Goal: Information Seeking & Learning: Learn about a topic

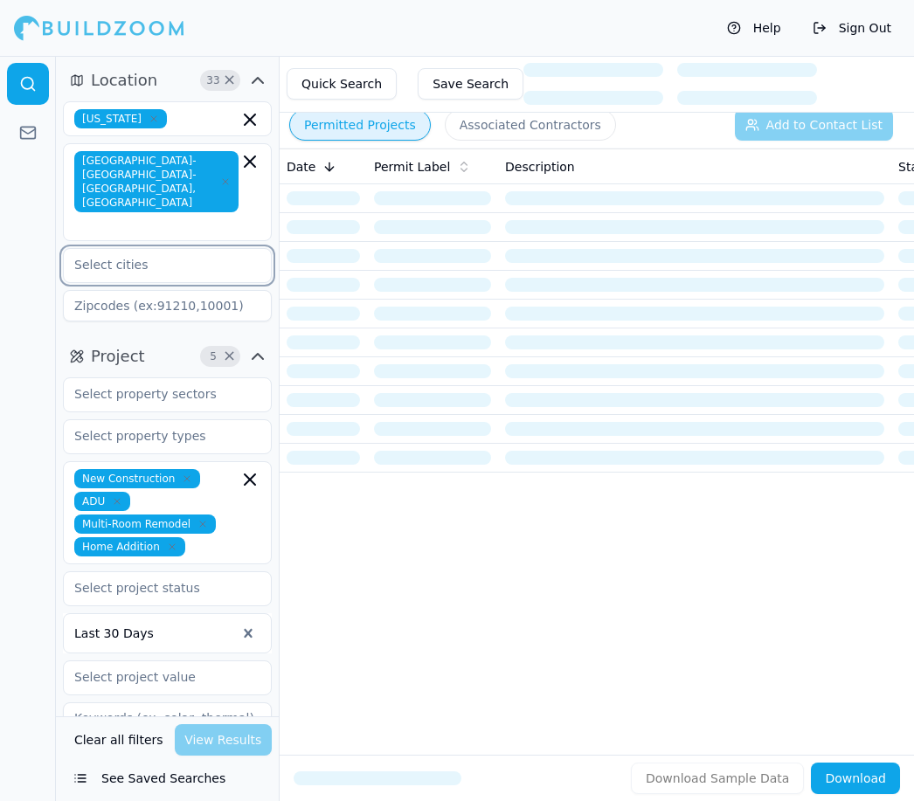
click at [129, 249] on input "text" at bounding box center [156, 264] width 185 height 31
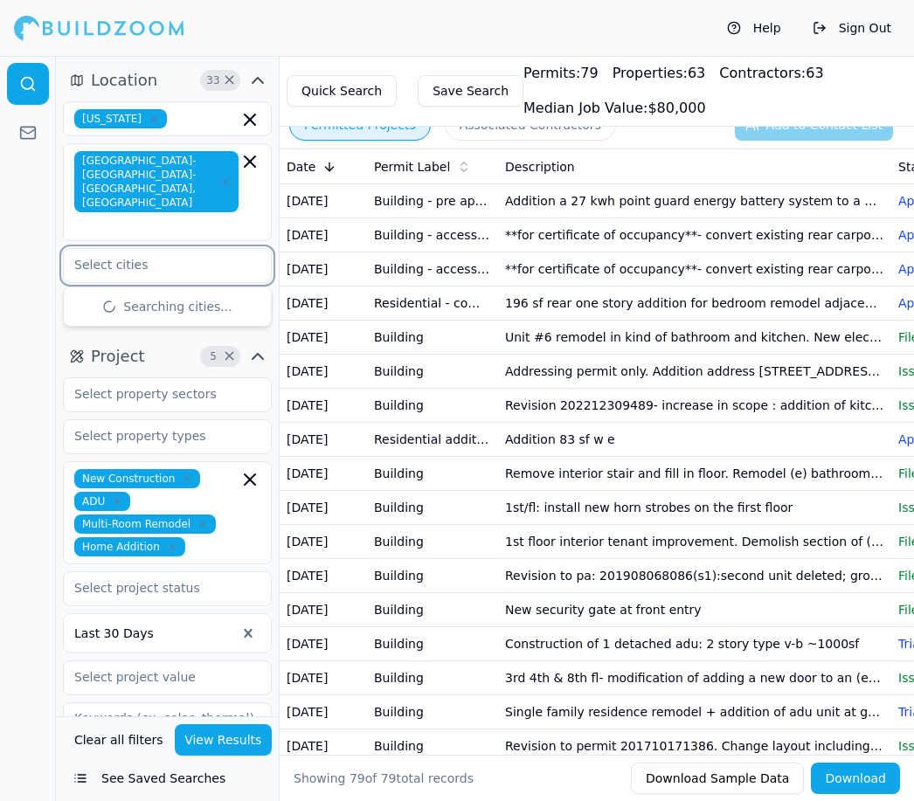
type input "W"
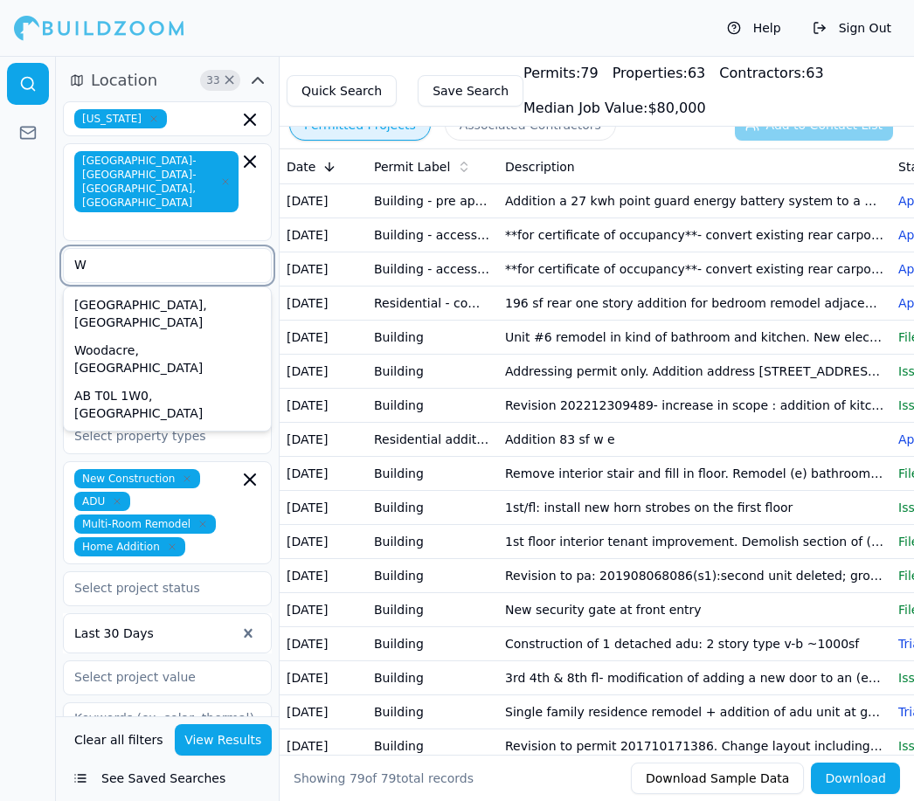
click at [150, 291] on div "Walnut Creek, CA" at bounding box center [167, 313] width 200 height 45
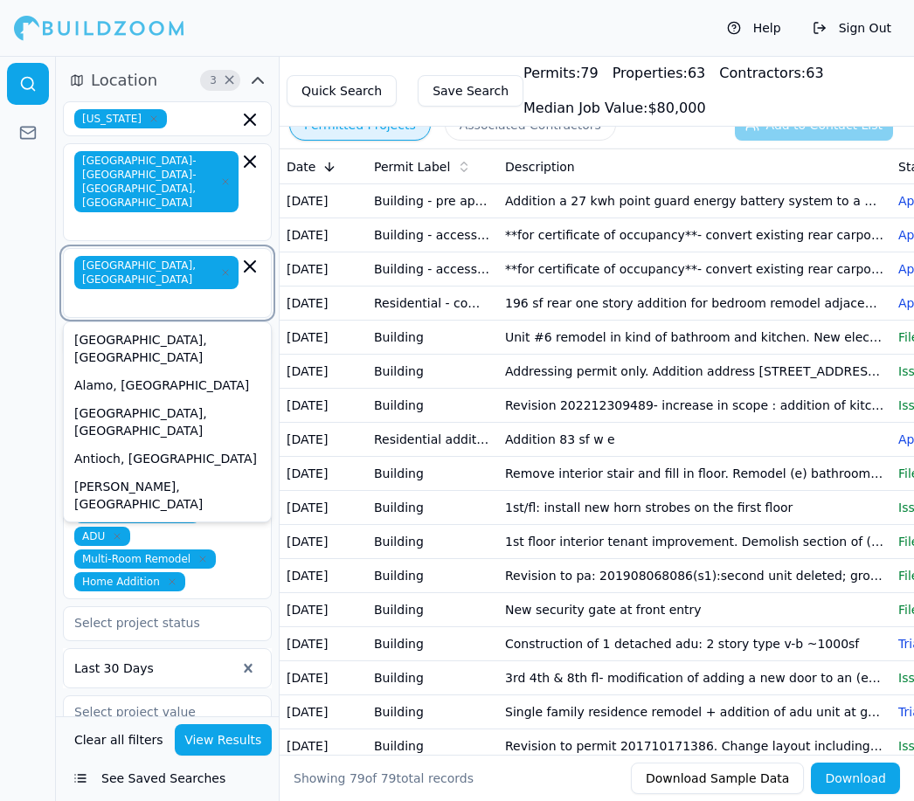
click at [127, 326] on div "[GEOGRAPHIC_DATA], [GEOGRAPHIC_DATA]" at bounding box center [167, 348] width 200 height 45
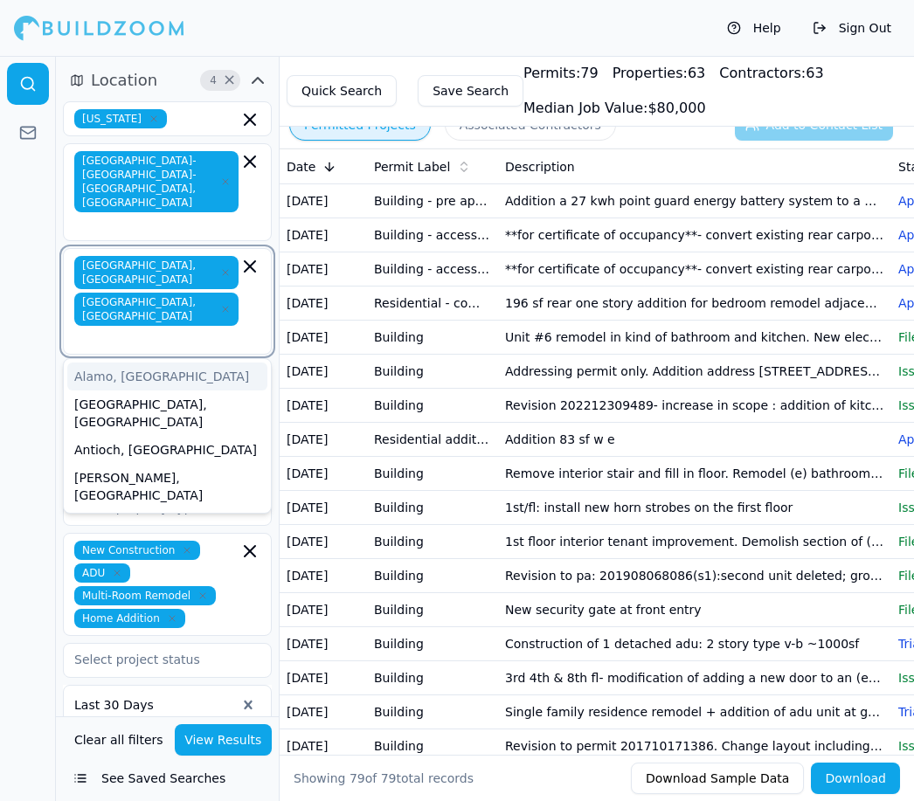
click at [121, 390] on div "Albany, CA" at bounding box center [167, 412] width 200 height 45
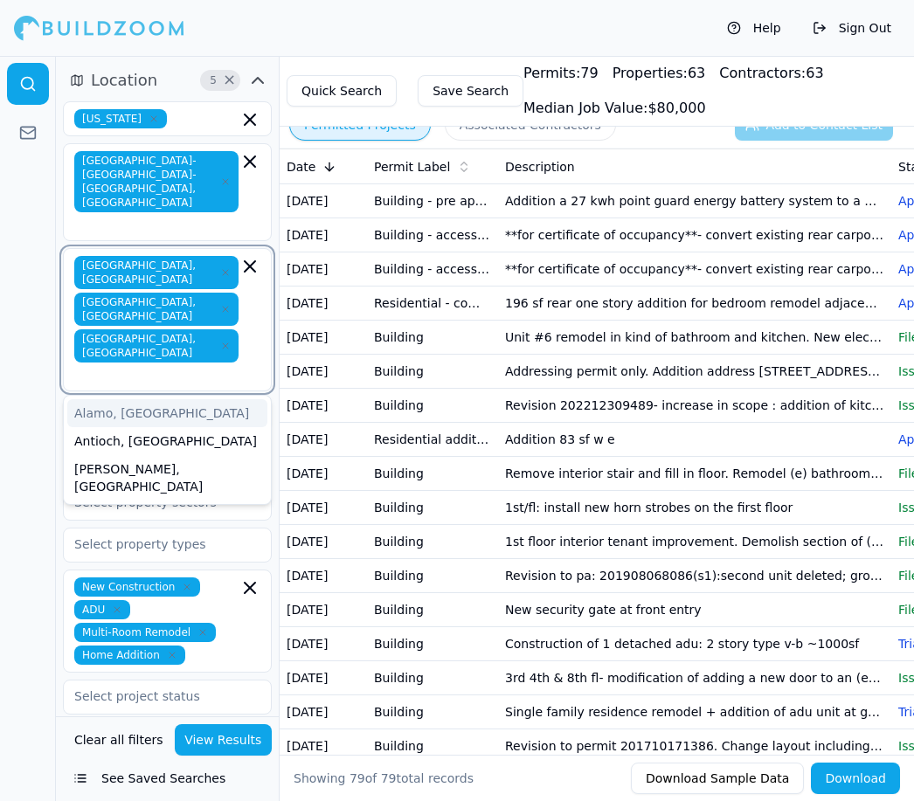
click at [120, 427] on div "Antioch, CA" at bounding box center [167, 441] width 200 height 28
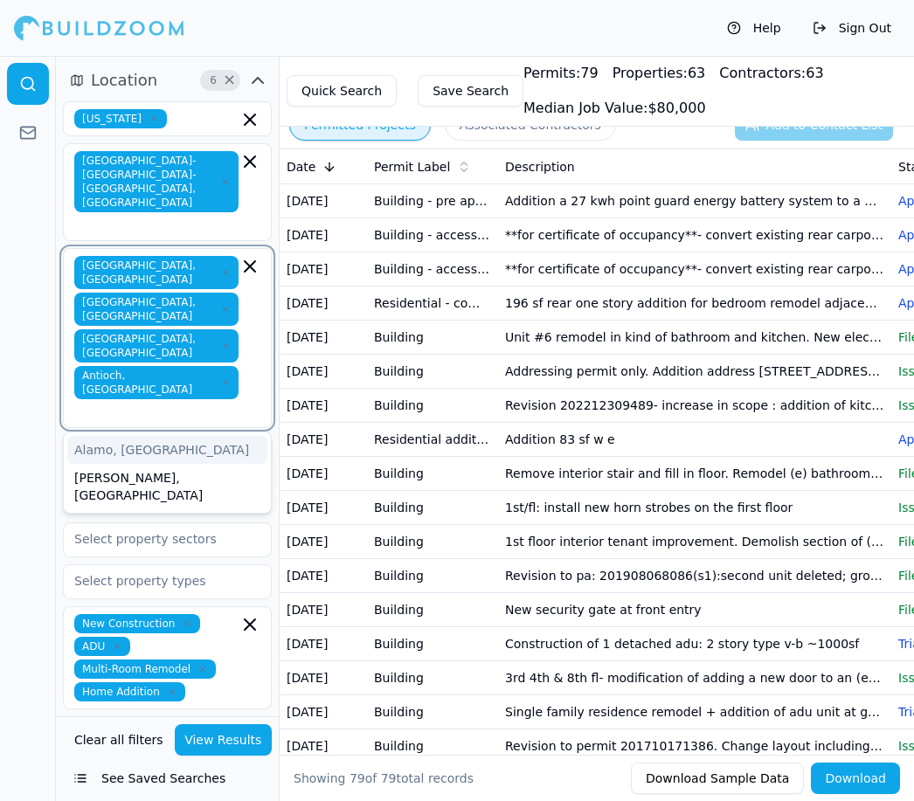
click at [125, 436] on div "Alamo, CA" at bounding box center [167, 450] width 200 height 28
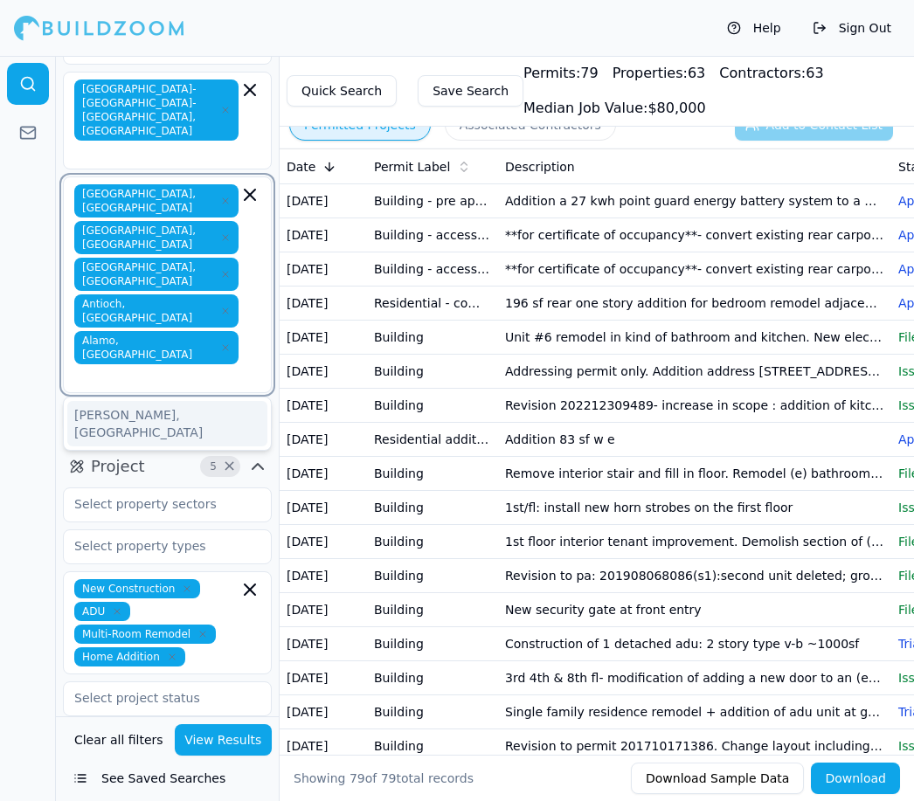
scroll to position [70, 0]
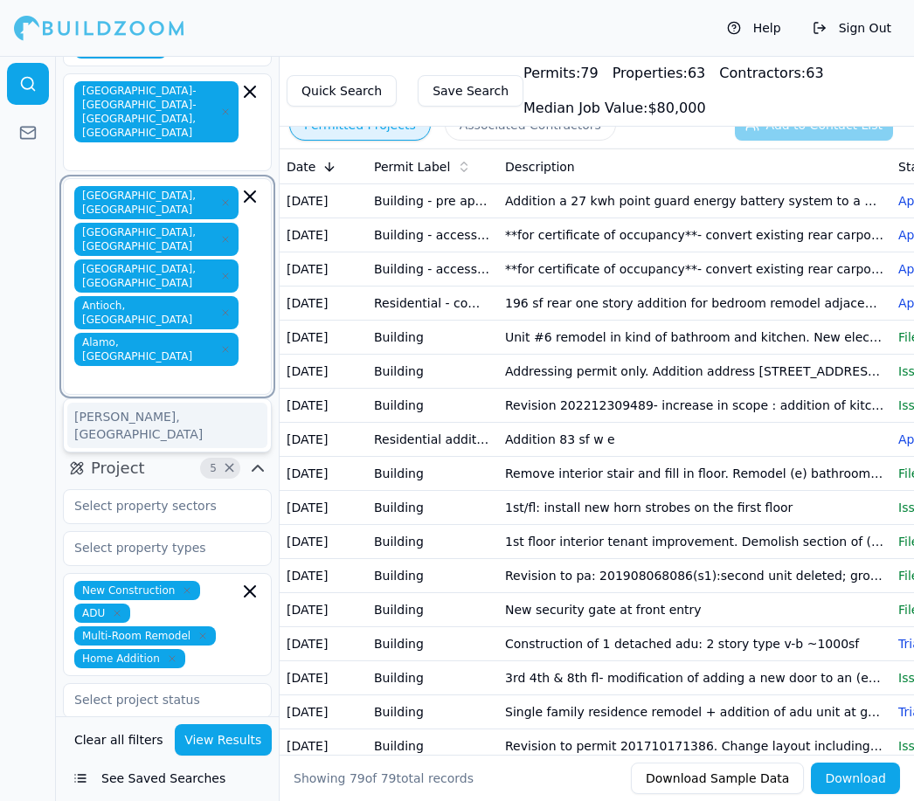
type input "O"
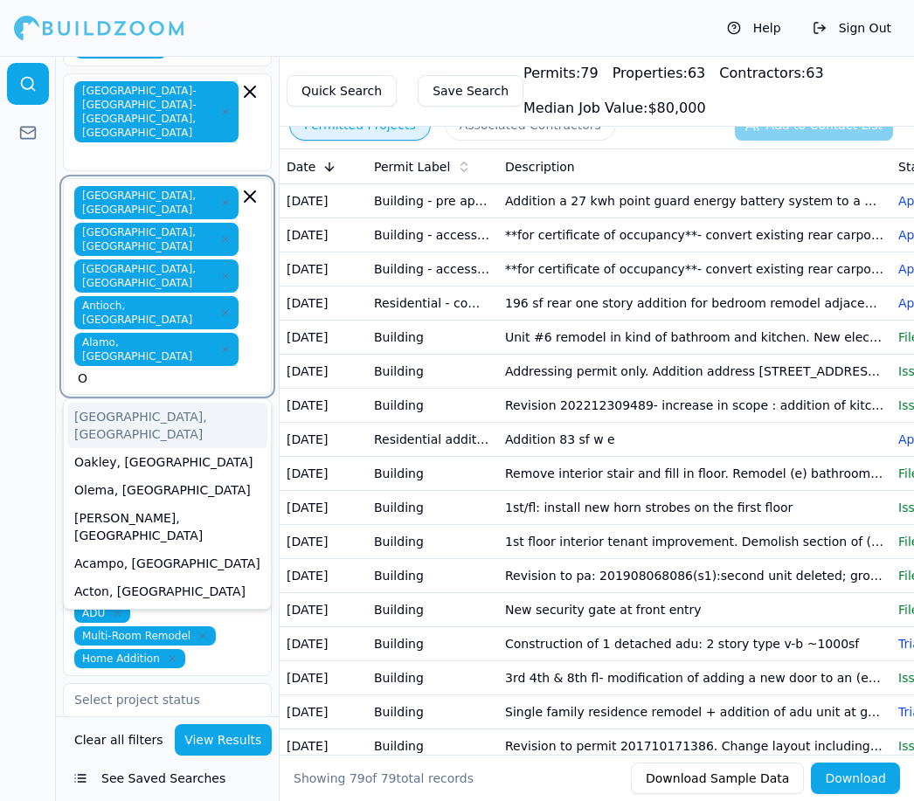
click at [142, 403] on div "Oakland, CA" at bounding box center [167, 425] width 200 height 45
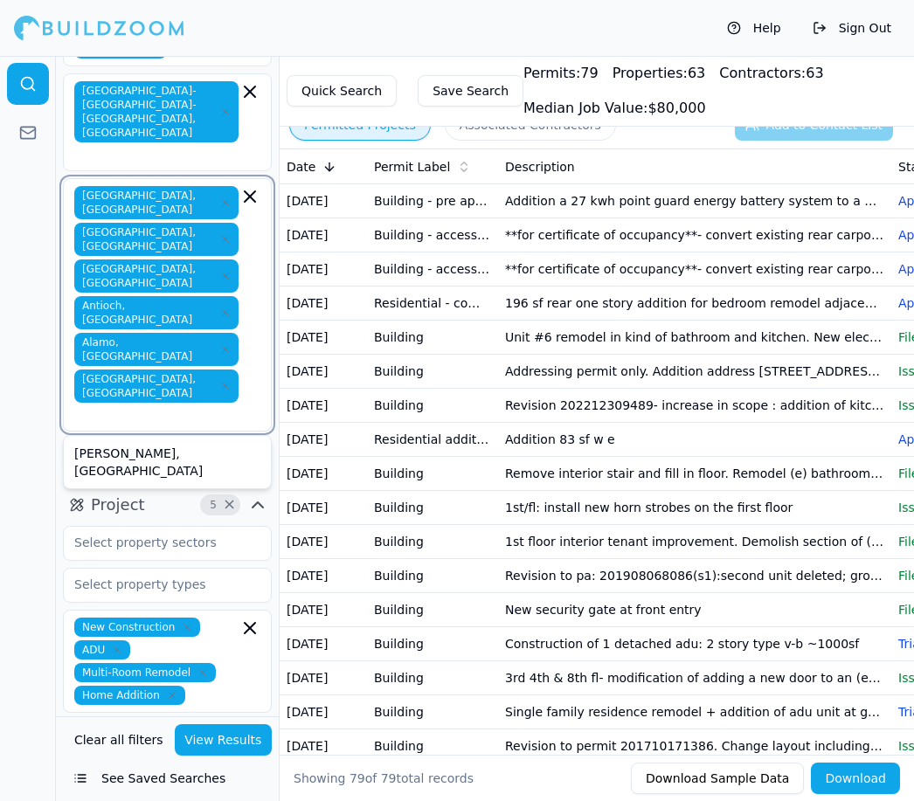
type input "O"
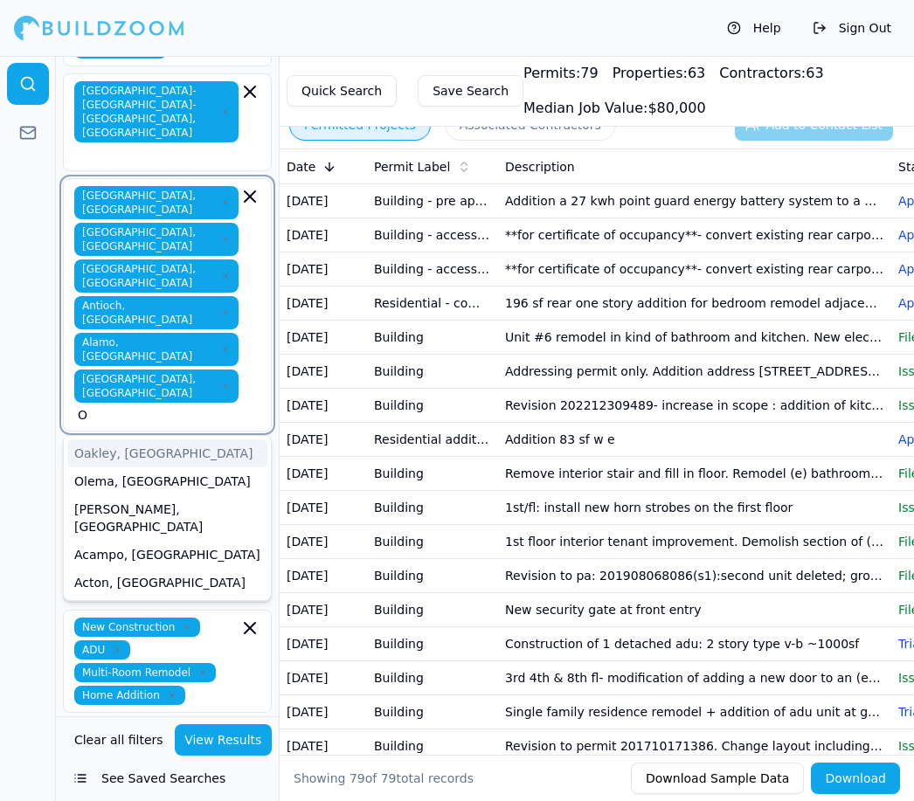
click at [132, 439] on div "Oakley, CA" at bounding box center [167, 453] width 200 height 28
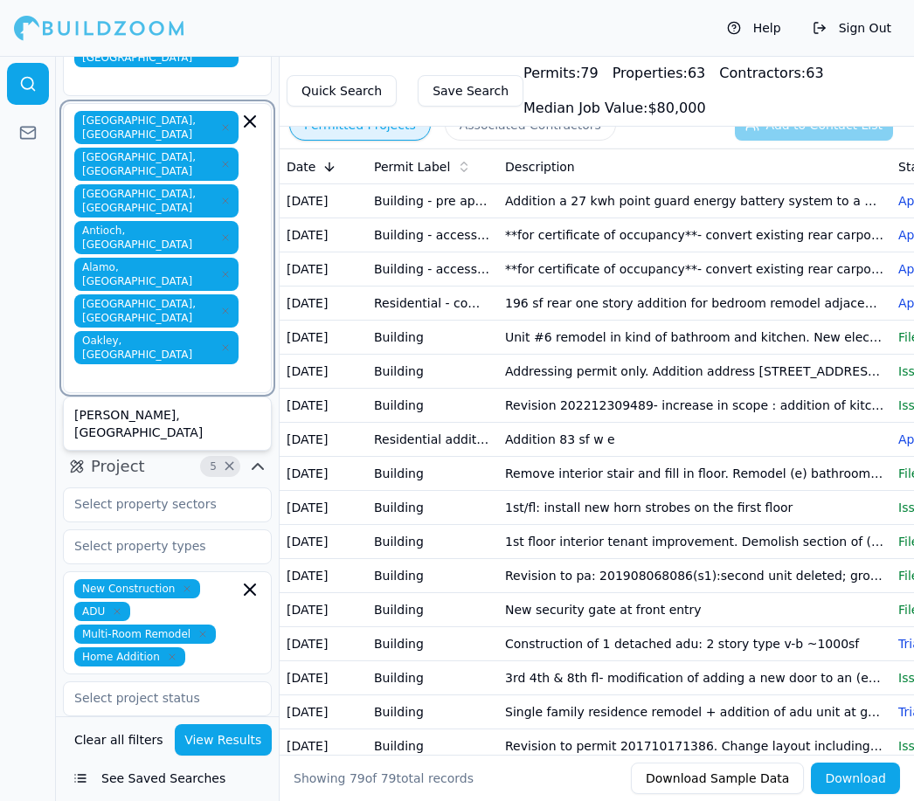
scroll to position [141, 0]
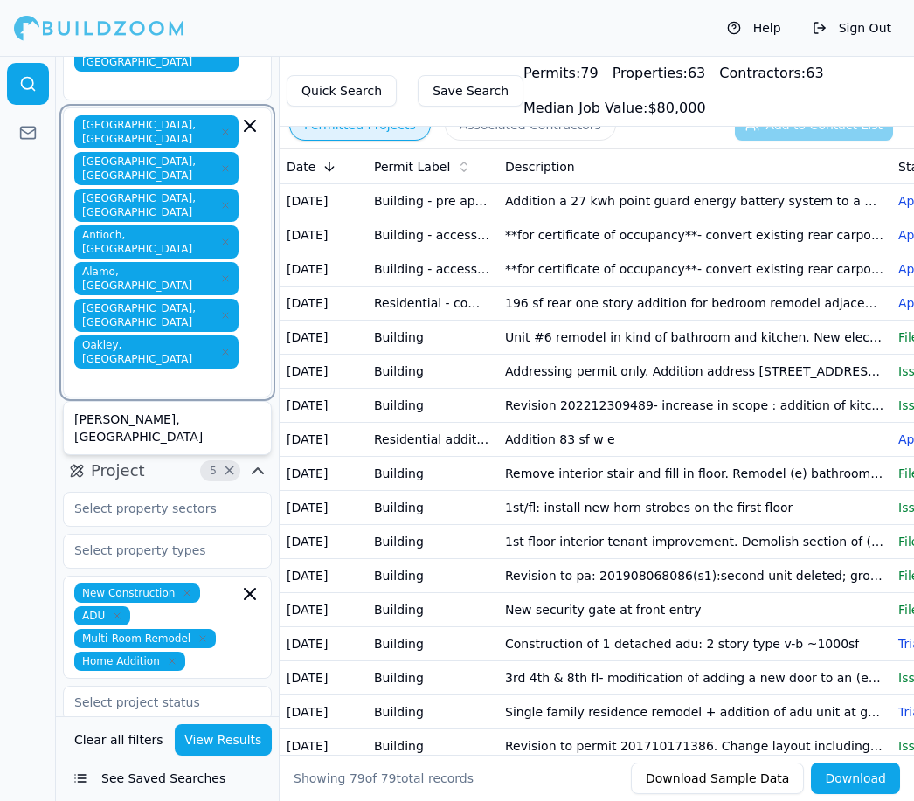
type input "M"
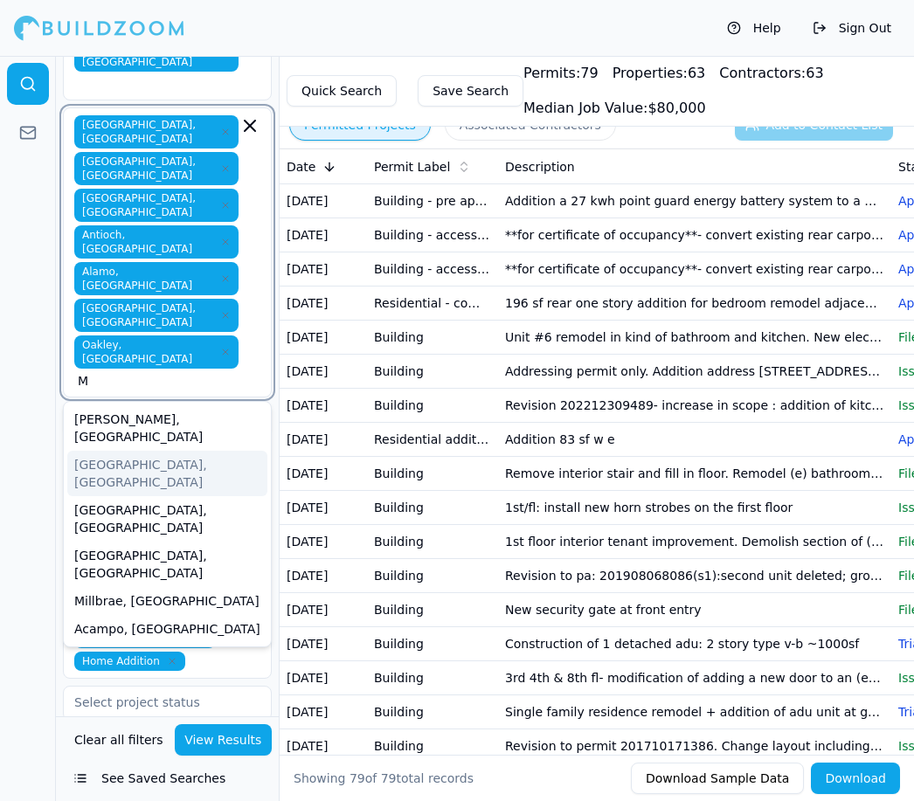
click at [130, 451] on div "Martinez, CA" at bounding box center [167, 473] width 200 height 45
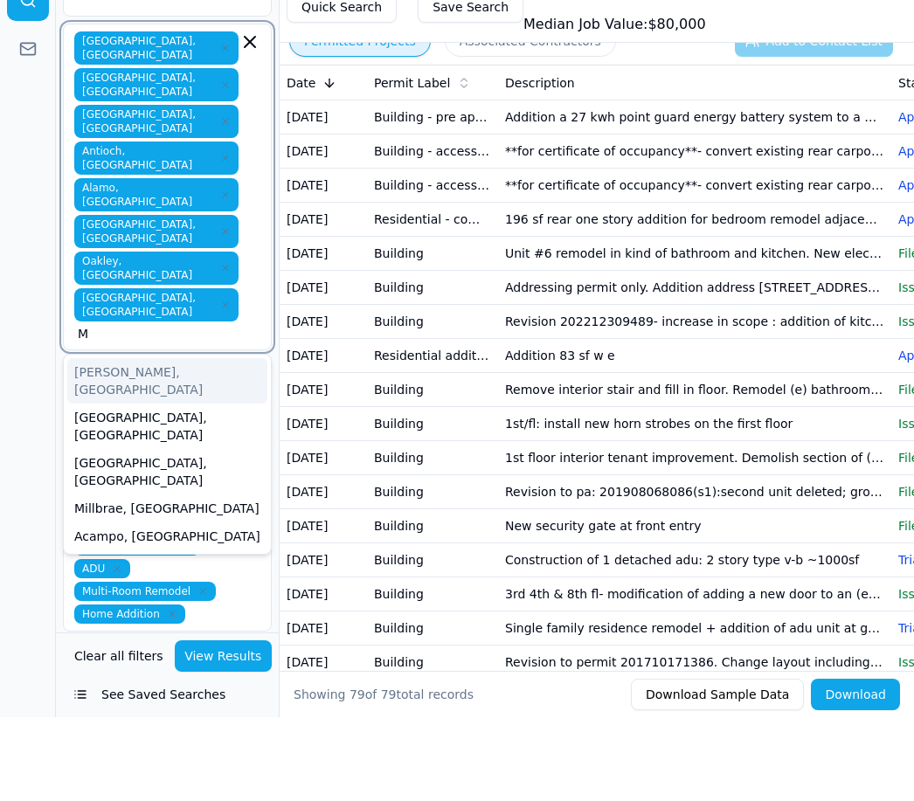
type input "M"
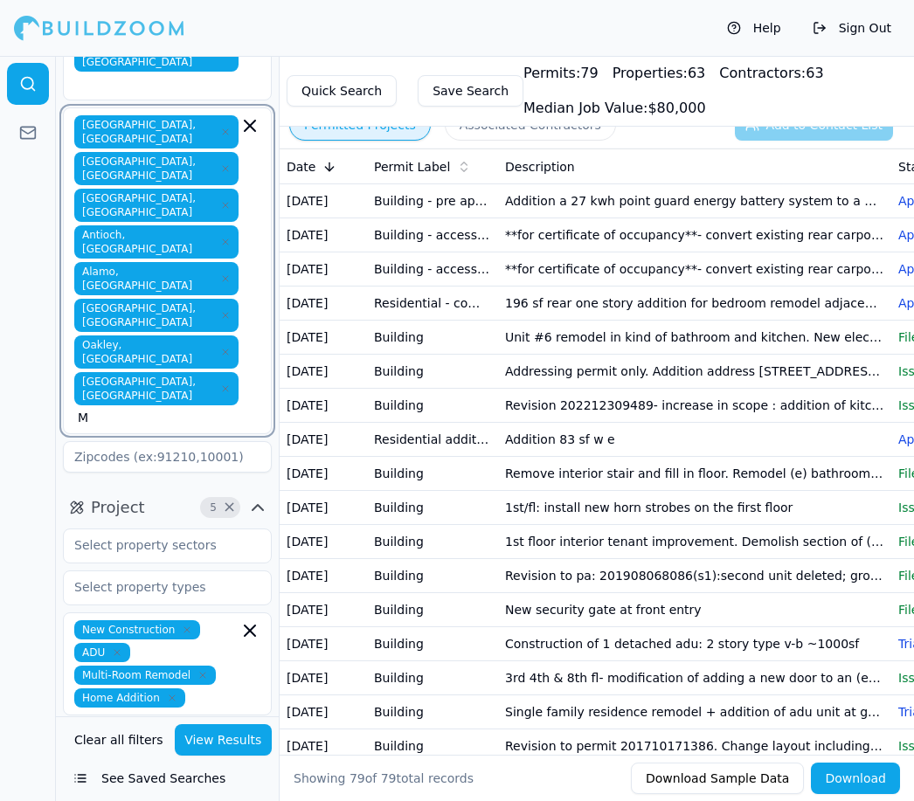
click at [200, 409] on input "M" at bounding box center [158, 417] width 161 height 17
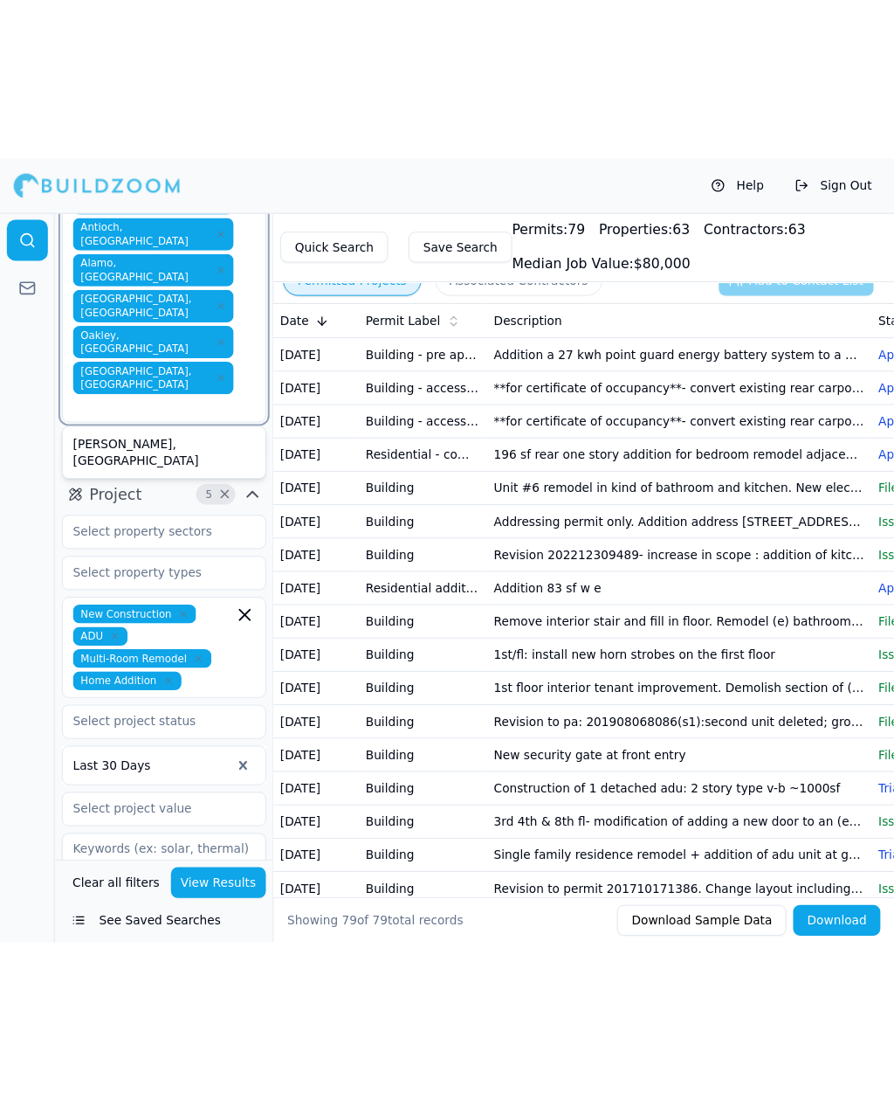
scroll to position [310, 0]
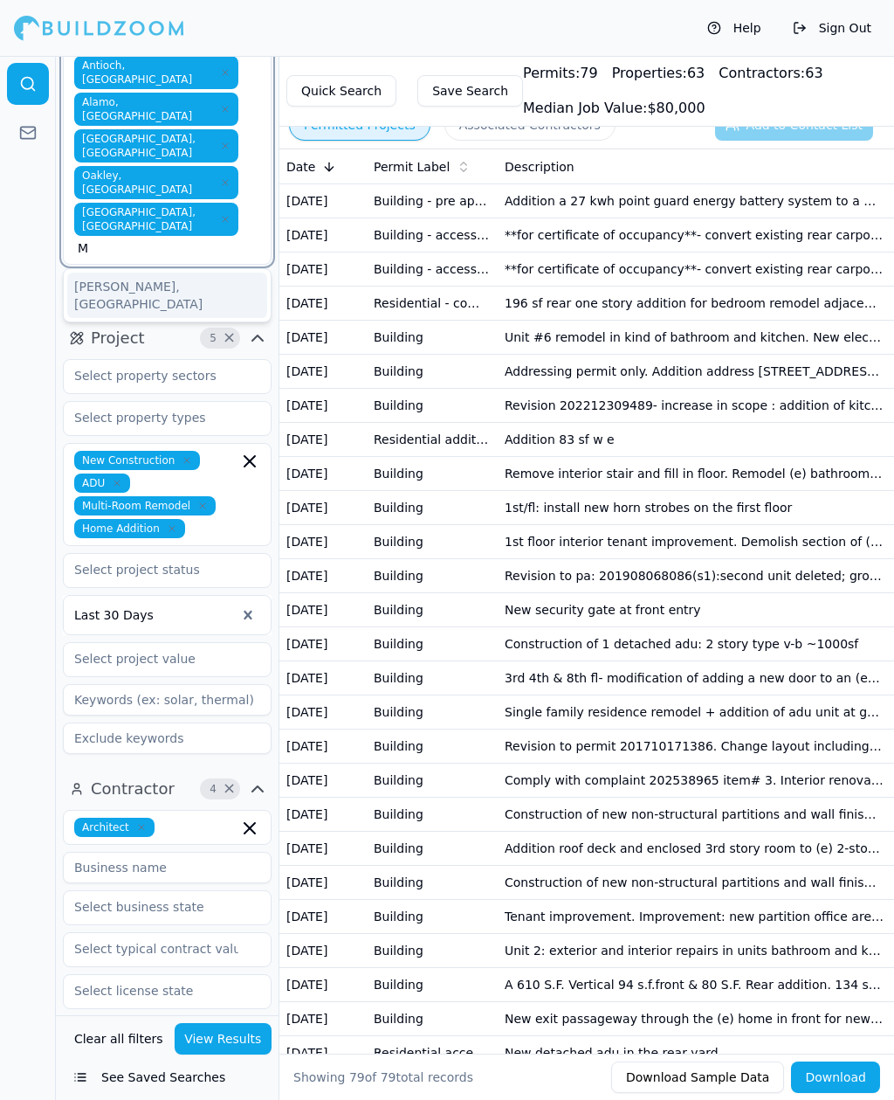
type input "Mo"
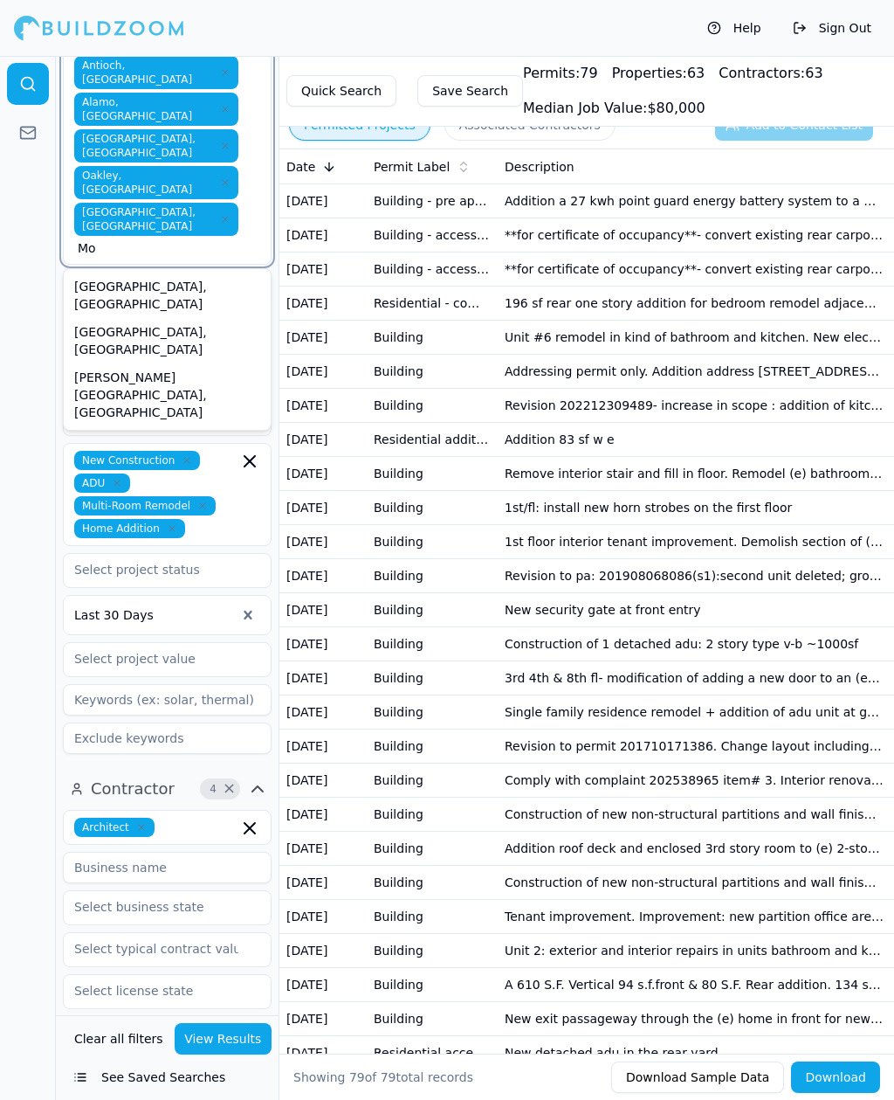
click at [119, 318] on div "Moraga, CA" at bounding box center [167, 340] width 200 height 45
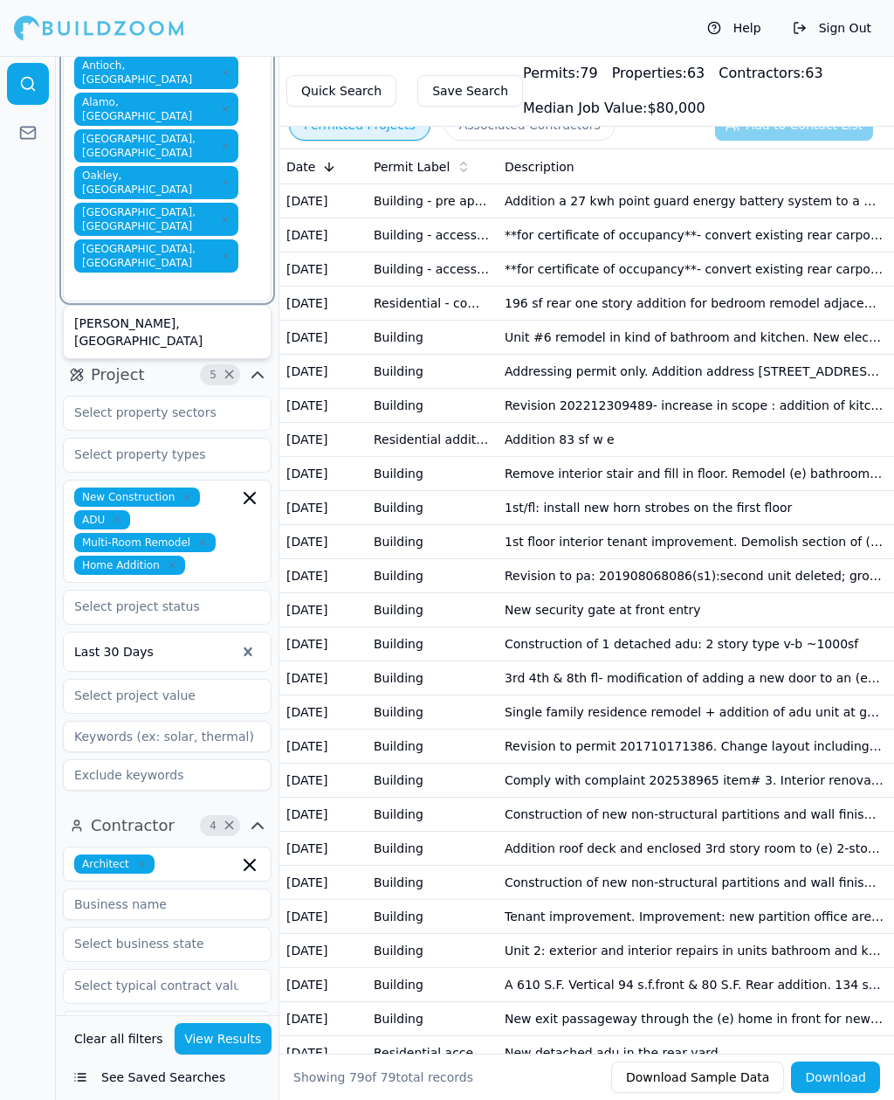
type input "P"
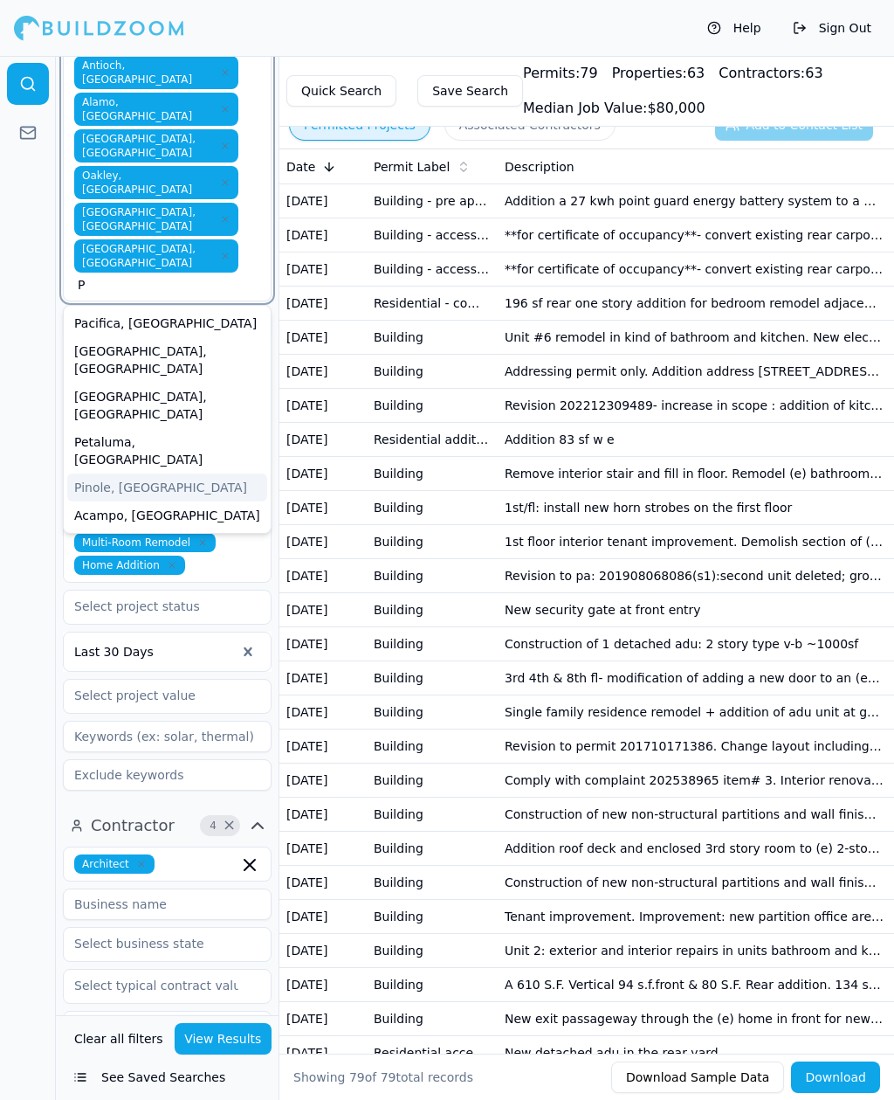
click at [112, 473] on div "Pinole, CA" at bounding box center [167, 487] width 200 height 28
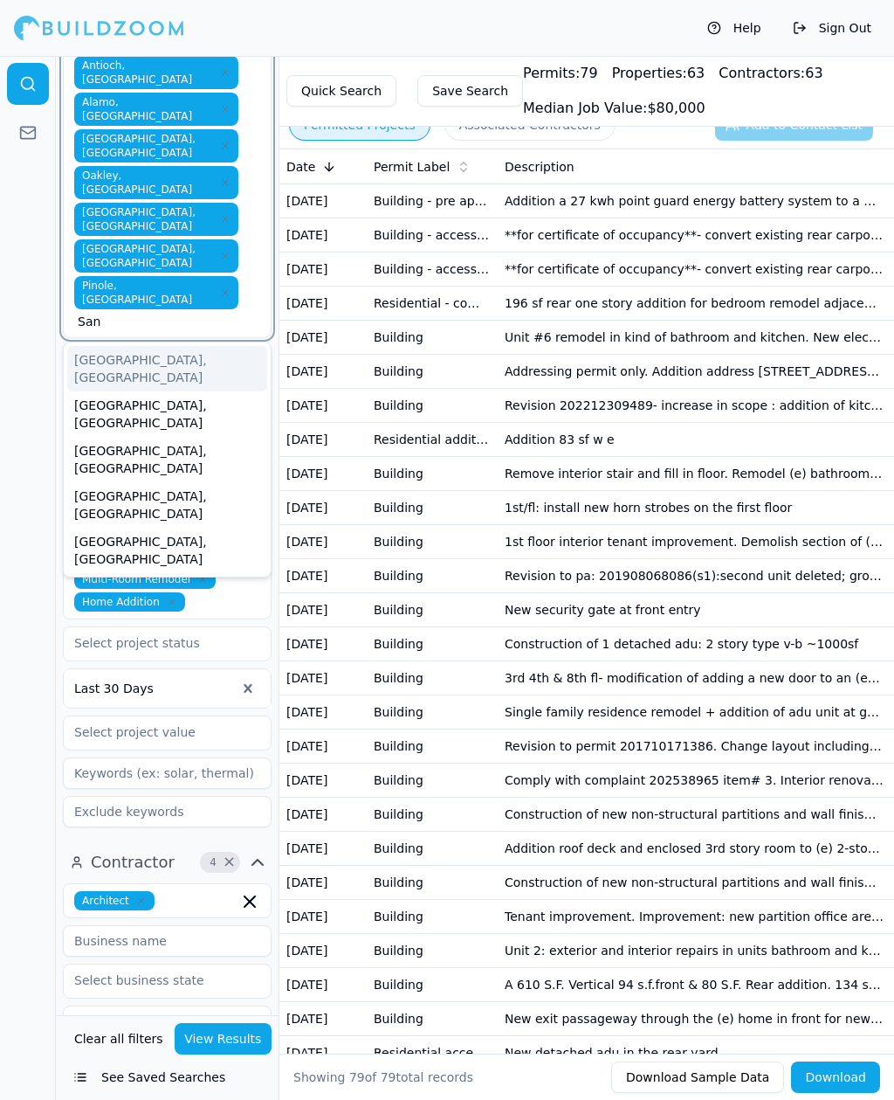
type input "San p"
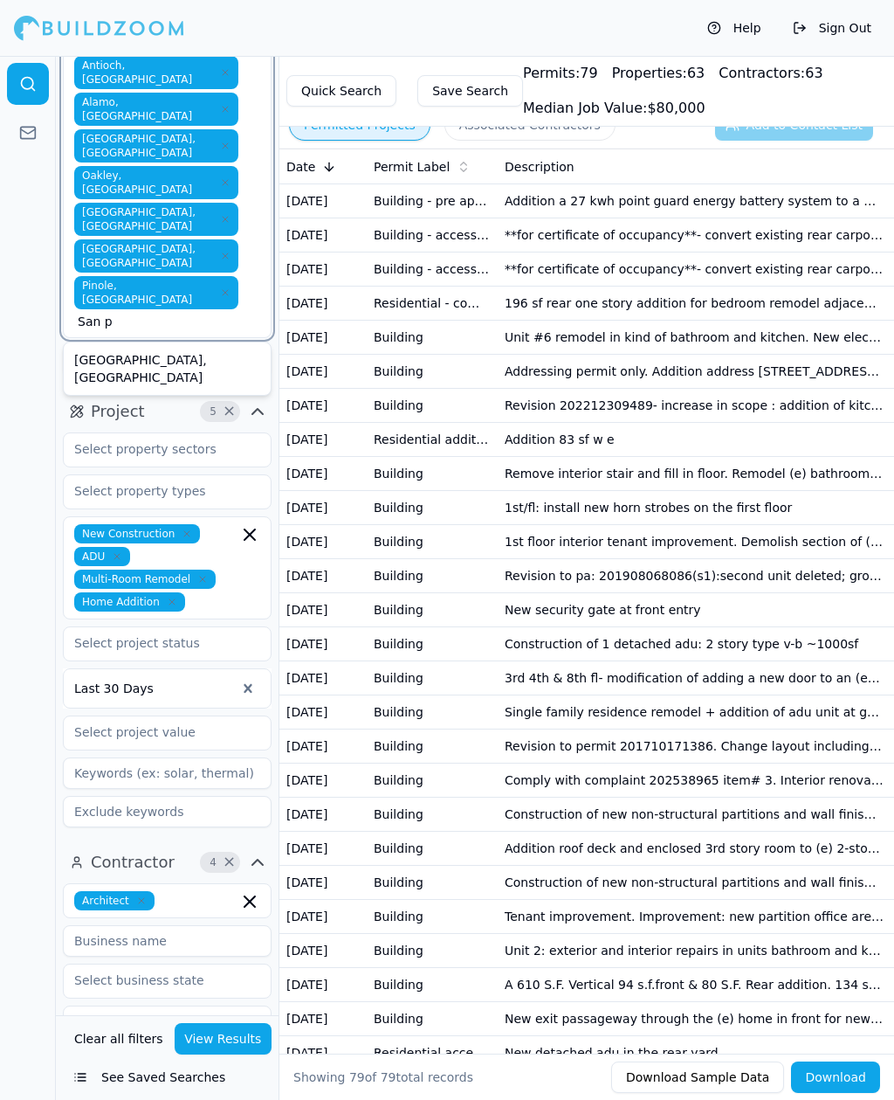
click at [126, 346] on div "San Pablo, CA" at bounding box center [167, 368] width 200 height 45
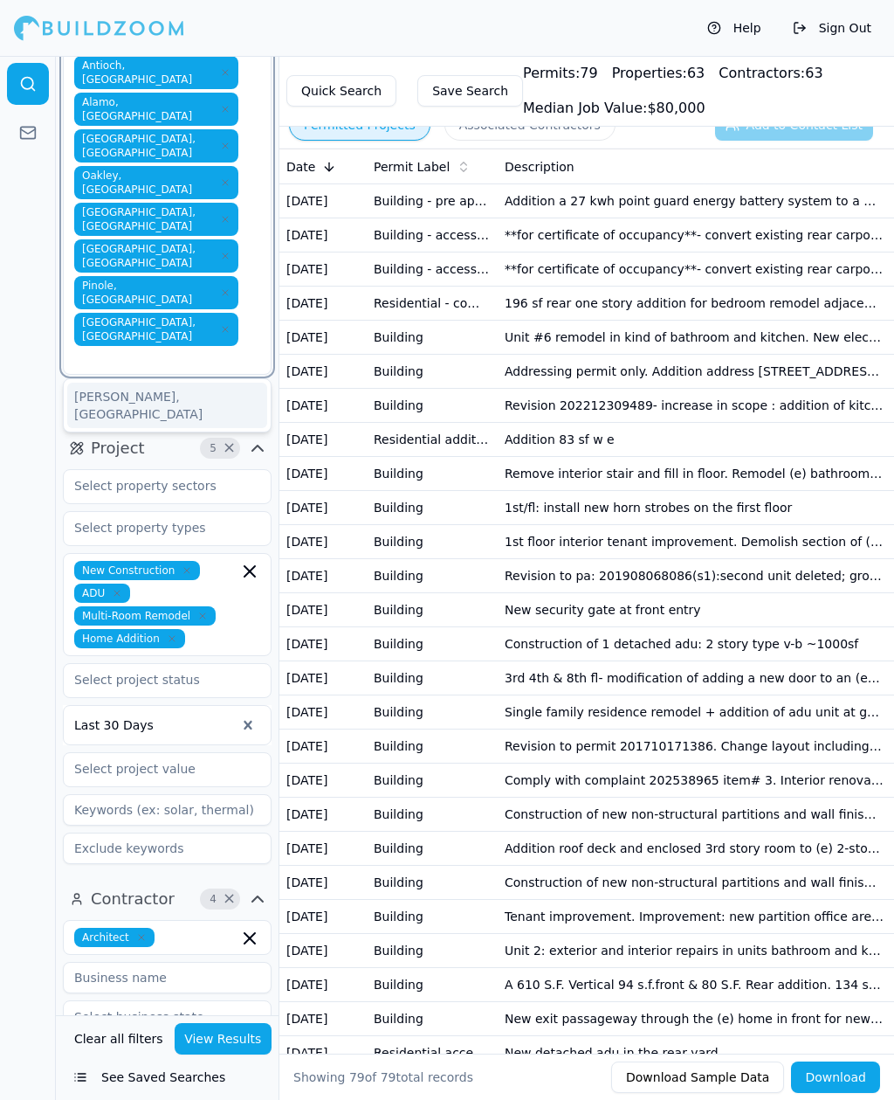
type input "B"
type input "E"
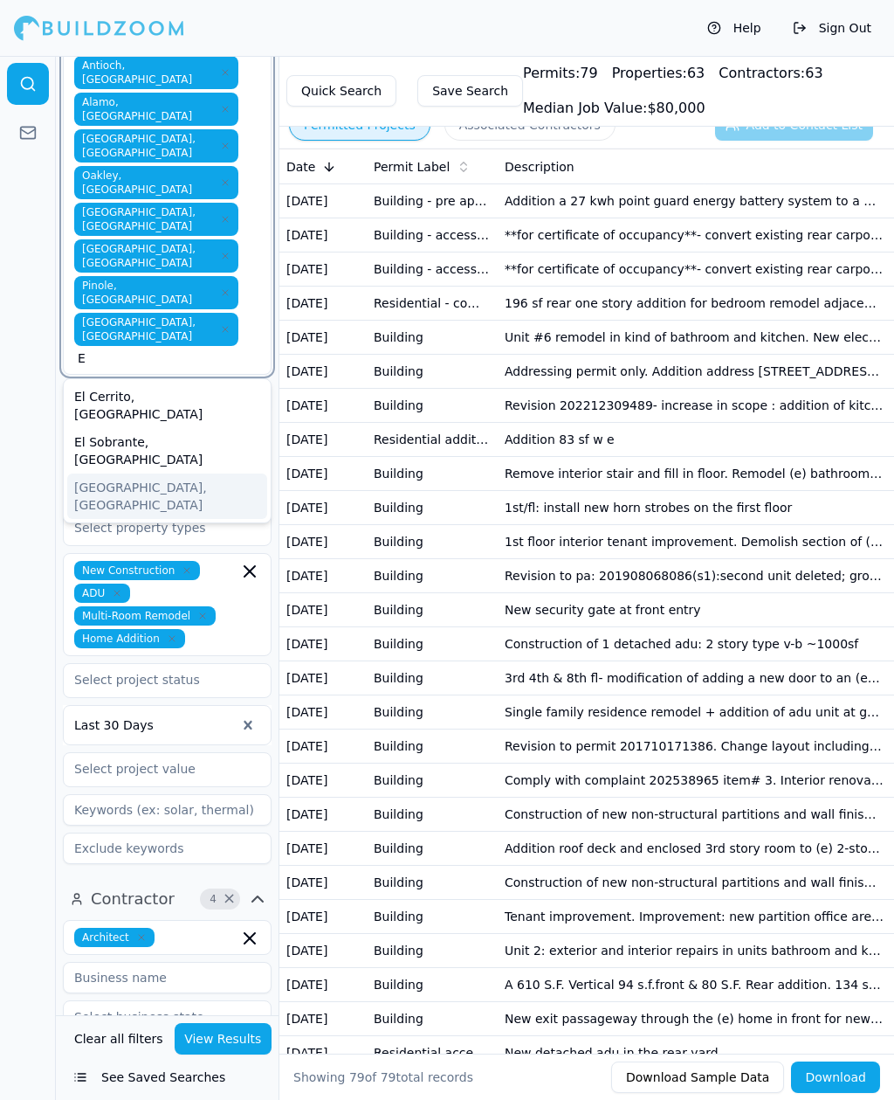
click at [112, 473] on div "Emeryville, CA" at bounding box center [167, 495] width 200 height 45
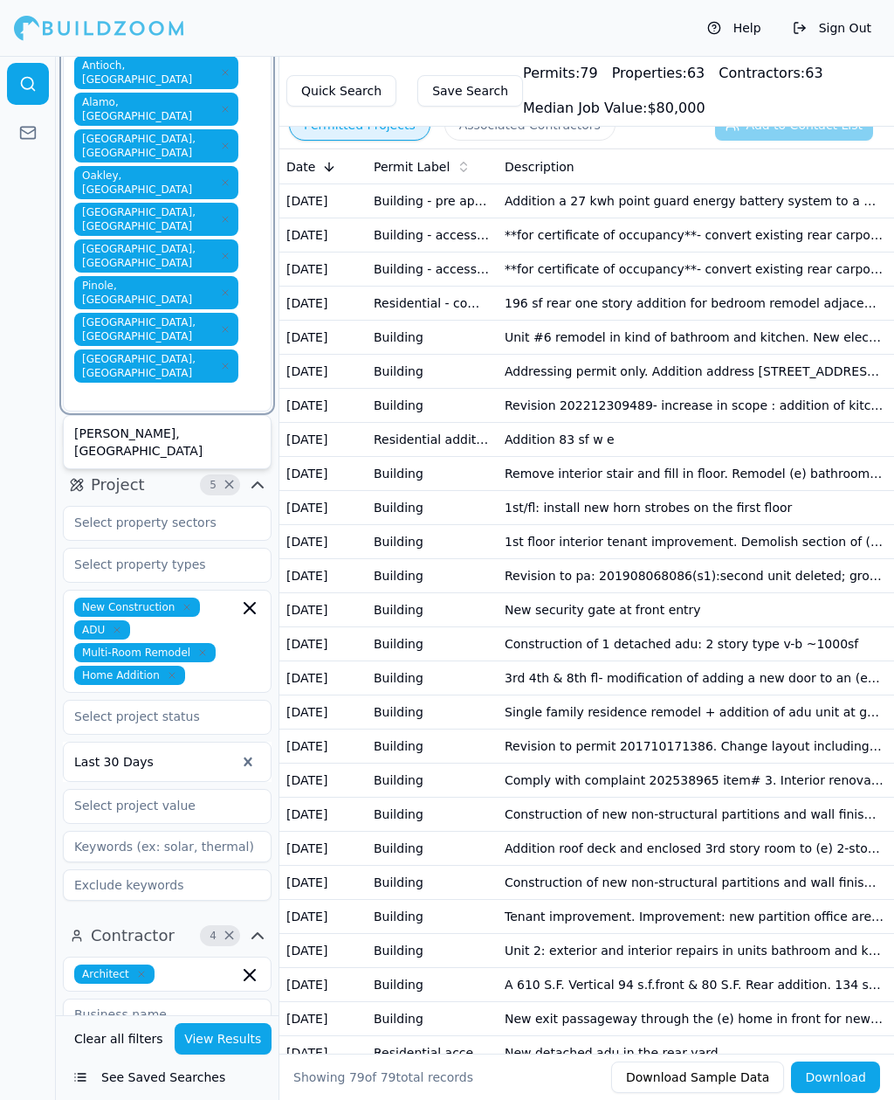
type input "E"
click at [124, 465] on div "El Sobrante, CA" at bounding box center [167, 487] width 200 height 45
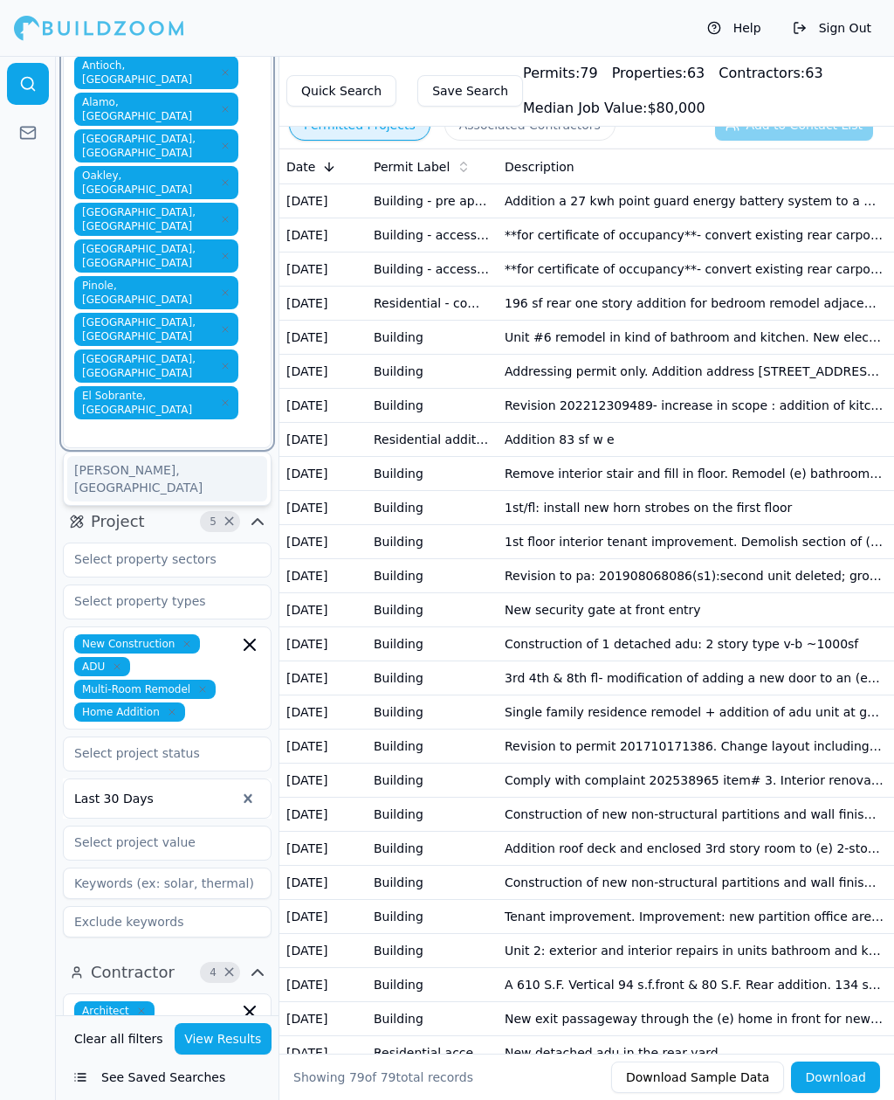
type input "E"
click at [140, 456] on div "El Cerrito, CA" at bounding box center [167, 478] width 200 height 45
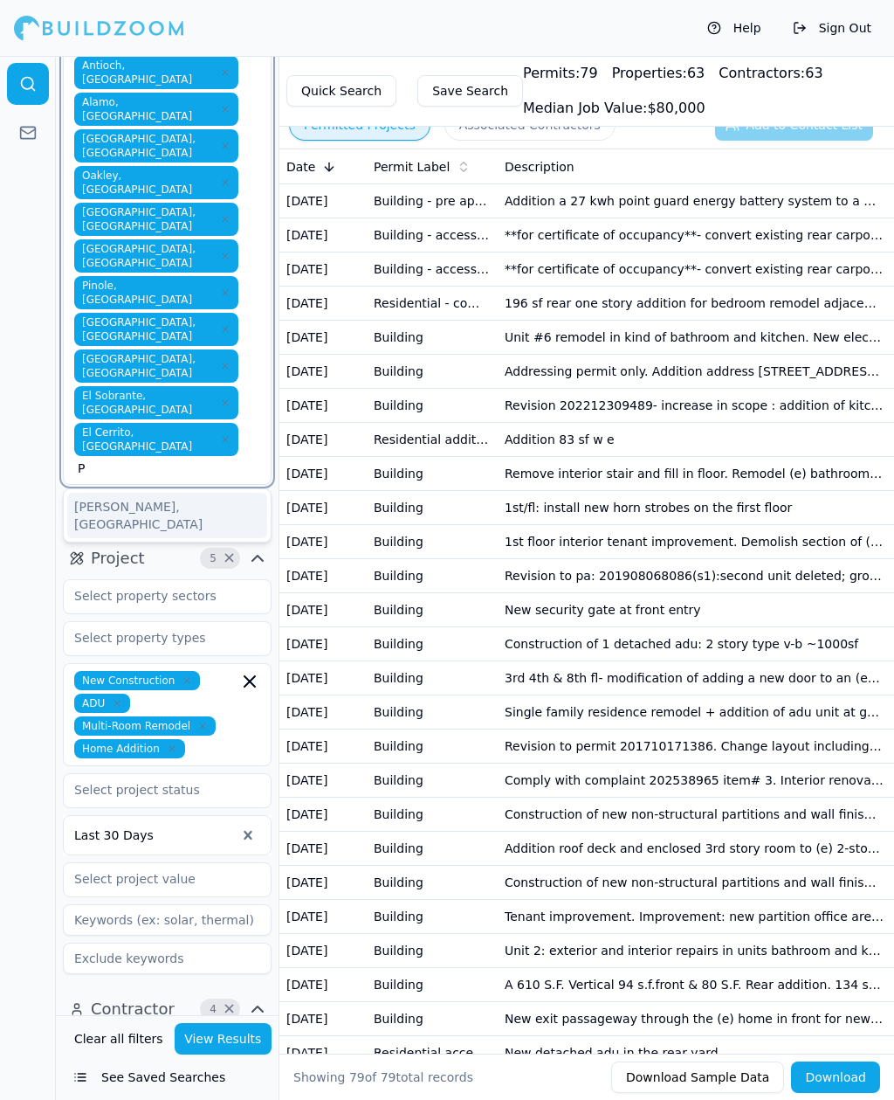
type input "Pi"
click at [148, 493] on div "Pittsburg, CA" at bounding box center [167, 515] width 200 height 45
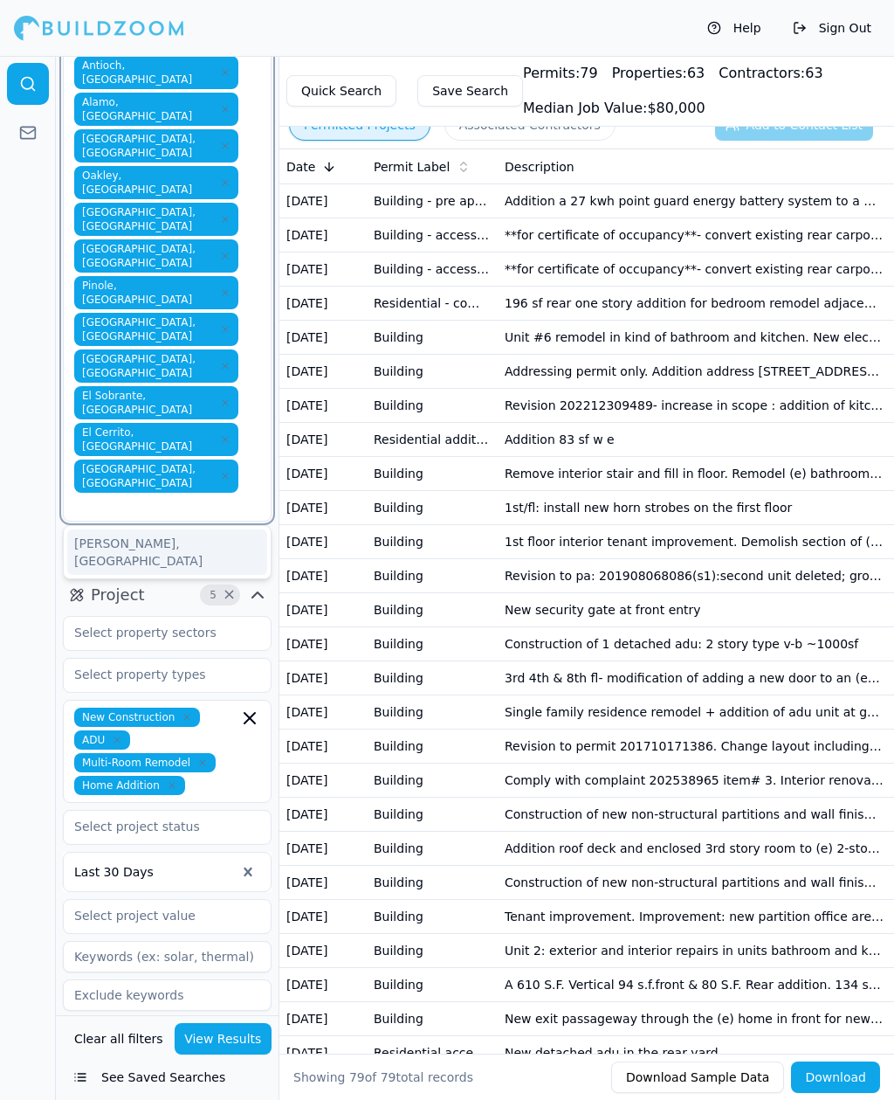
type input "B"
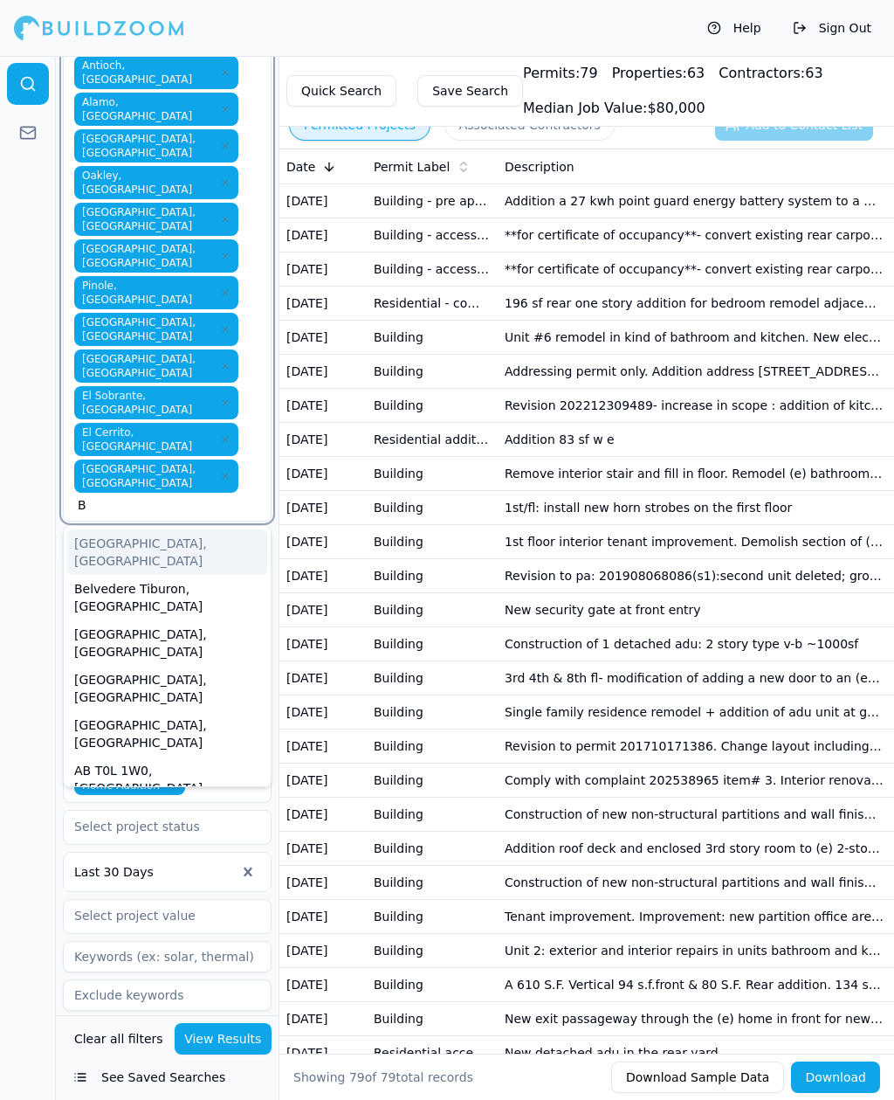
click at [176, 575] on div "Belvedere Tiburon, CA" at bounding box center [167, 597] width 200 height 45
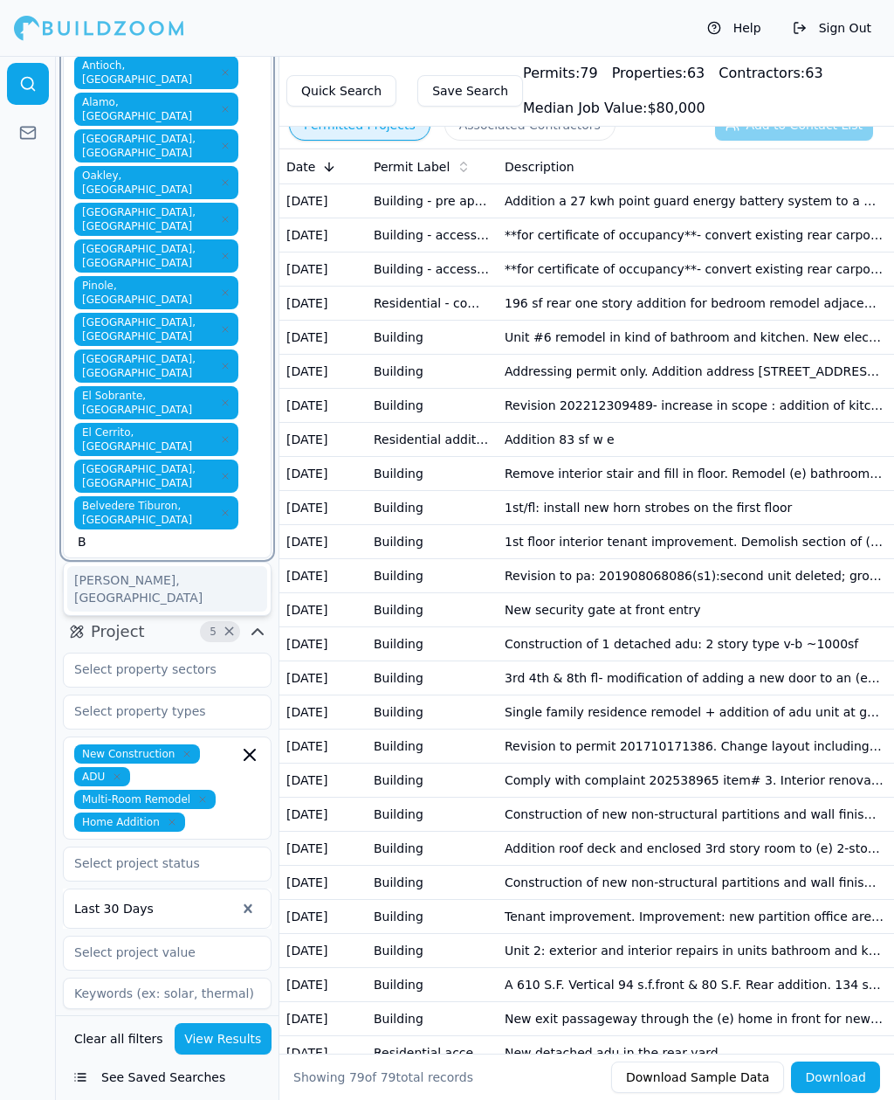
type input "Br"
click at [134, 566] on div "Brentwood, CA" at bounding box center [167, 588] width 200 height 45
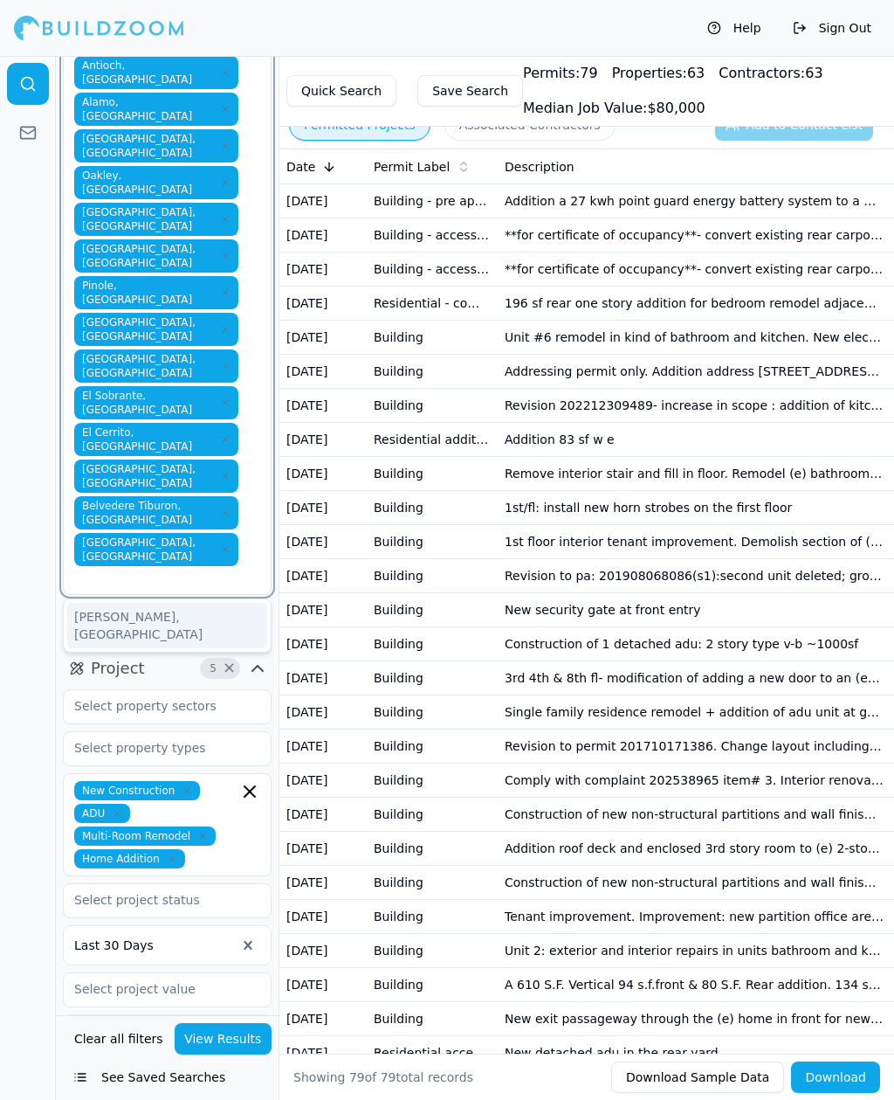
type input "D"
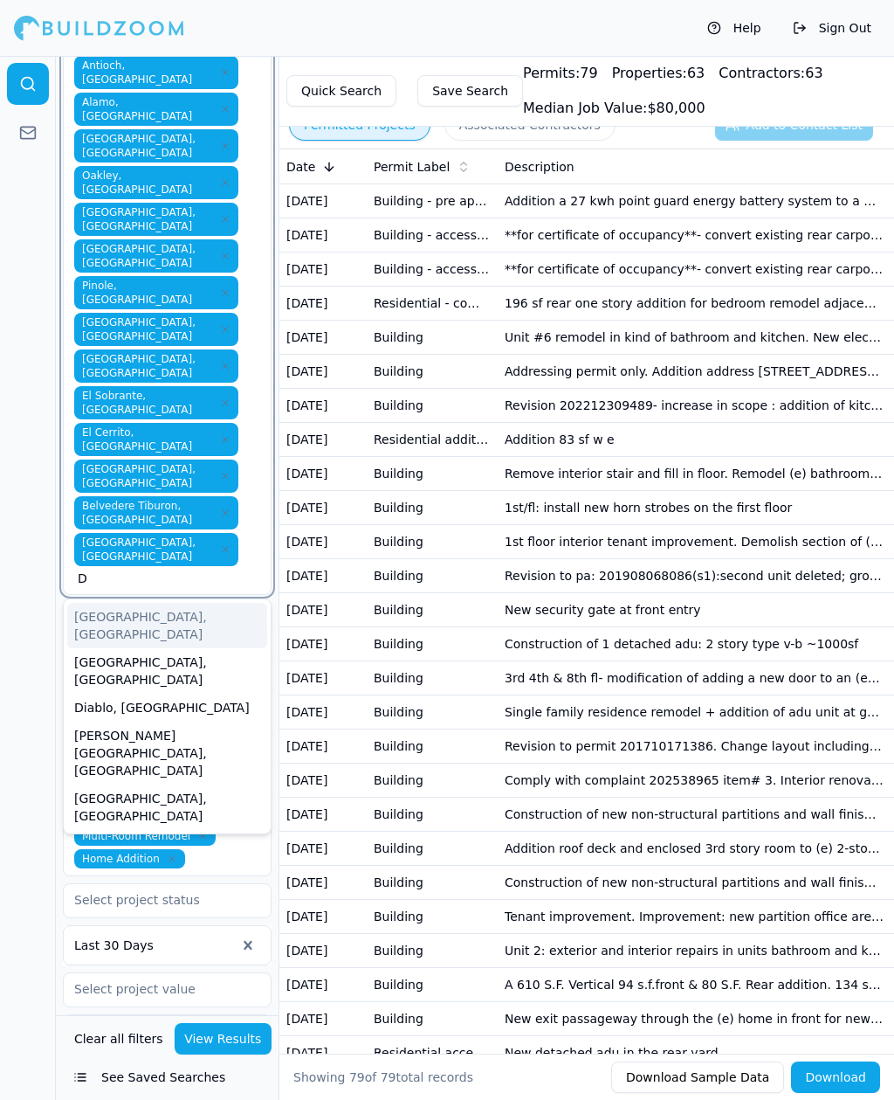
click at [128, 784] on div "Discovery Bay, CA" at bounding box center [167, 806] width 200 height 45
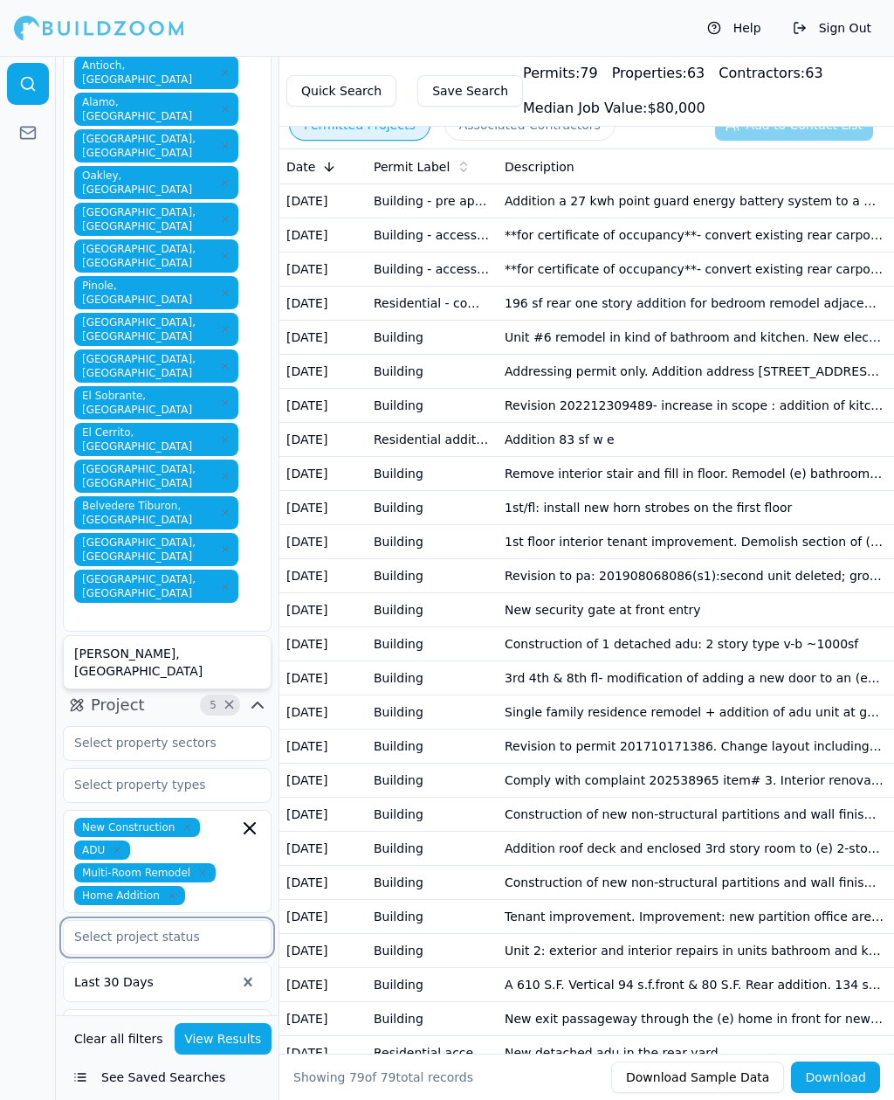
click at [107, 800] on input "text" at bounding box center [156, 936] width 185 height 31
click at [110, 800] on div "Issued" at bounding box center [167, 1001] width 200 height 28
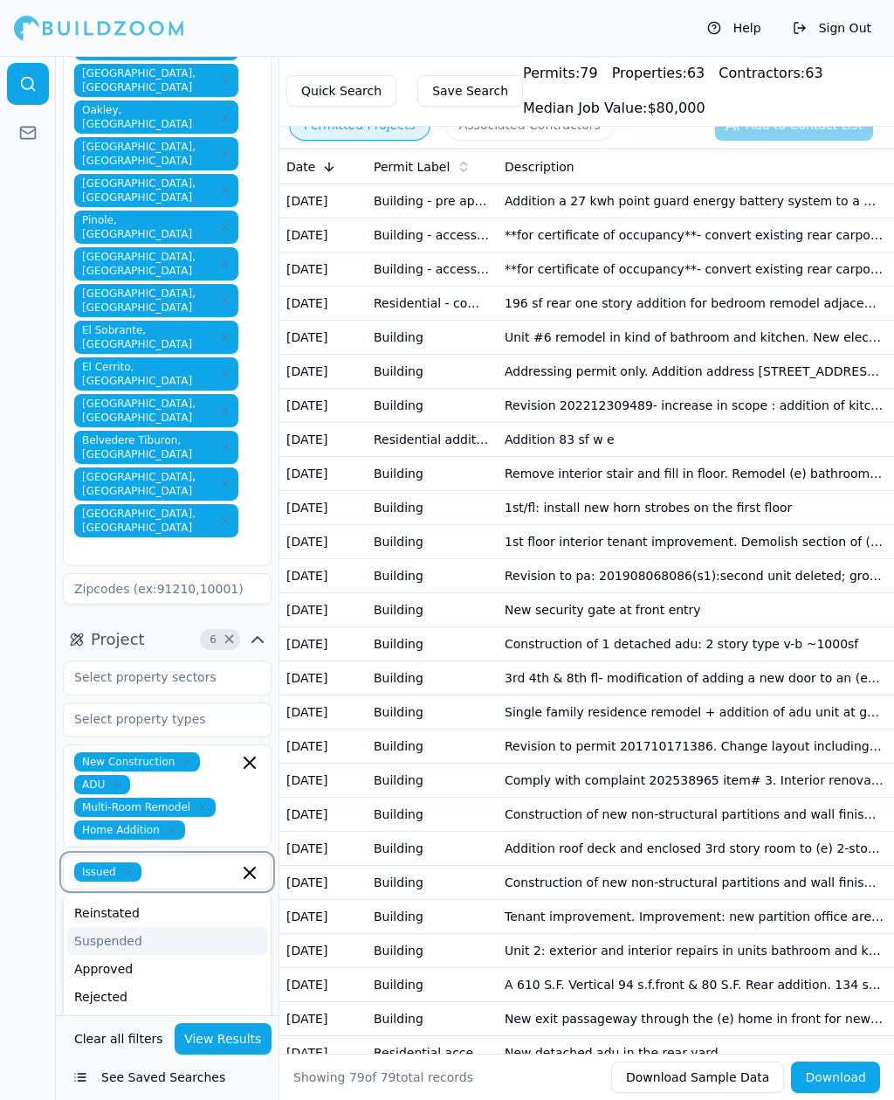
scroll to position [375, 0]
click at [130, 800] on div "Approved" at bounding box center [167, 970] width 200 height 28
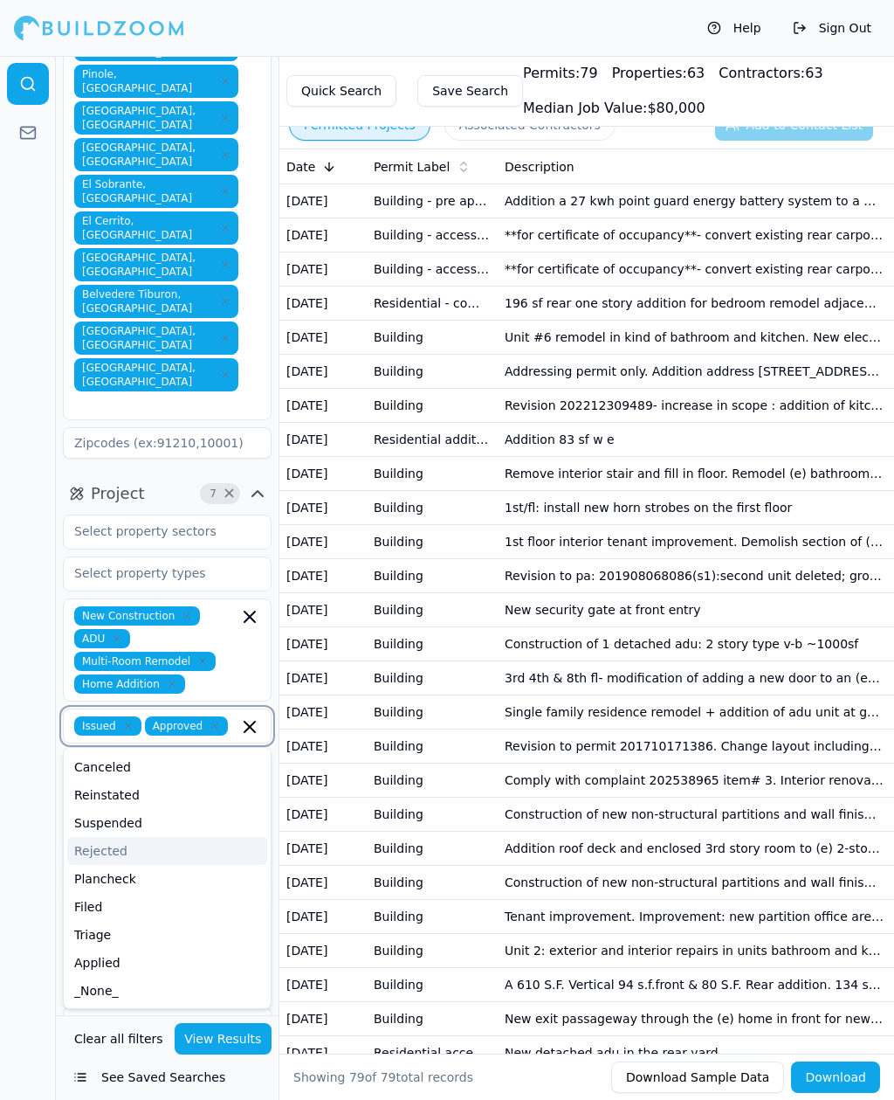
scroll to position [527, 0]
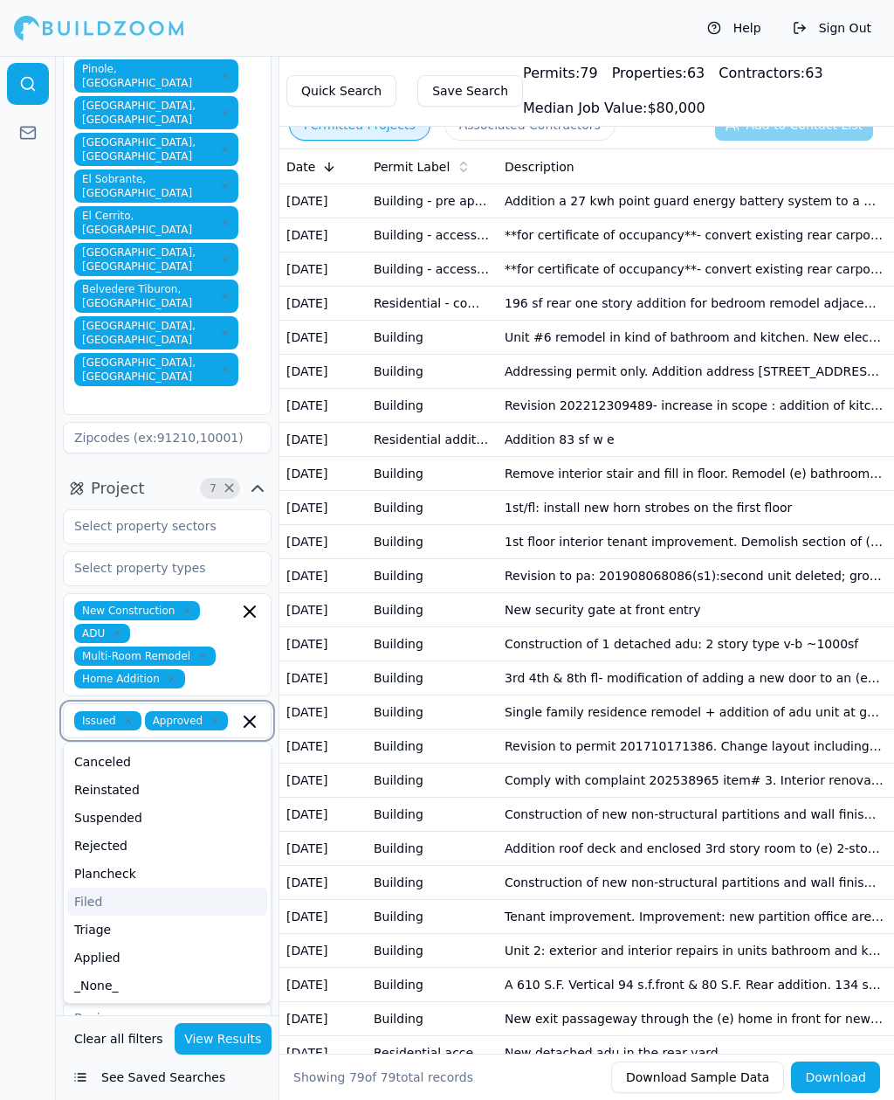
click at [105, 800] on div "Filed" at bounding box center [167, 901] width 200 height 28
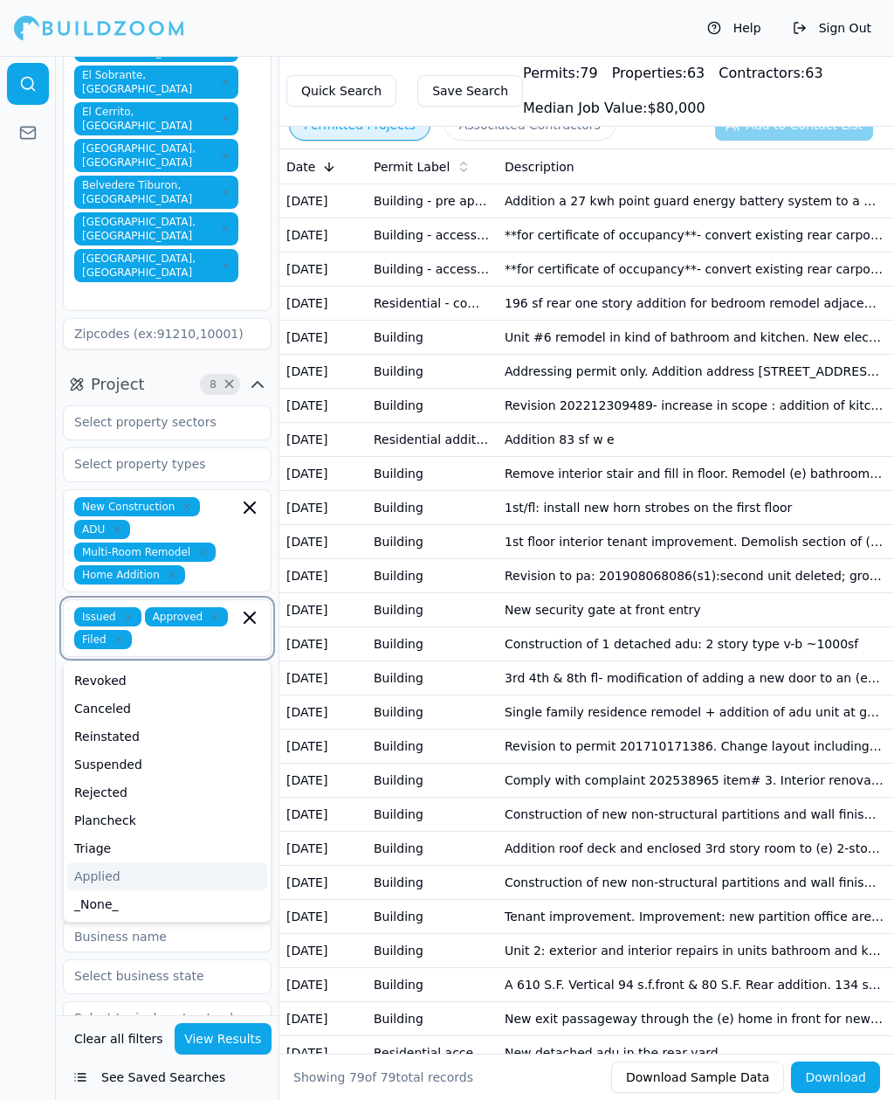
scroll to position [657, 0]
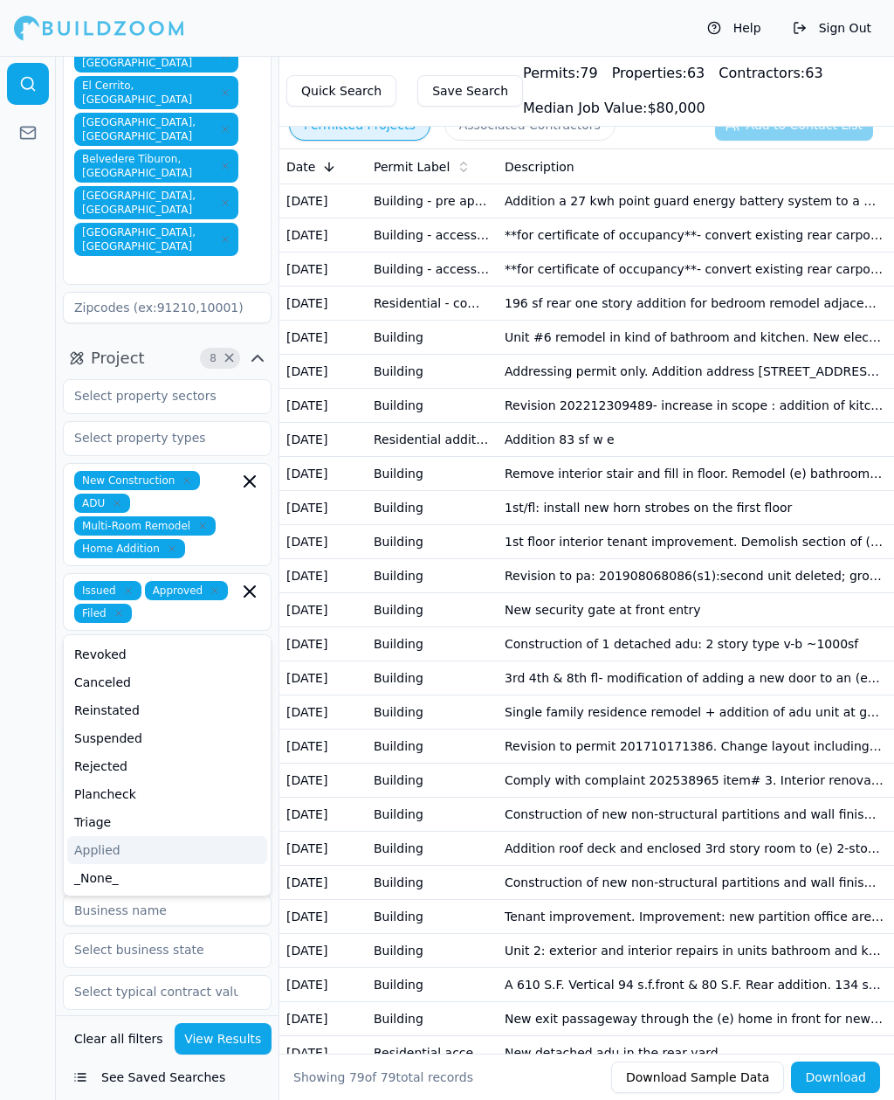
click at [45, 616] on div at bounding box center [28, 578] width 56 height 1044
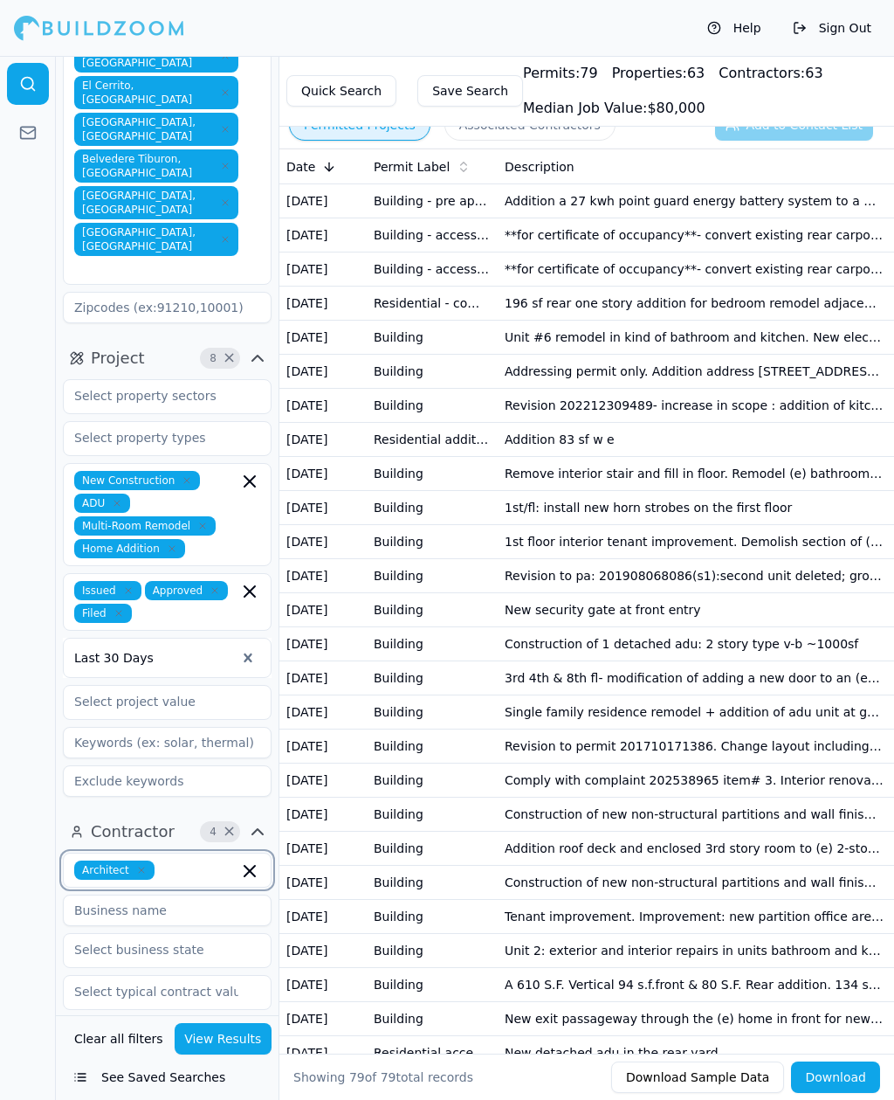
click at [189, 800] on input "text" at bounding box center [200, 869] width 77 height 19
type input "In"
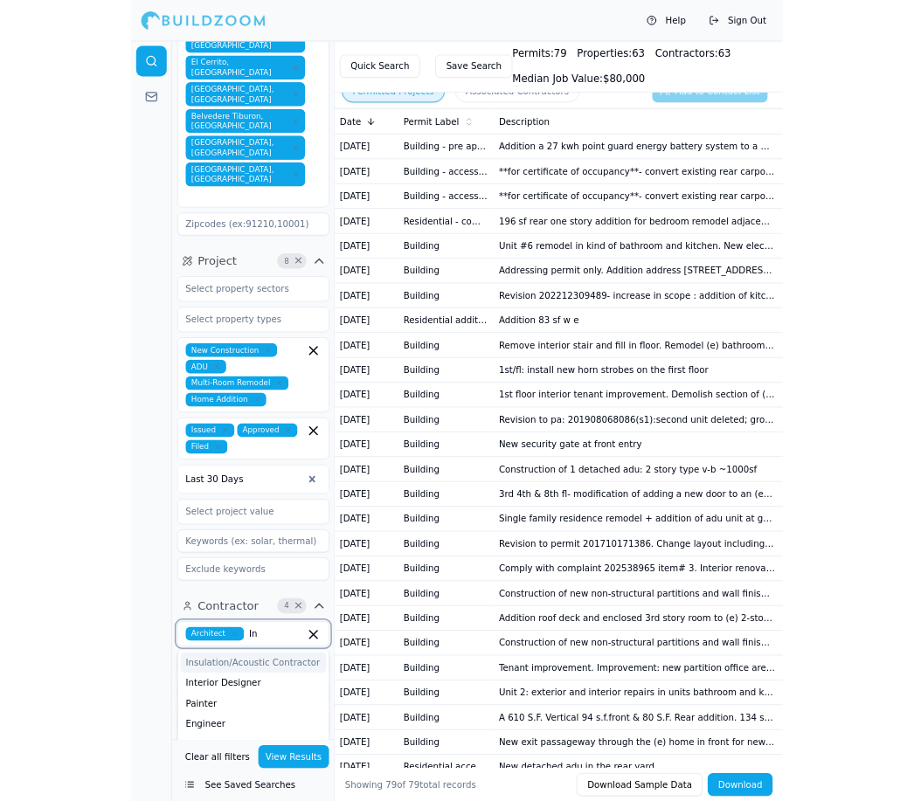
scroll to position [26, 0]
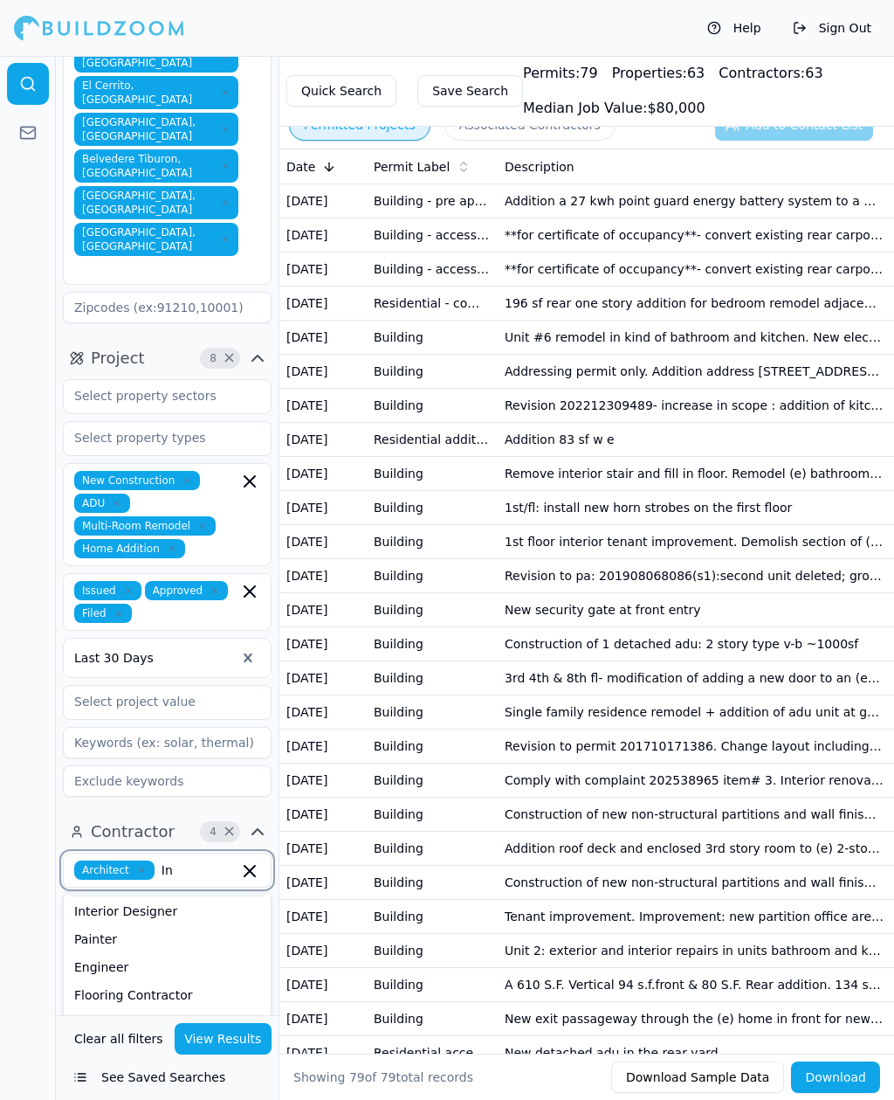
click at [144, 800] on div "Interior Designer" at bounding box center [167, 911] width 200 height 28
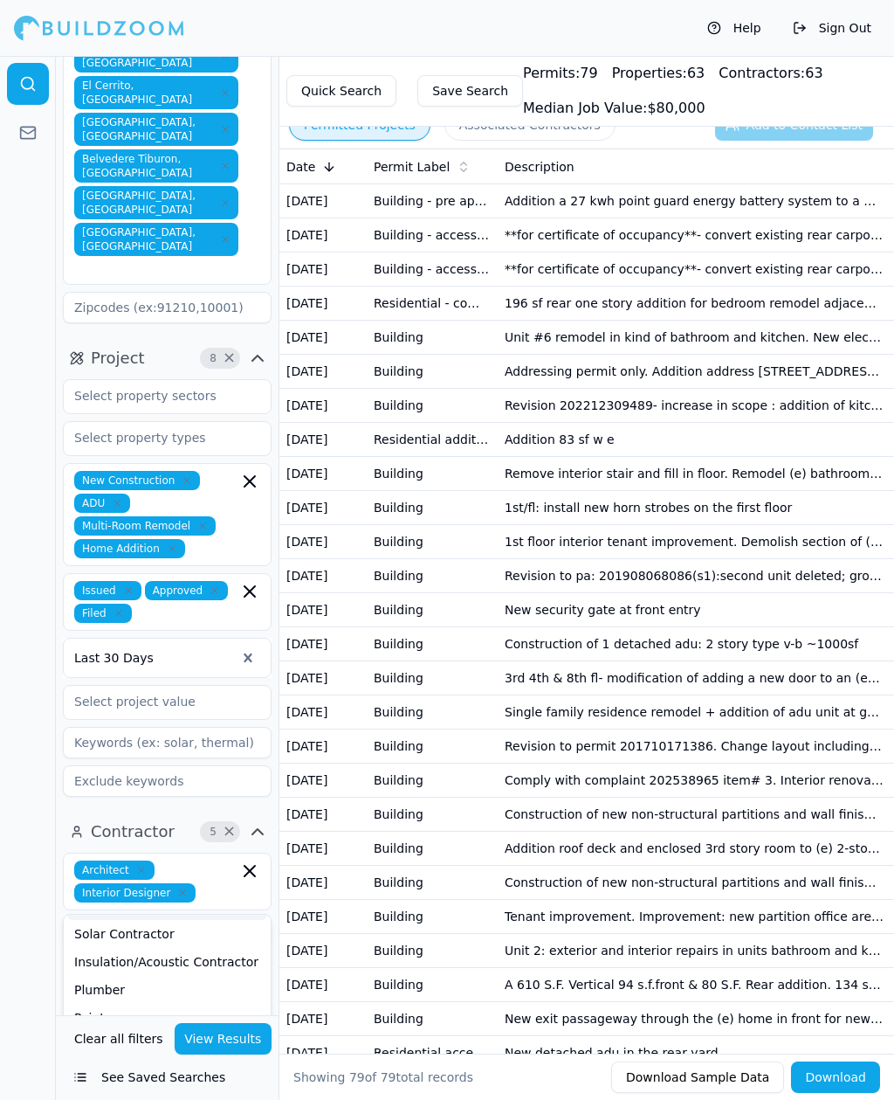
click at [38, 674] on div at bounding box center [28, 578] width 56 height 1044
click at [232, 800] on button "View Results" at bounding box center [224, 1038] width 98 height 31
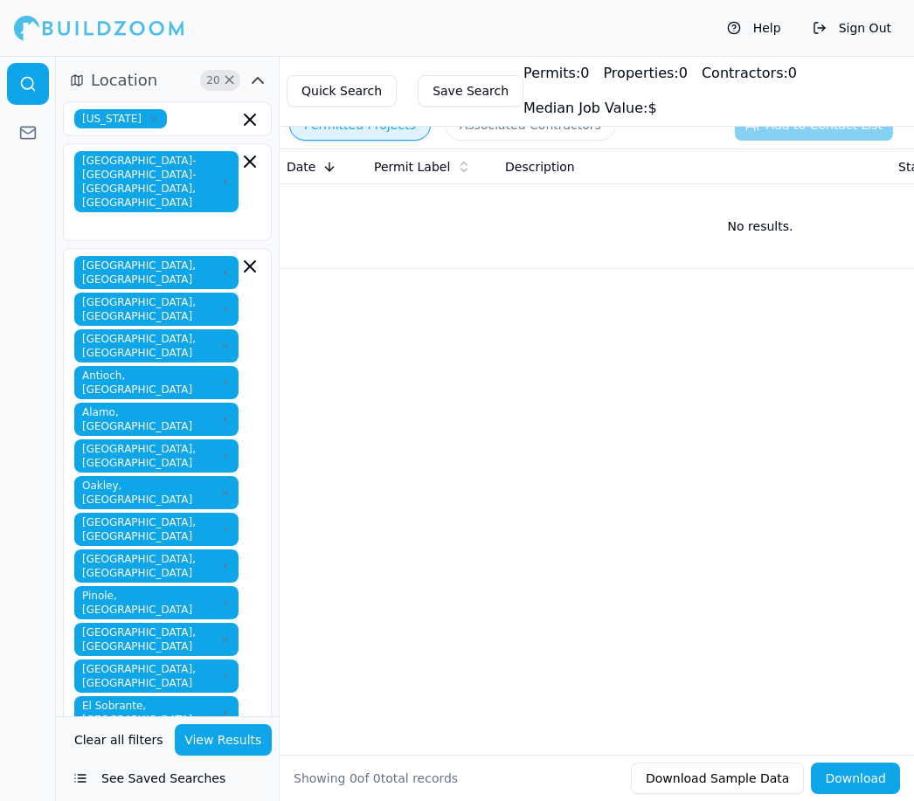
click at [225, 80] on span "×" at bounding box center [229, 80] width 13 height 9
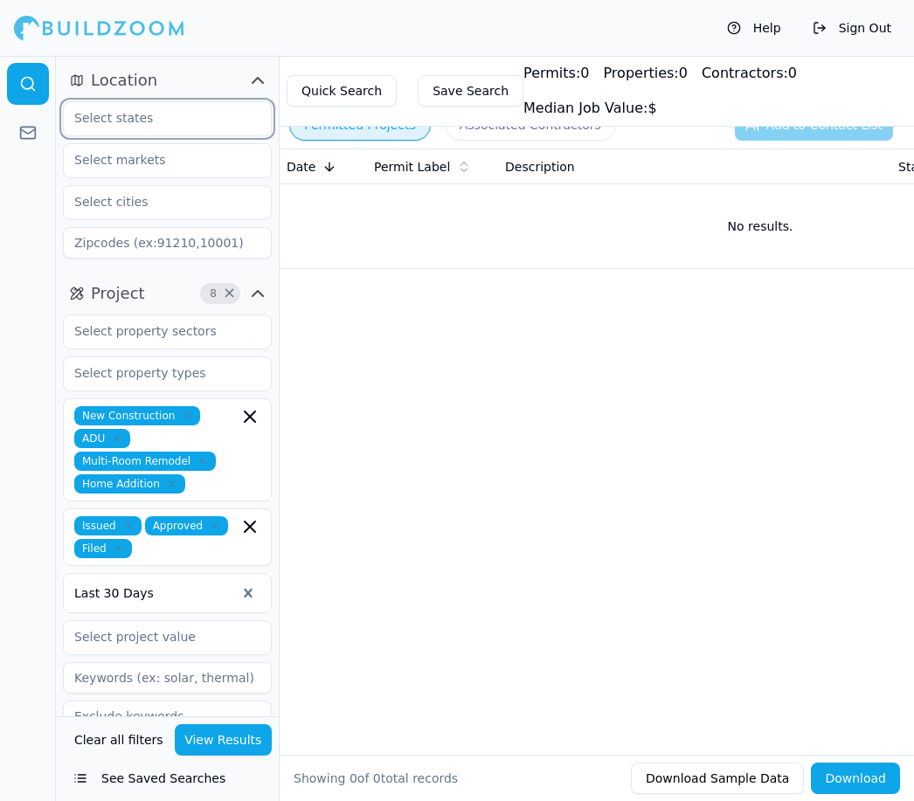
click at [179, 122] on input "text" at bounding box center [156, 117] width 185 height 31
click at [139, 167] on div "[US_STATE]" at bounding box center [167, 158] width 200 height 28
click at [263, 290] on icon "button" at bounding box center [257, 293] width 21 height 21
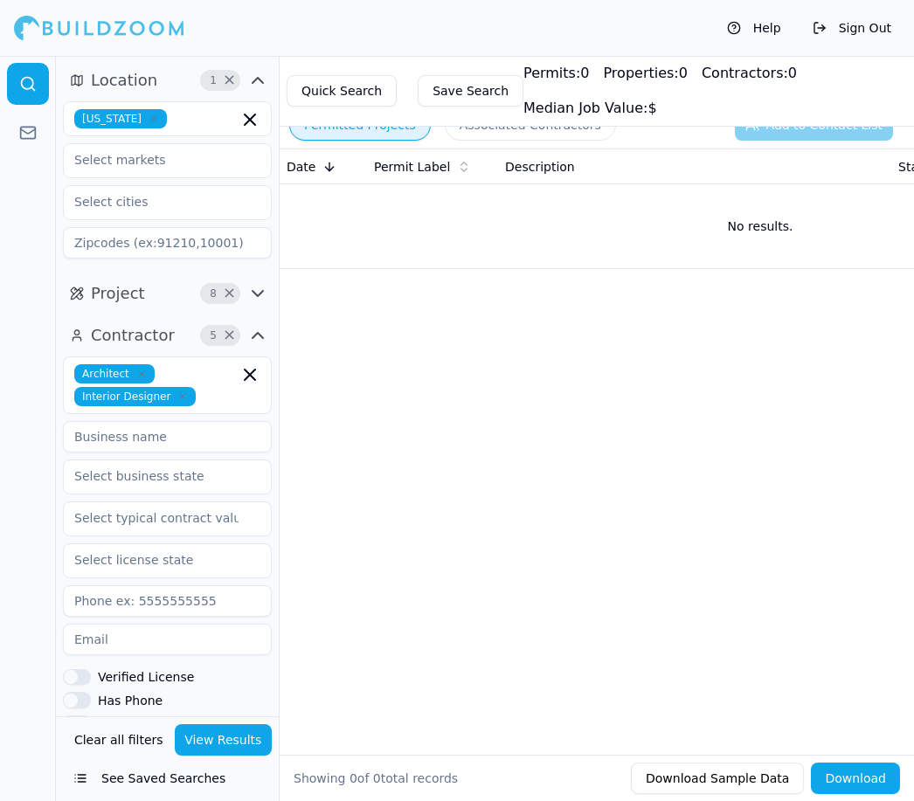
click at [259, 339] on icon "button" at bounding box center [257, 335] width 21 height 21
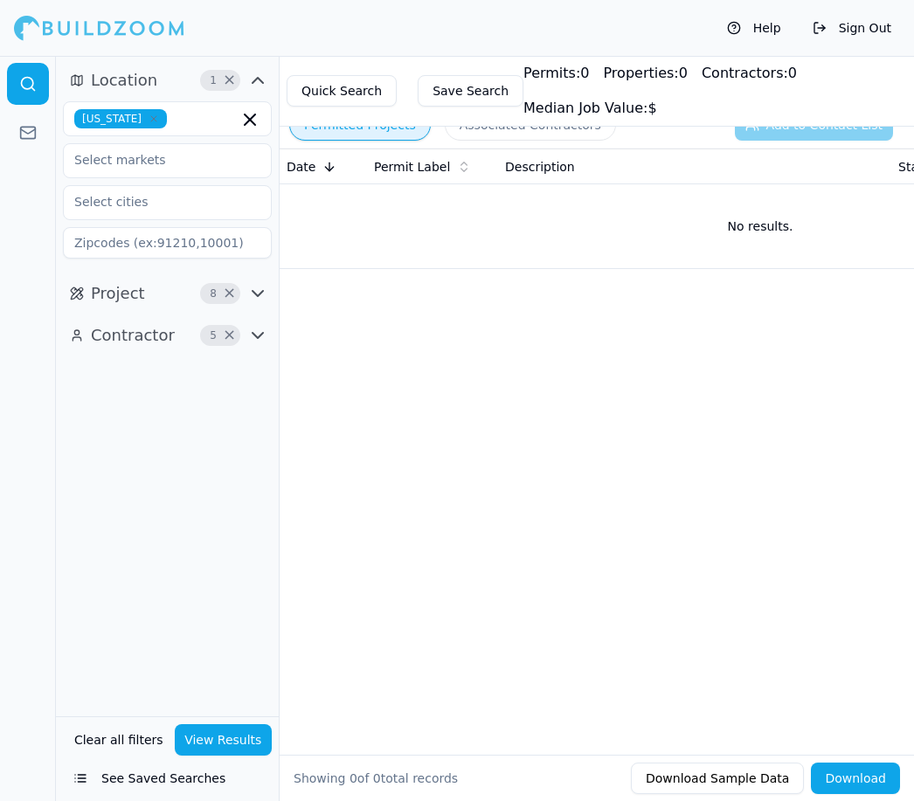
click at [258, 341] on icon "button" at bounding box center [257, 335] width 21 height 21
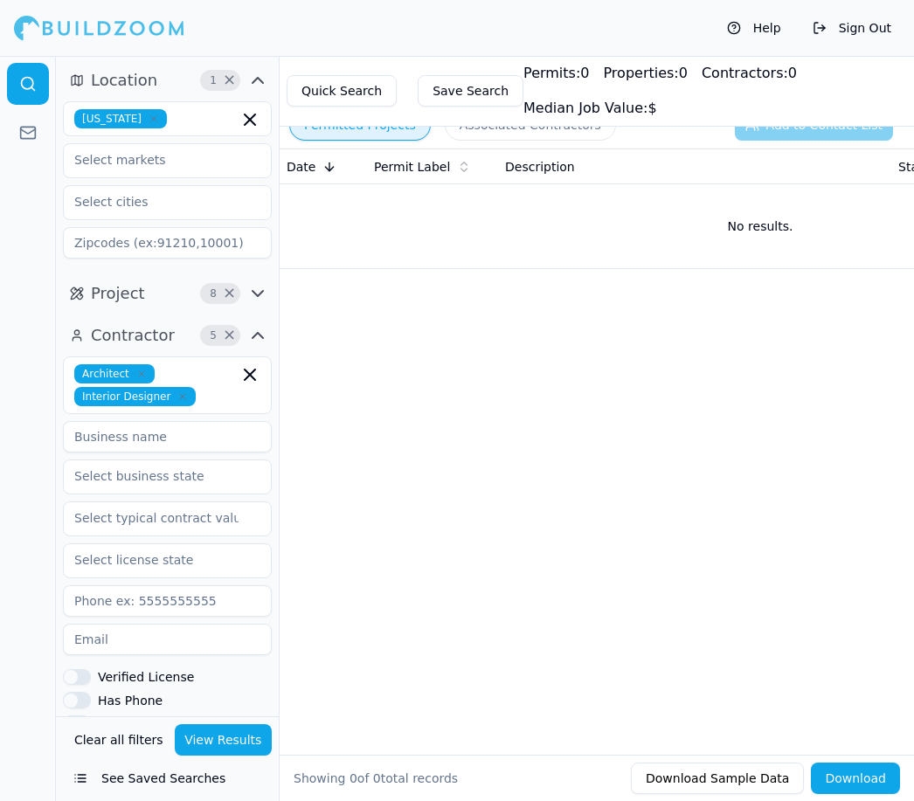
click at [262, 295] on icon "button" at bounding box center [257, 293] width 21 height 21
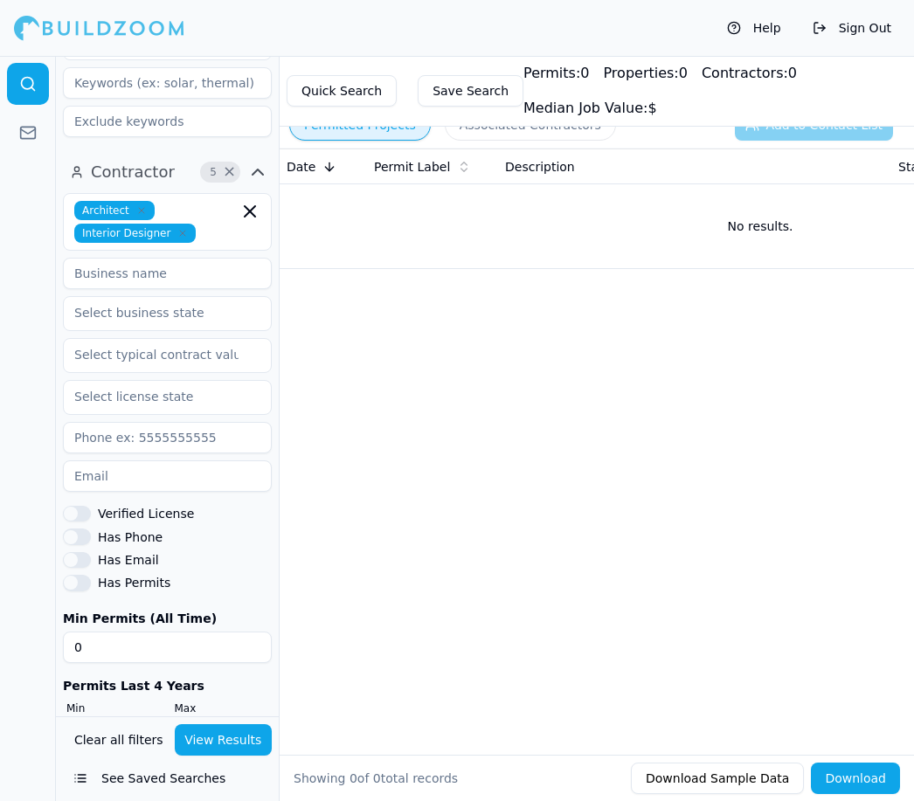
scroll to position [594, 0]
click at [212, 756] on button "View Results" at bounding box center [224, 739] width 98 height 31
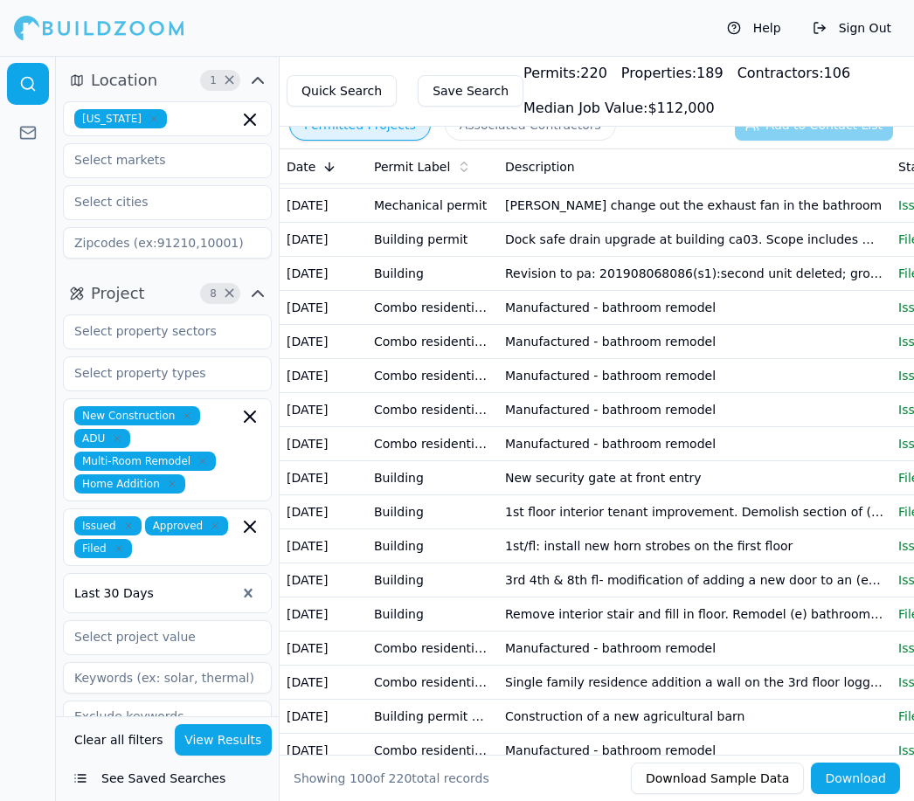
scroll to position [0, 0]
click at [174, 120] on input "text" at bounding box center [206, 118] width 65 height 19
click at [137, 207] on input "text" at bounding box center [156, 201] width 185 height 31
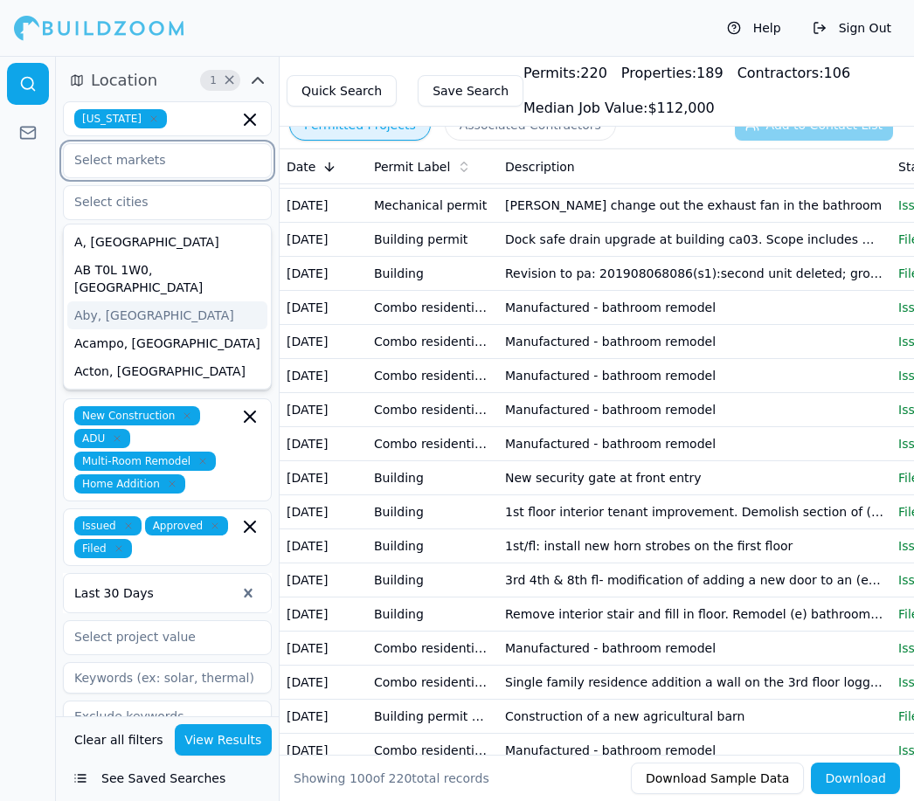
click at [110, 159] on input "text" at bounding box center [156, 159] width 185 height 31
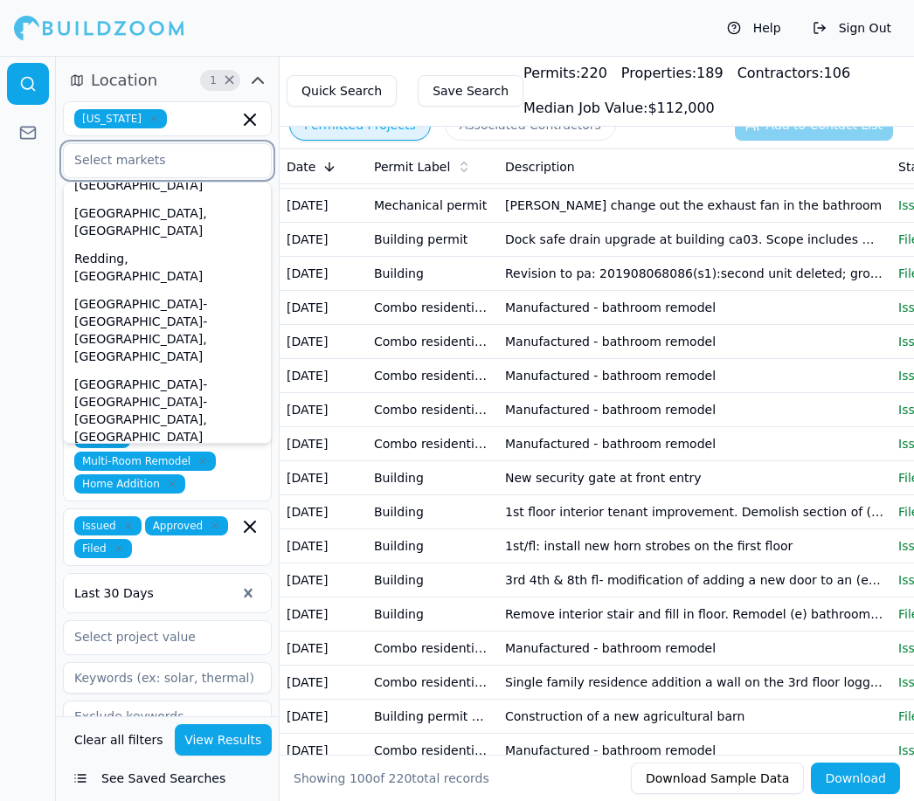
scroll to position [647, 0]
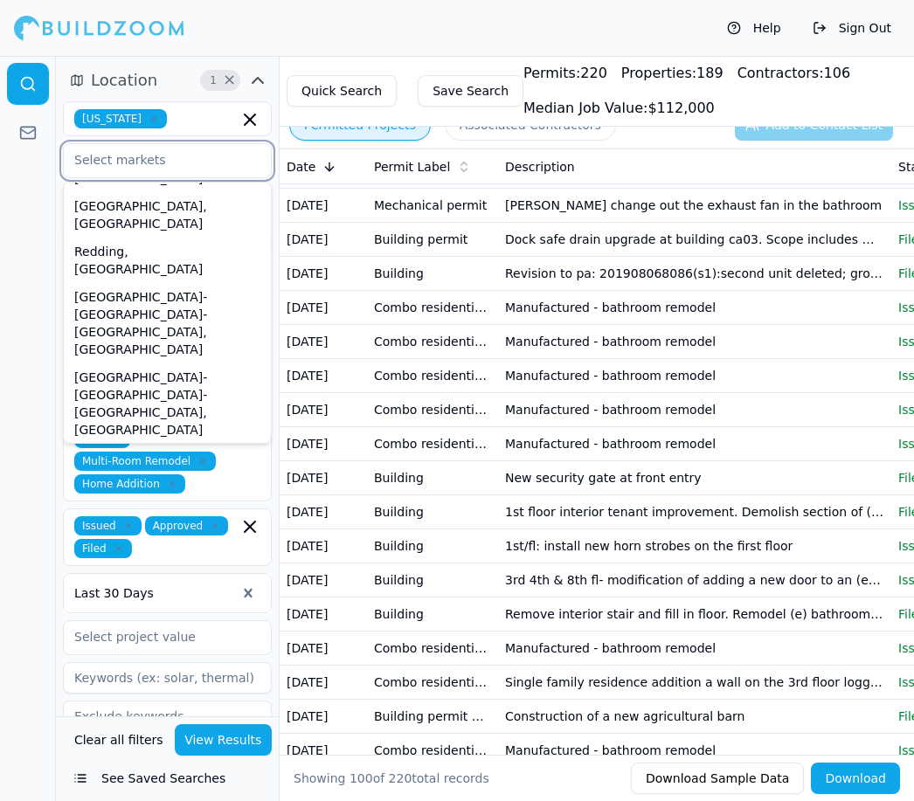
click at [121, 570] on div "[GEOGRAPHIC_DATA]-[GEOGRAPHIC_DATA]-[GEOGRAPHIC_DATA], [GEOGRAPHIC_DATA]" at bounding box center [167, 610] width 200 height 80
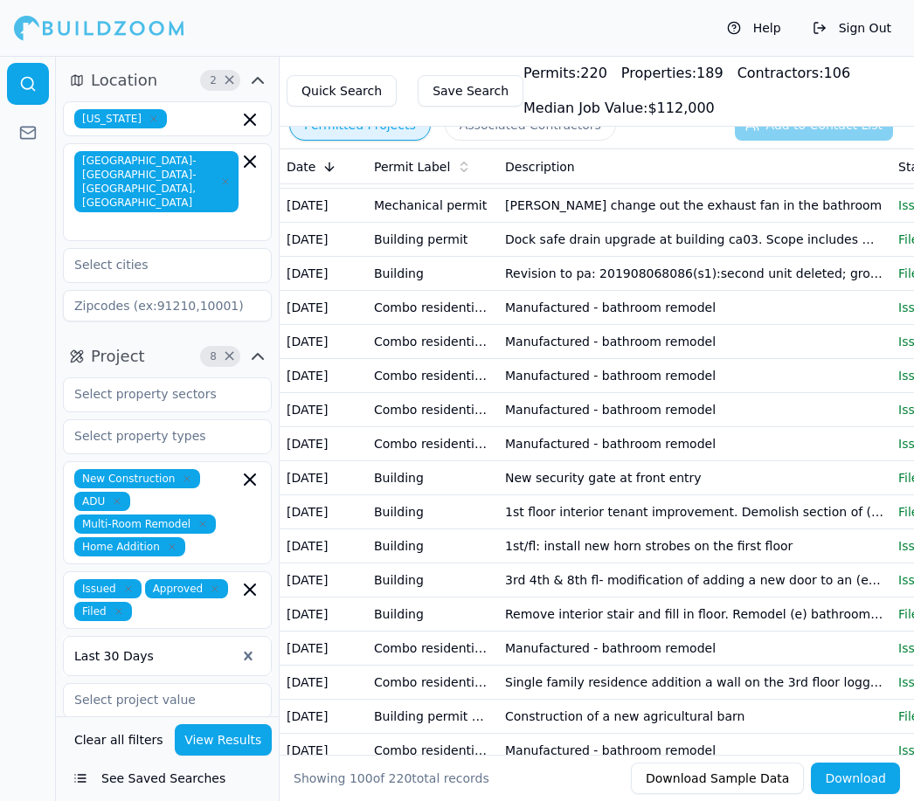
click at [33, 273] on div at bounding box center [28, 428] width 56 height 745
click at [214, 756] on button "View Results" at bounding box center [224, 739] width 98 height 31
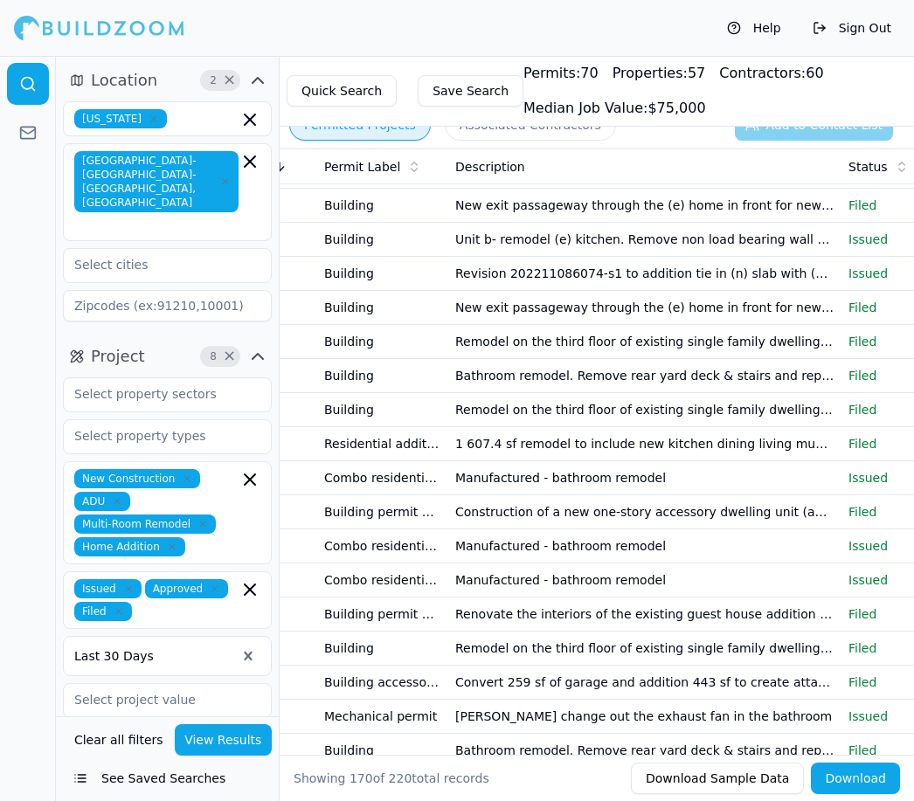
scroll to position [0, 48]
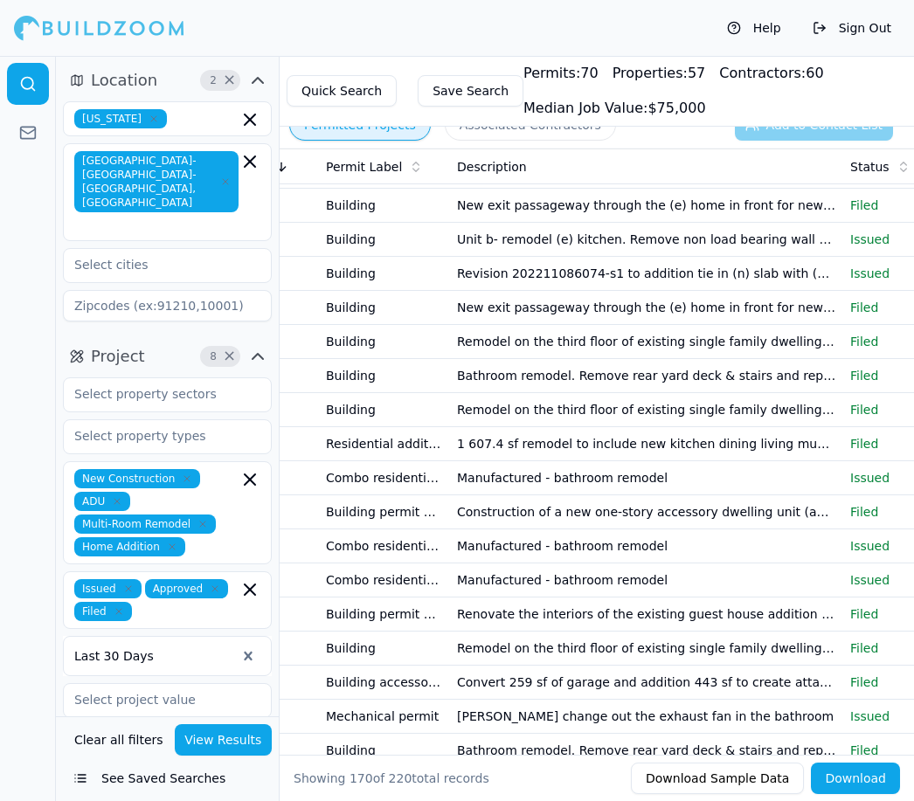
click at [771, 442] on td "1 607.4 sf remodel to include new kitchen dining living mudroom foyer stairs po…" at bounding box center [646, 444] width 393 height 34
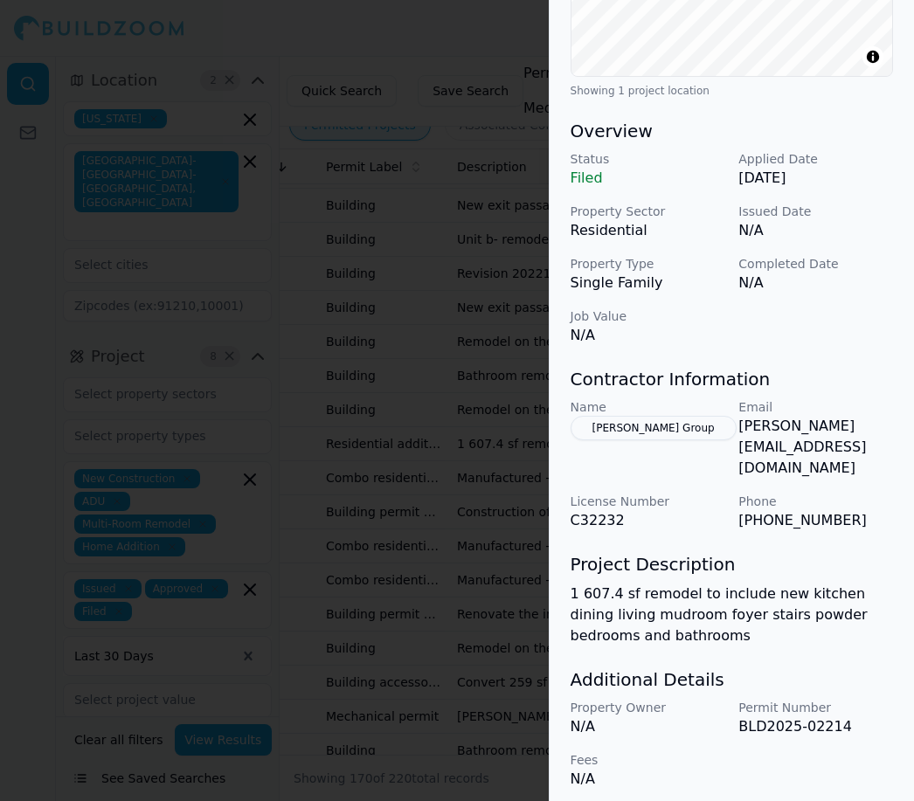
scroll to position [452, 0]
click at [908, 180] on div "Bathroom Remodel Home Addition Kitchen Remodel Multi-Room Remodel Residential P…" at bounding box center [731, 218] width 364 height 1188
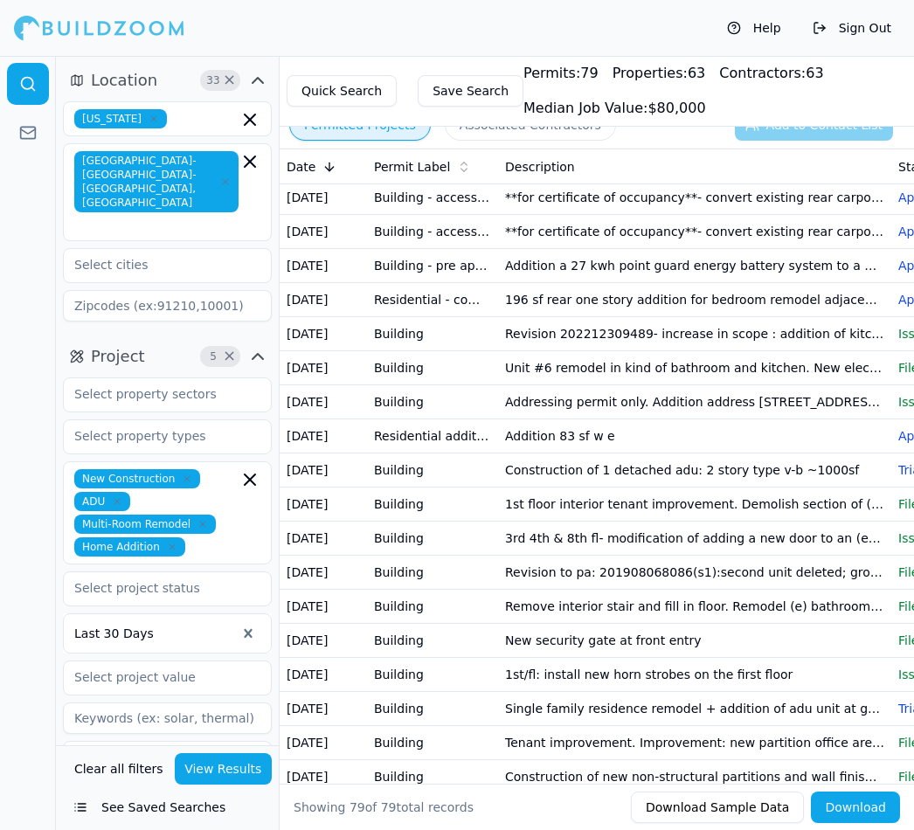
click at [590, 432] on td "Addition 83 sf w e" at bounding box center [694, 436] width 393 height 34
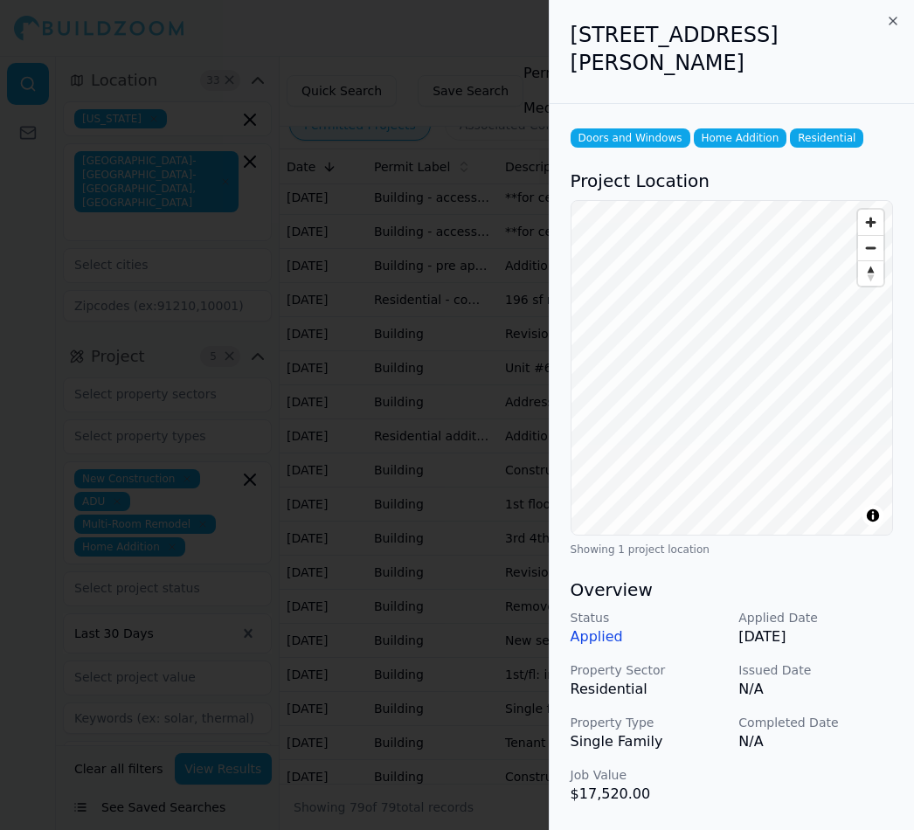
click at [897, 14] on icon "button" at bounding box center [893, 21] width 14 height 14
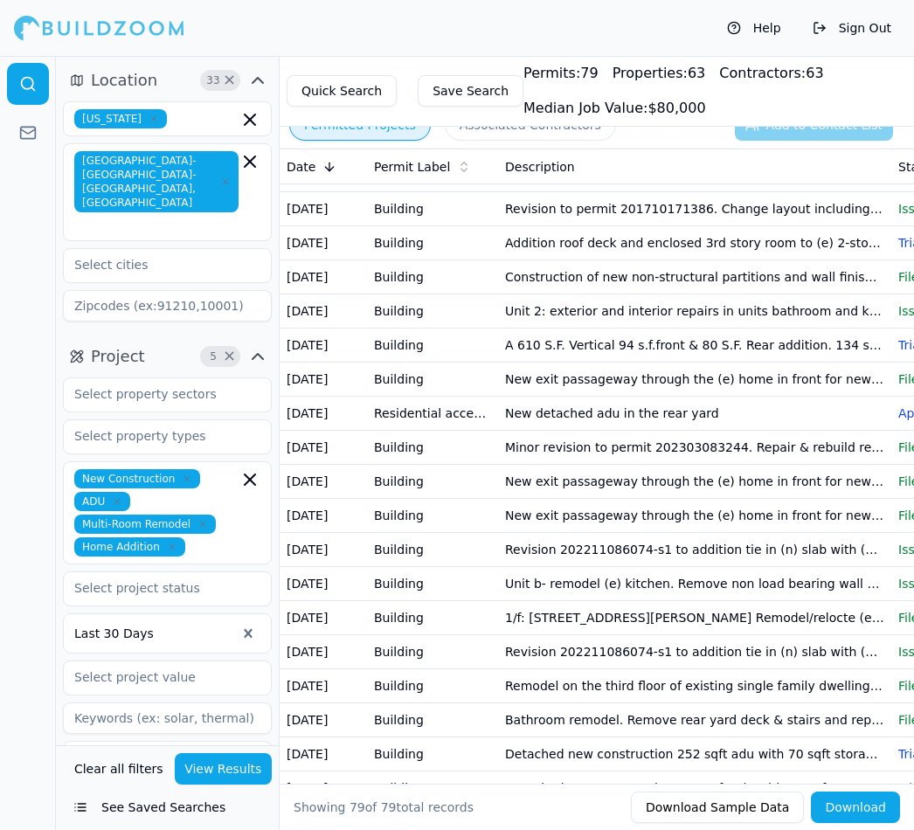
click at [699, 410] on td "New detached adu in the rear yard" at bounding box center [694, 414] width 393 height 34
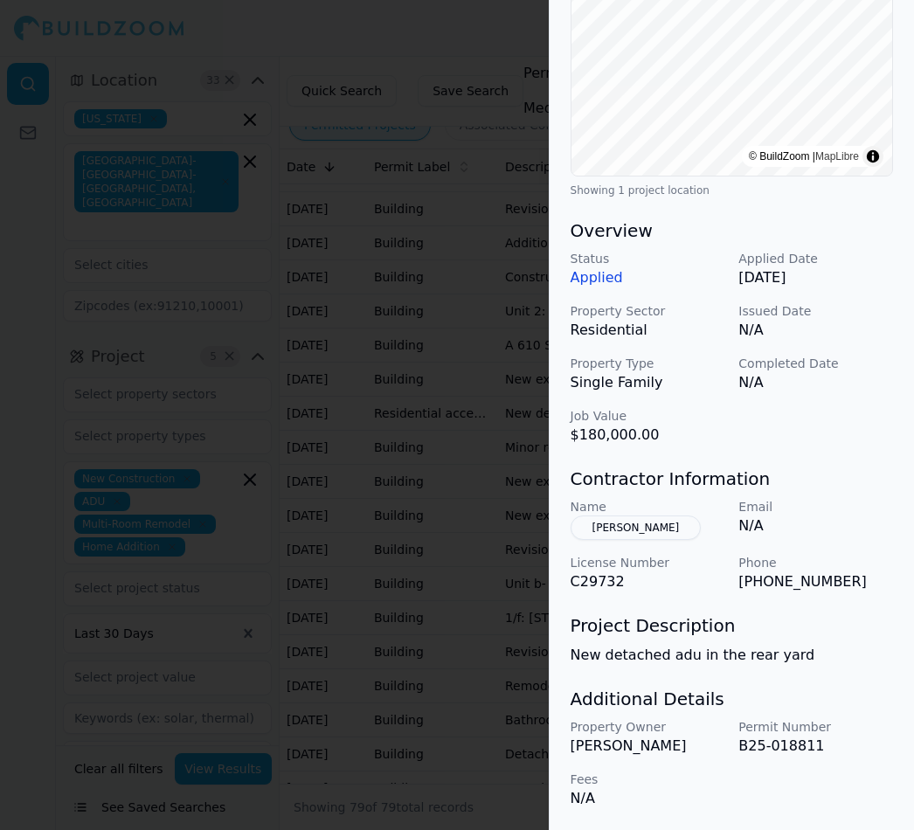
scroll to position [359, 0]
click at [456, 57] on div at bounding box center [457, 415] width 914 height 830
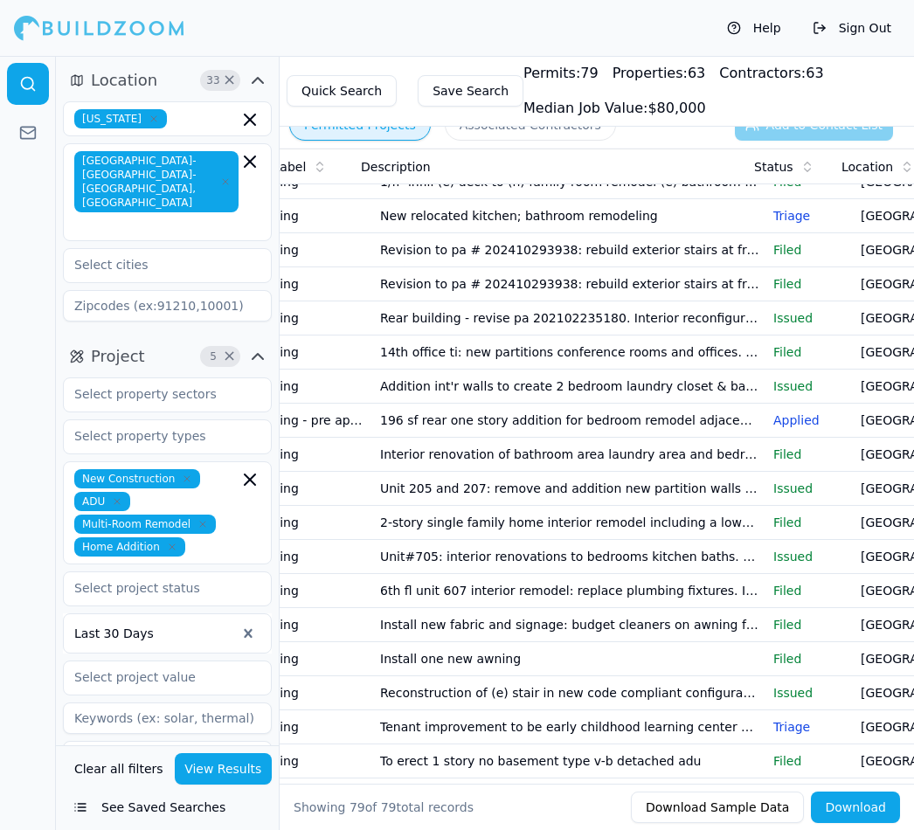
scroll to position [0, 113]
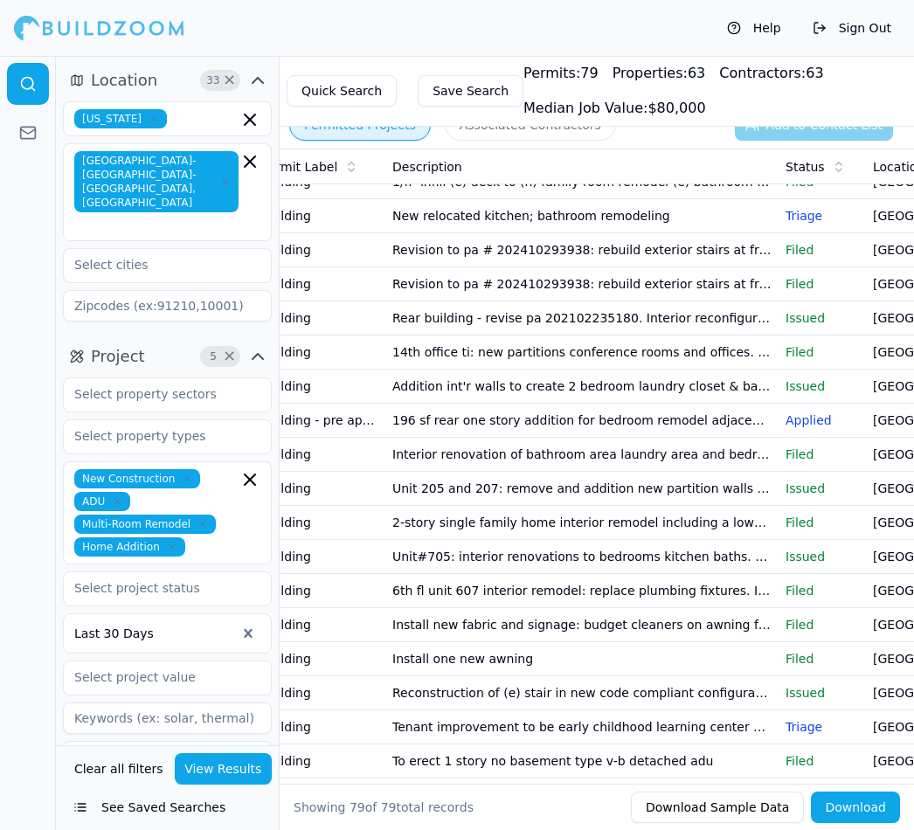
click at [685, 413] on td "196 sf rear one story addition for bedroom remodel adjacent existing bathroom r…" at bounding box center [581, 421] width 393 height 34
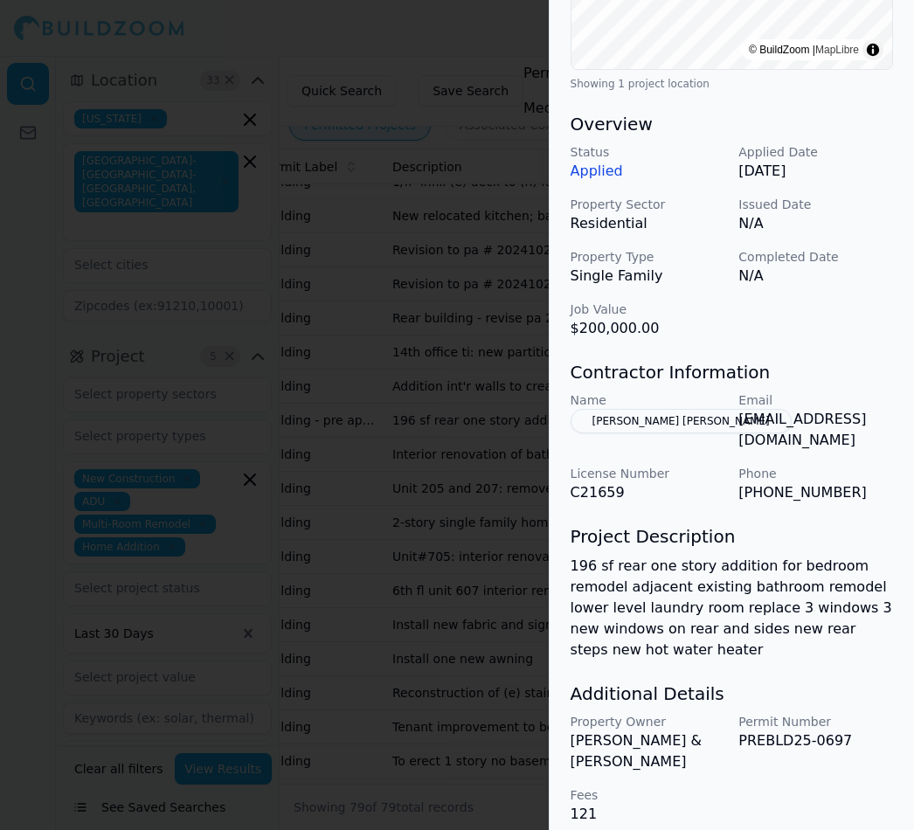
scroll to position [487, 0]
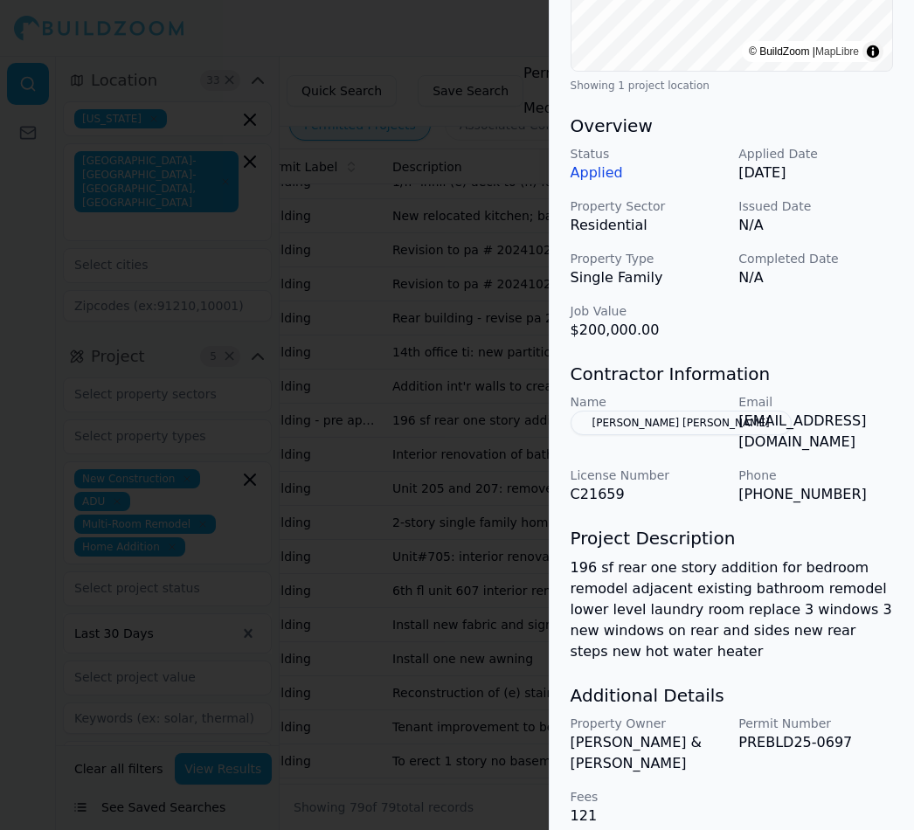
click at [480, 53] on div at bounding box center [457, 415] width 914 height 830
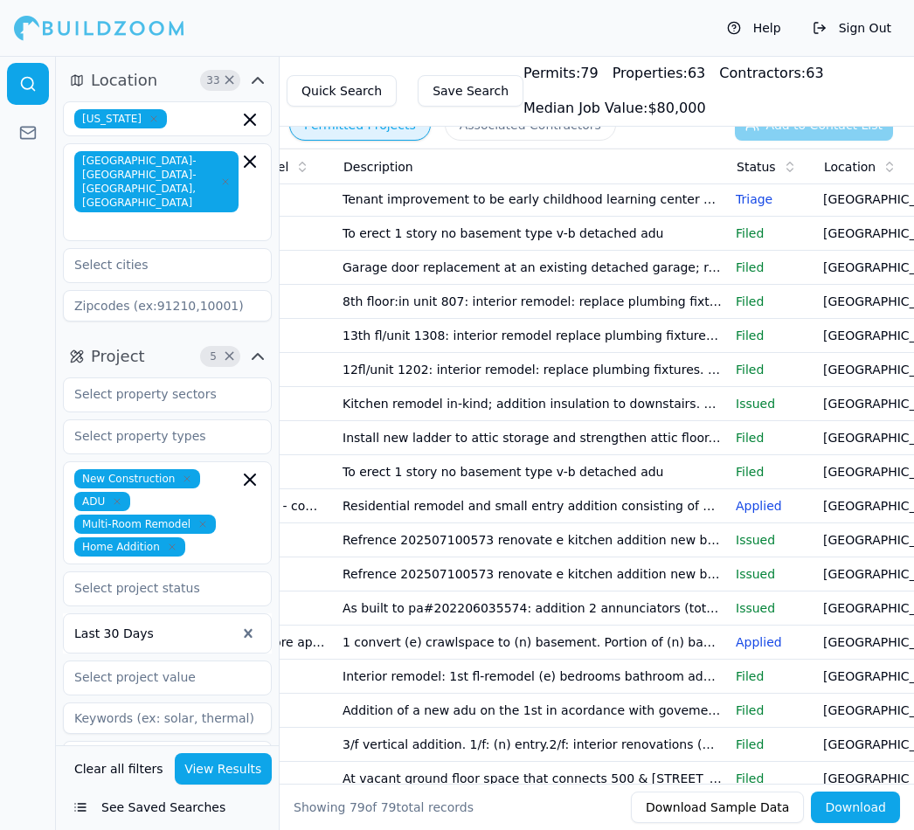
scroll to position [0, 162]
click at [857, 505] on td "[GEOGRAPHIC_DATA], [GEOGRAPHIC_DATA]" at bounding box center [882, 506] width 131 height 34
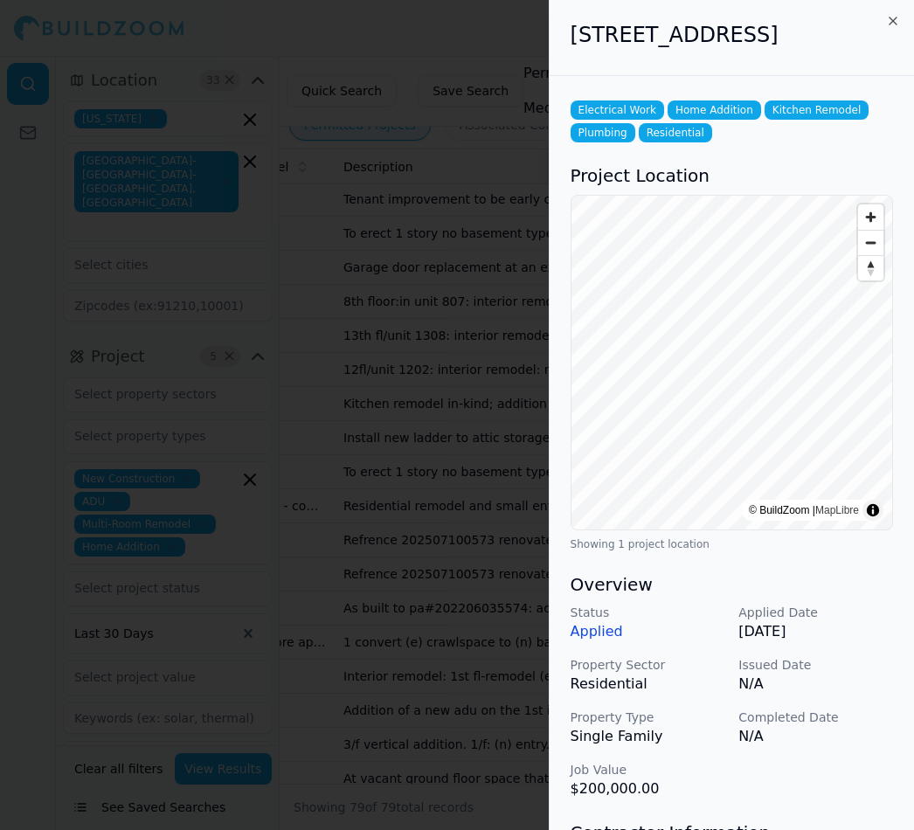
scroll to position [0, 17]
click at [464, 31] on div at bounding box center [457, 415] width 914 height 830
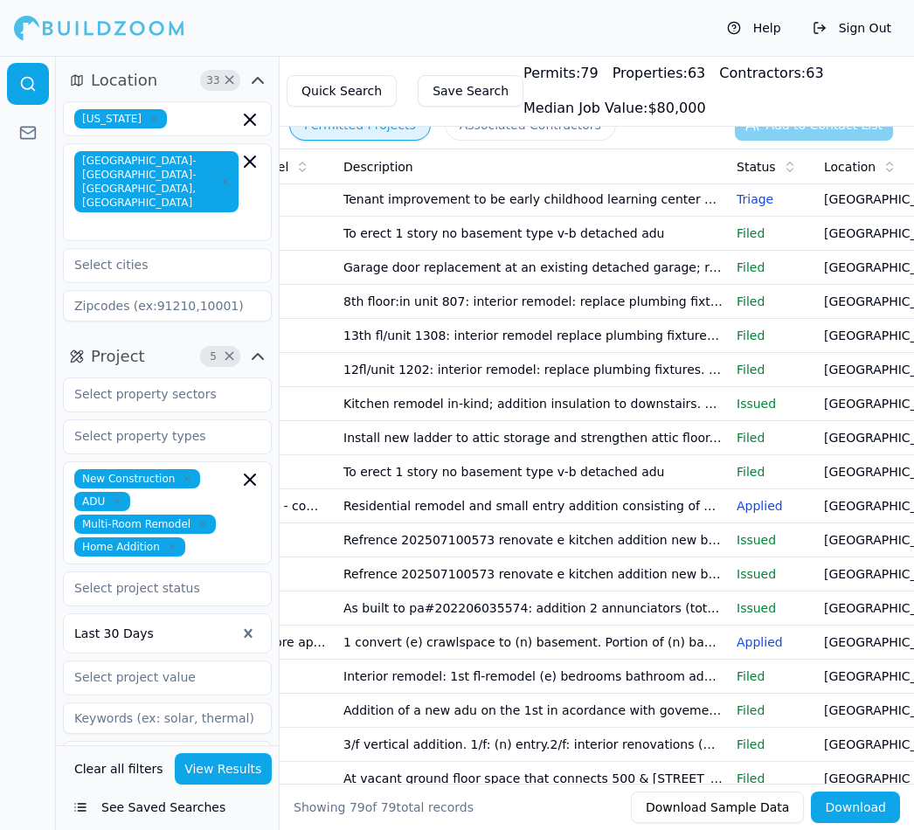
click at [760, 505] on p "Applied" at bounding box center [772, 505] width 73 height 17
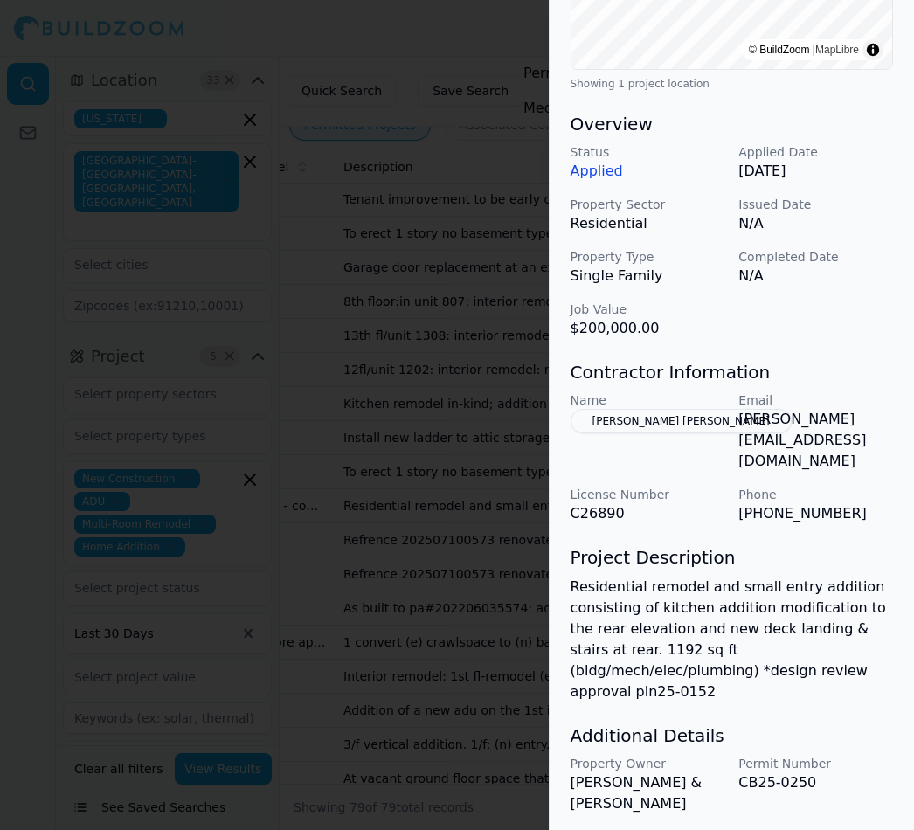
scroll to position [459, 0]
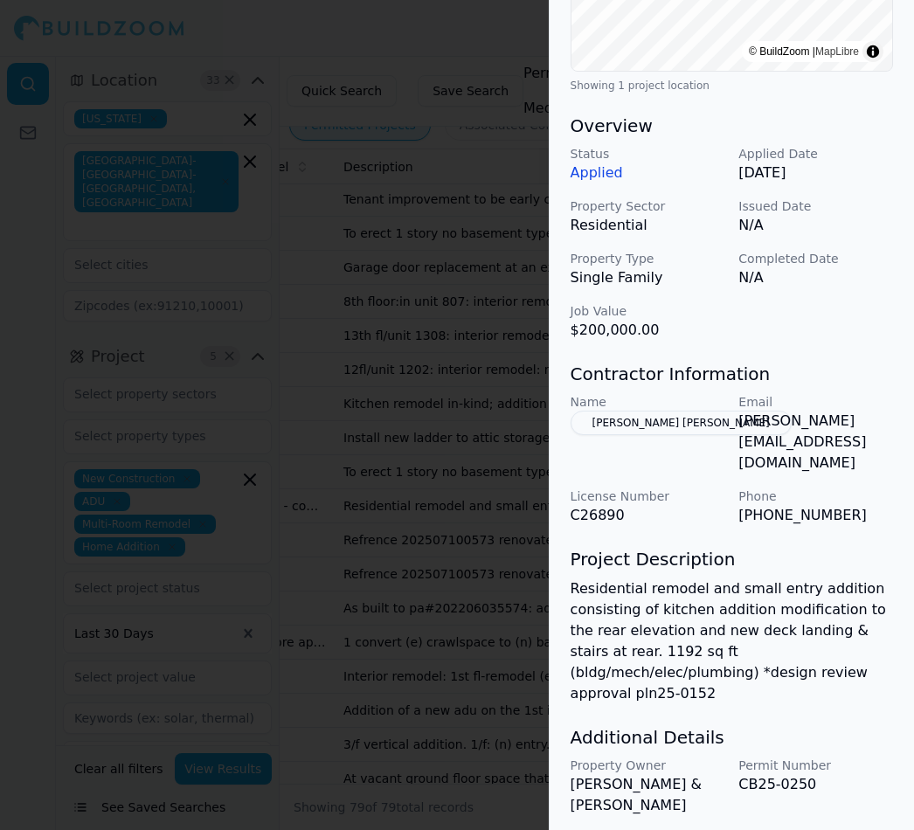
click at [858, 420] on p "[PERSON_NAME][EMAIL_ADDRESS][DOMAIN_NAME]" at bounding box center [815, 442] width 155 height 63
click at [693, 412] on button "[PERSON_NAME] [PERSON_NAME]" at bounding box center [680, 423] width 221 height 24
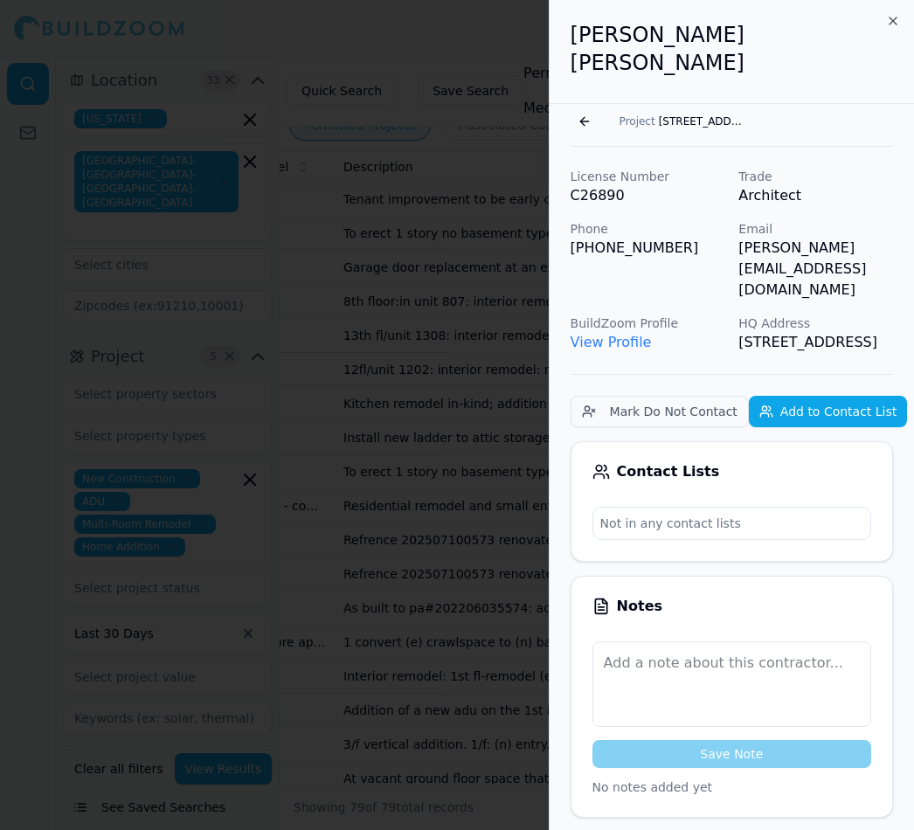
scroll to position [0, 0]
click at [471, 43] on div at bounding box center [457, 415] width 914 height 830
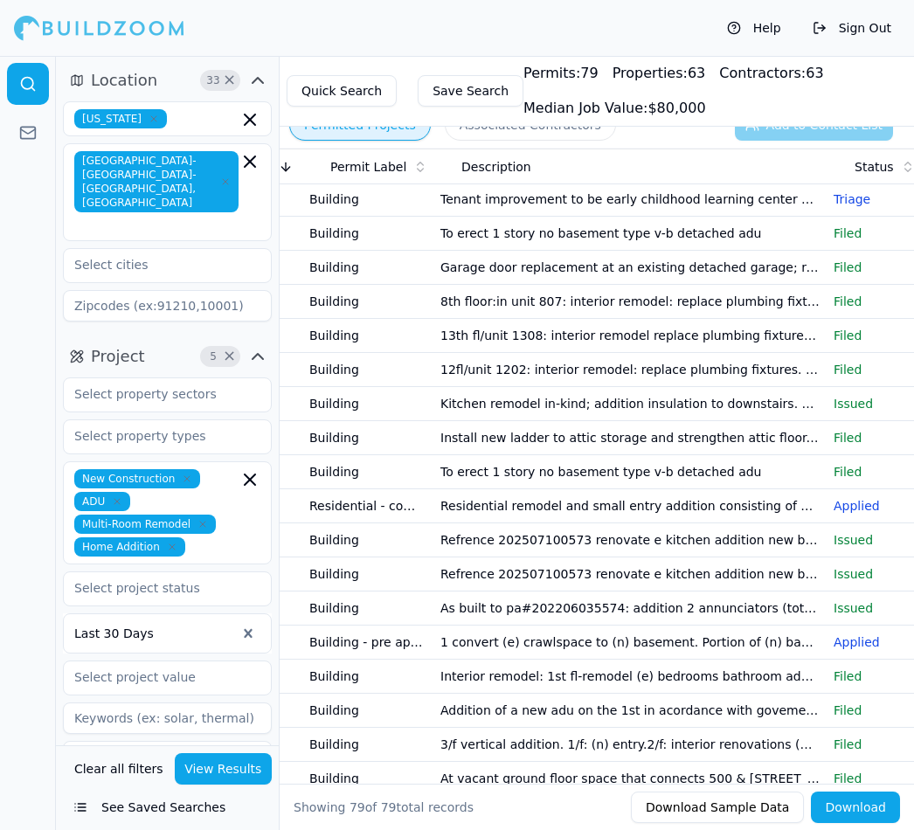
scroll to position [0, 86]
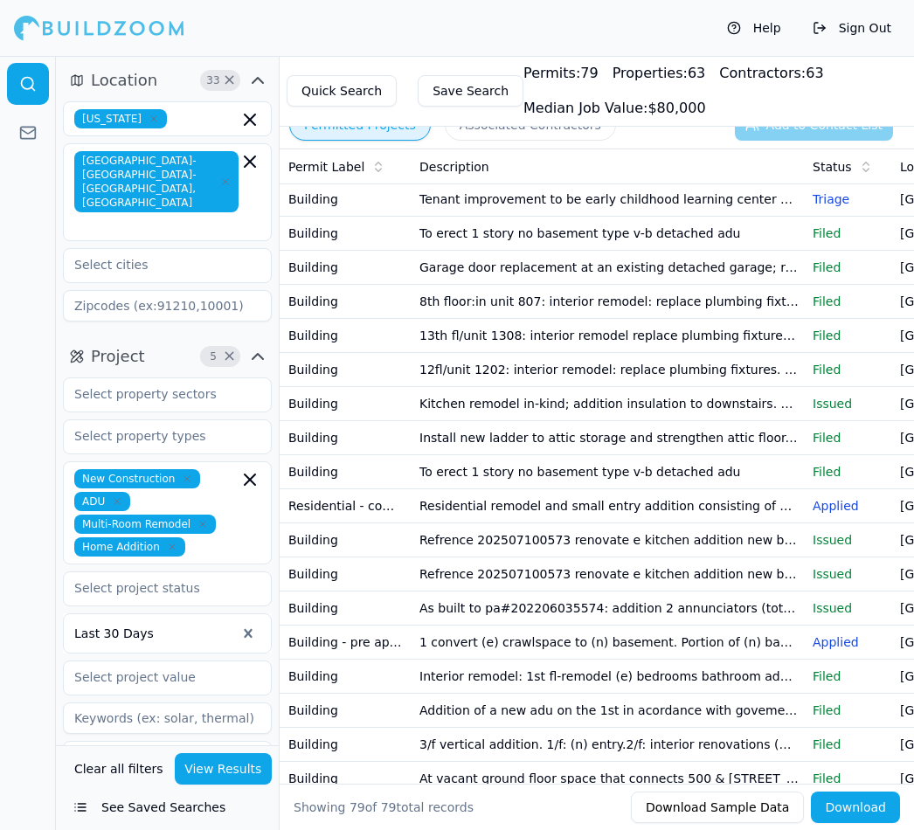
click at [763, 502] on td "Residential remodel and small entry addition consisting of kitchen addition mod…" at bounding box center [608, 506] width 393 height 34
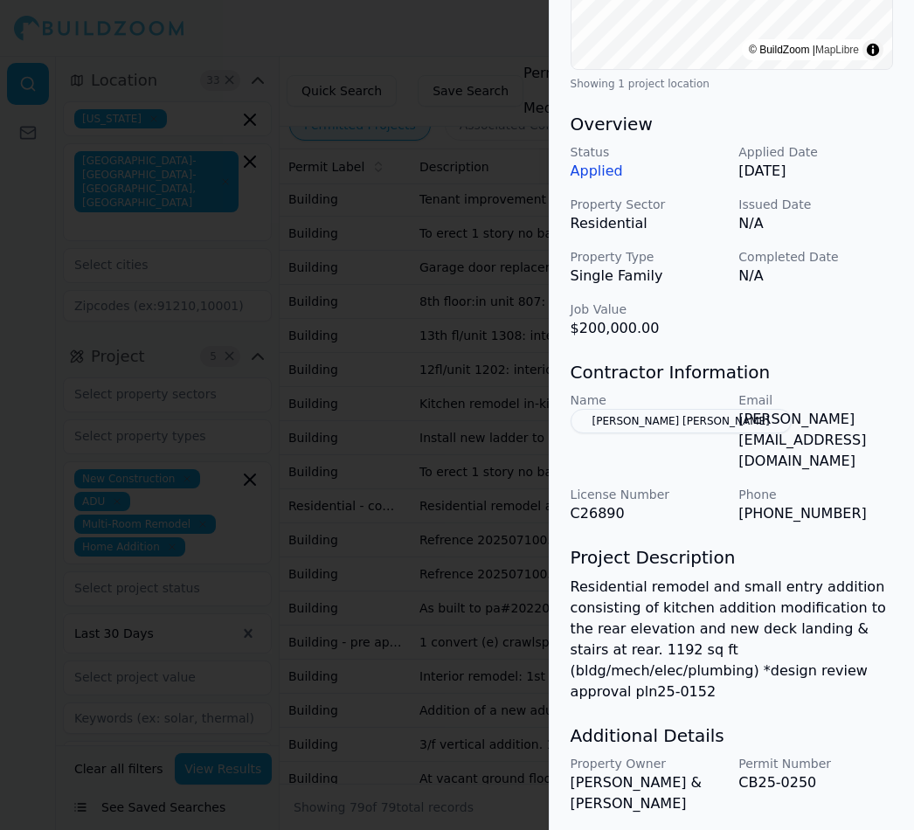
scroll to position [459, 6]
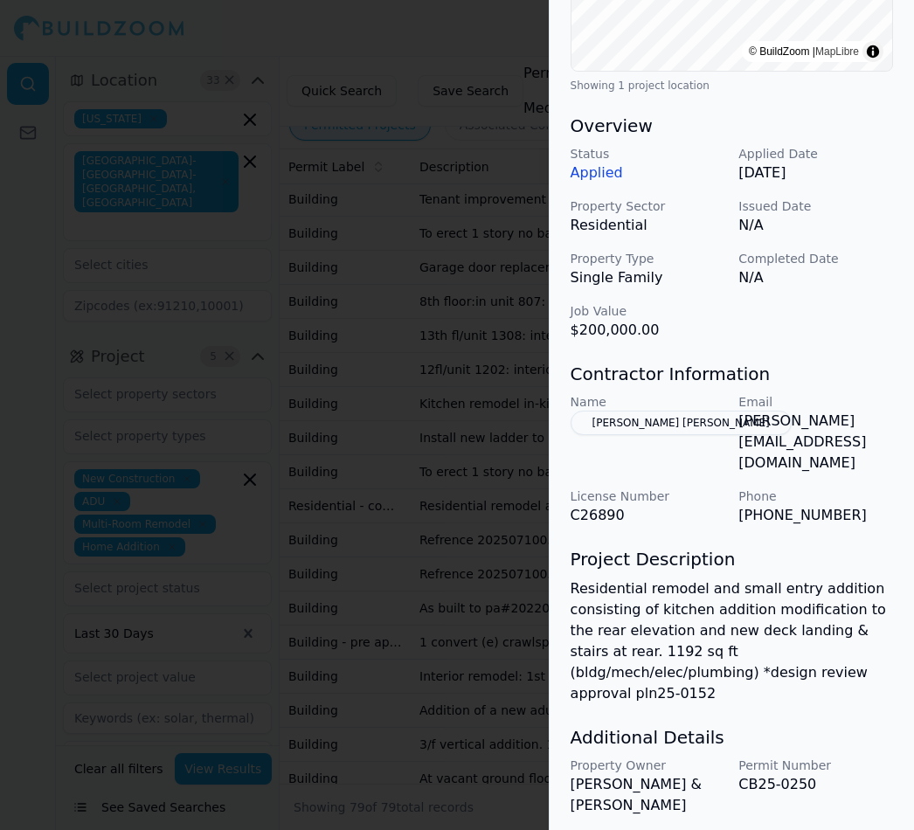
click at [890, 683] on div "Electrical Work Home Addition Kitchen Remodel Plumbing Residential Project Loca…" at bounding box center [731, 253] width 364 height 1272
click at [318, 86] on div at bounding box center [457, 415] width 914 height 830
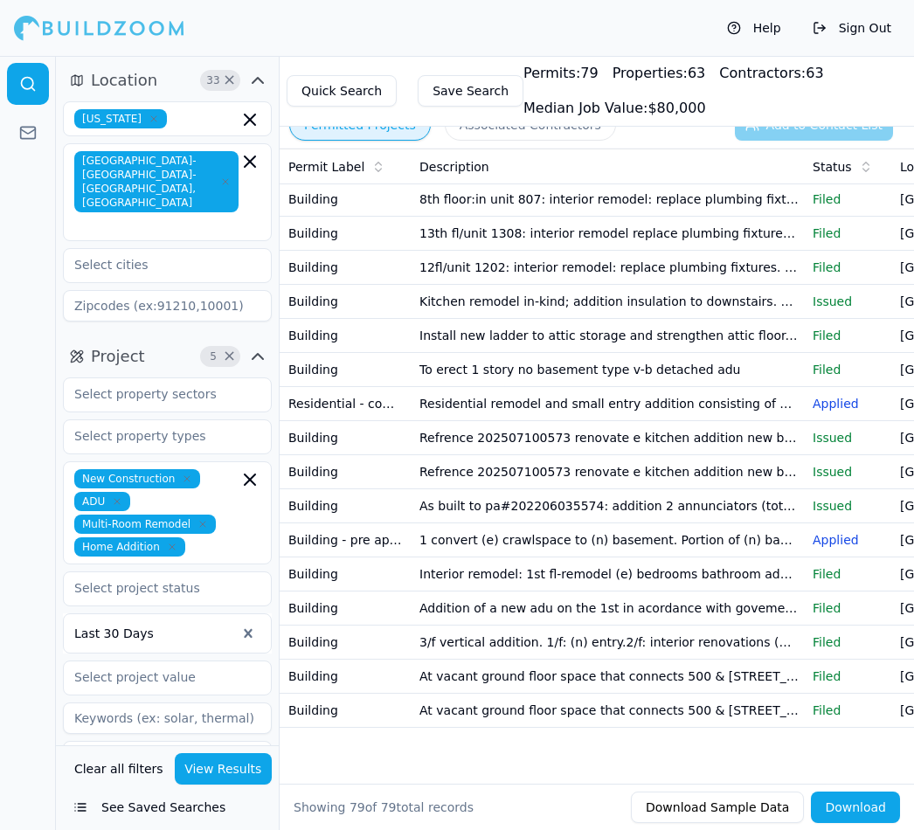
scroll to position [2148, 0]
click at [223, 784] on button "View Results" at bounding box center [224, 768] width 98 height 31
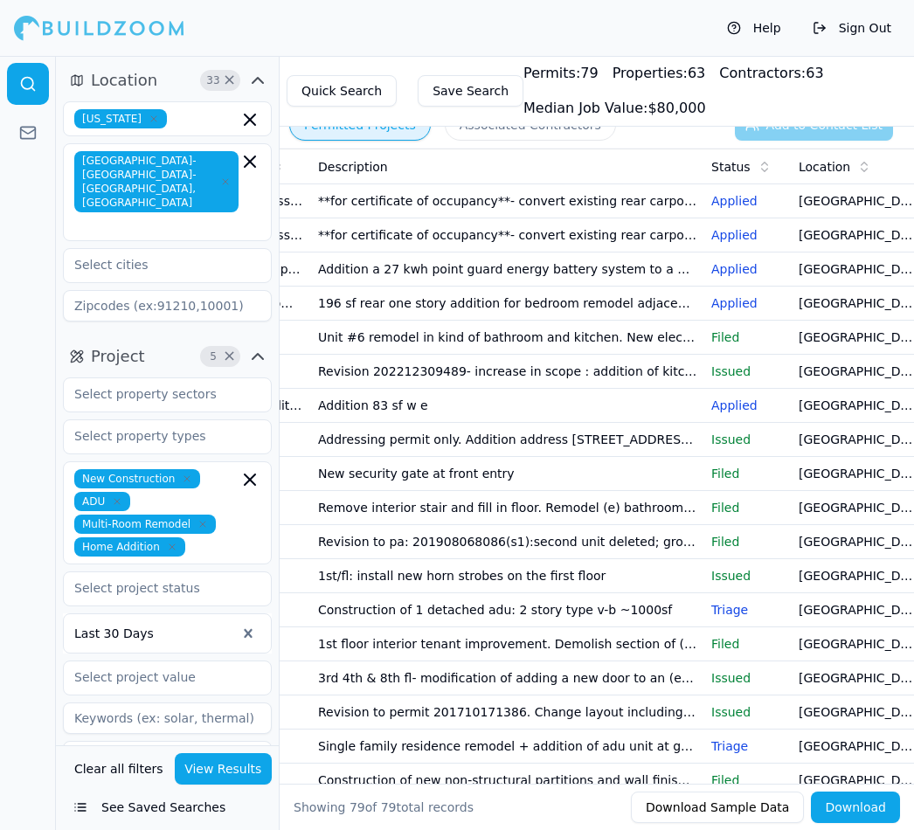
scroll to position [0, 205]
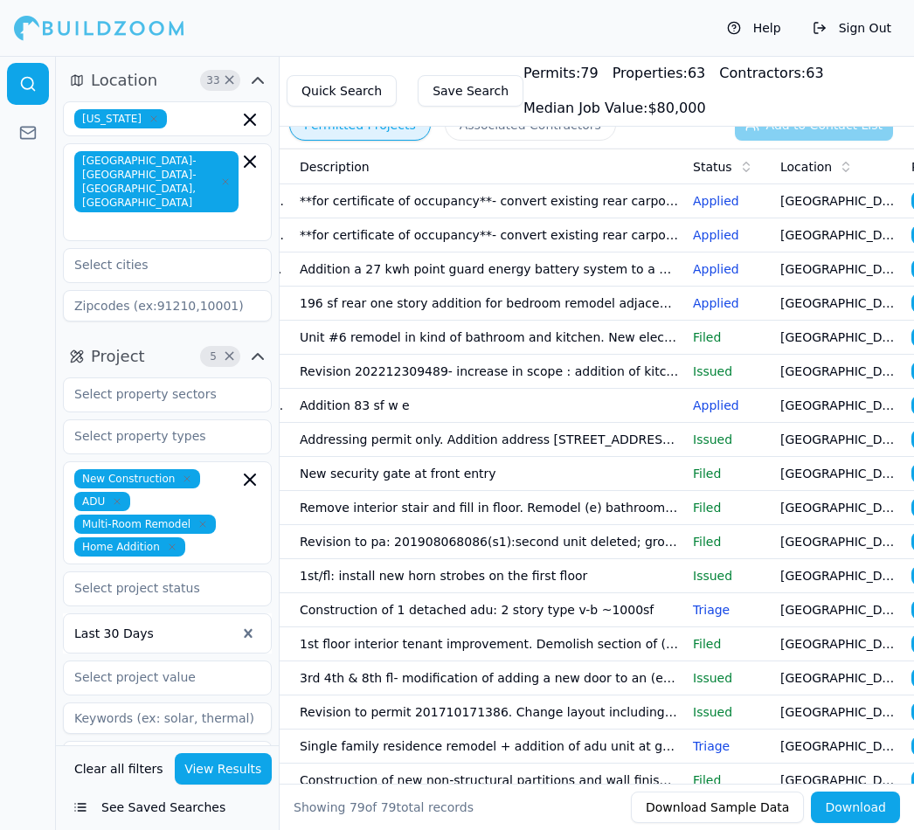
click at [728, 197] on p "Applied" at bounding box center [729, 200] width 73 height 17
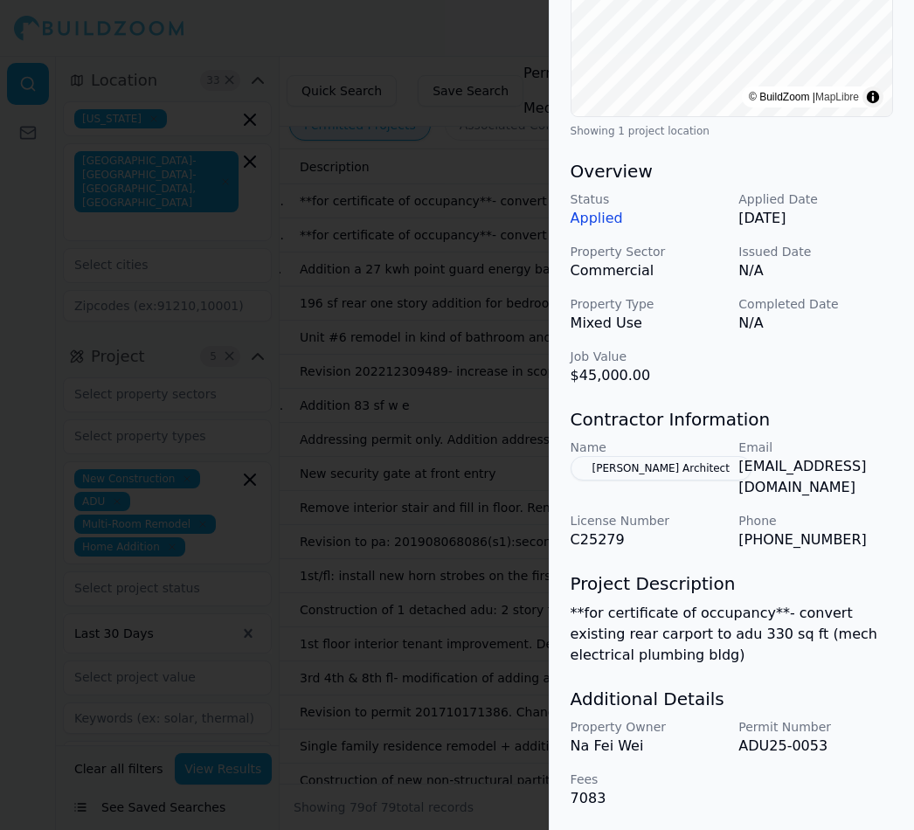
scroll to position [401, 0]
click at [500, 64] on div at bounding box center [457, 415] width 914 height 830
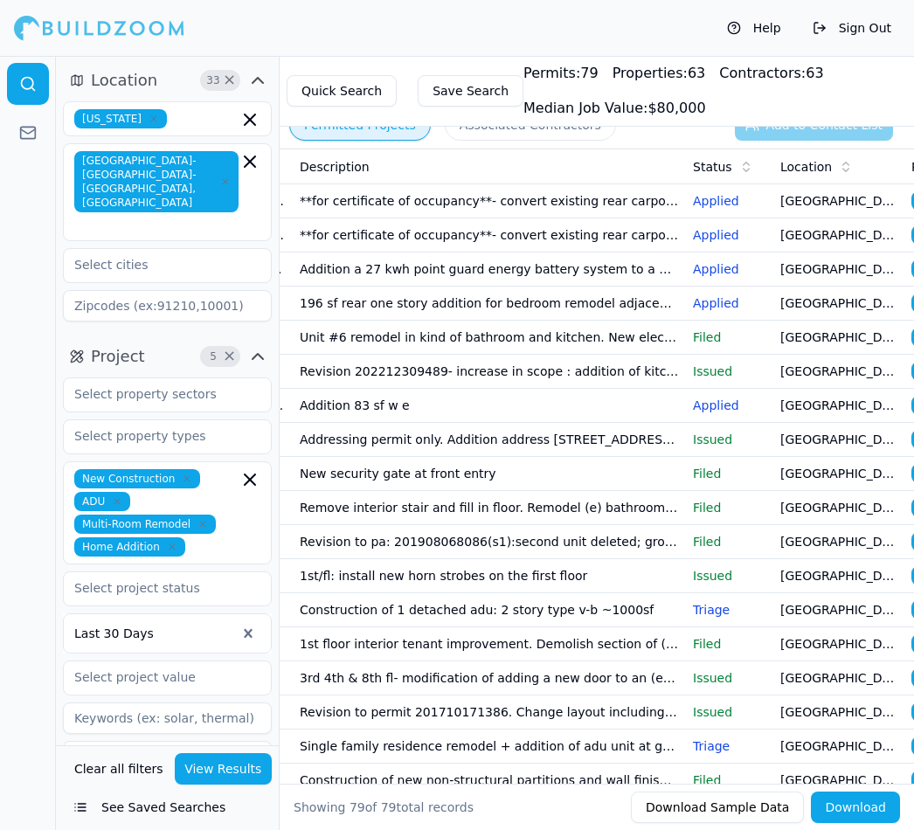
click at [728, 235] on p "Applied" at bounding box center [729, 234] width 73 height 17
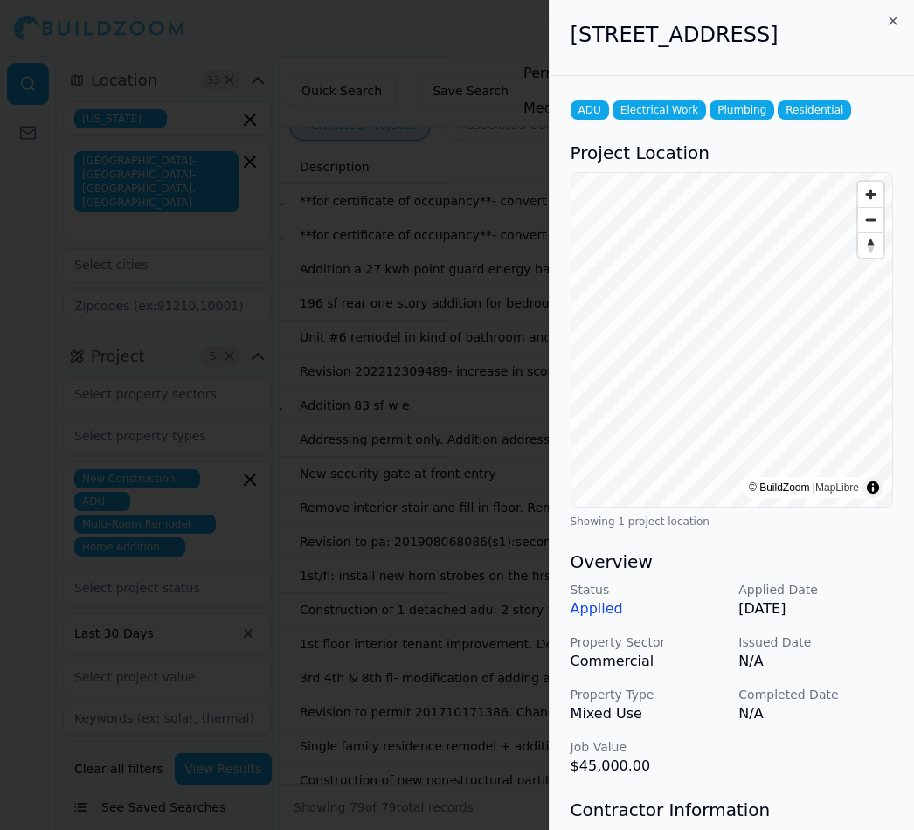
click at [721, 577] on div "ADU Electrical Work Plumbing Residential Project Location © BuildZoom | MapLibr…" at bounding box center [731, 648] width 364 height 1144
click at [668, 76] on div "[STREET_ADDRESS]" at bounding box center [731, 38] width 364 height 76
click at [492, 79] on div at bounding box center [457, 415] width 914 height 830
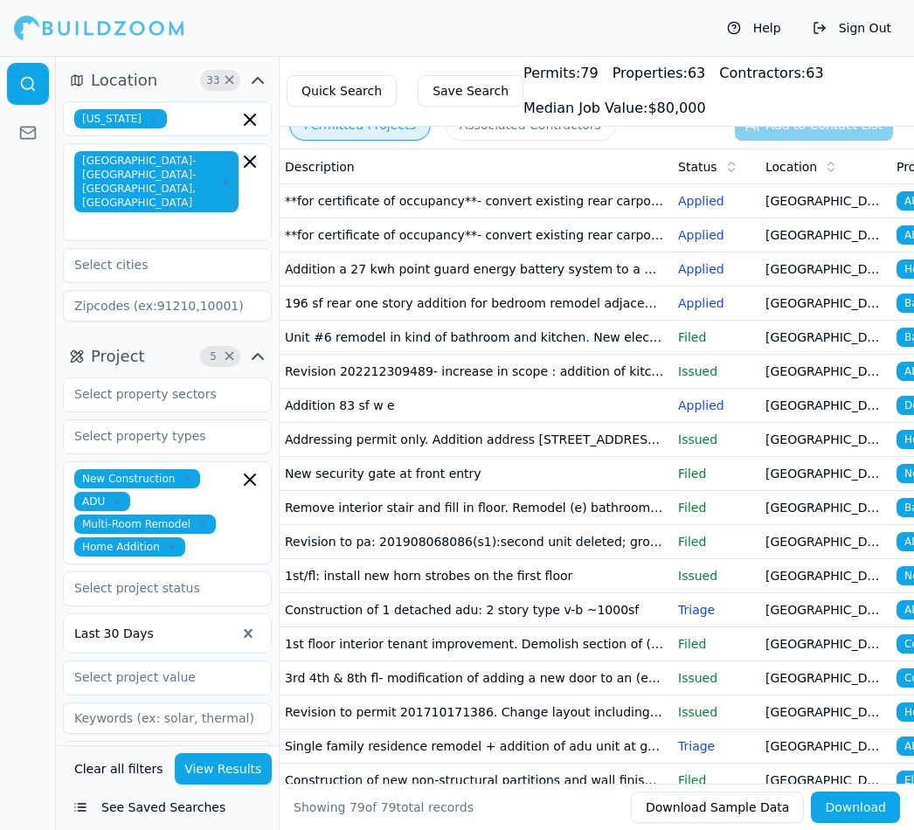
scroll to position [0, 219]
click at [716, 301] on p "Applied" at bounding box center [715, 302] width 73 height 17
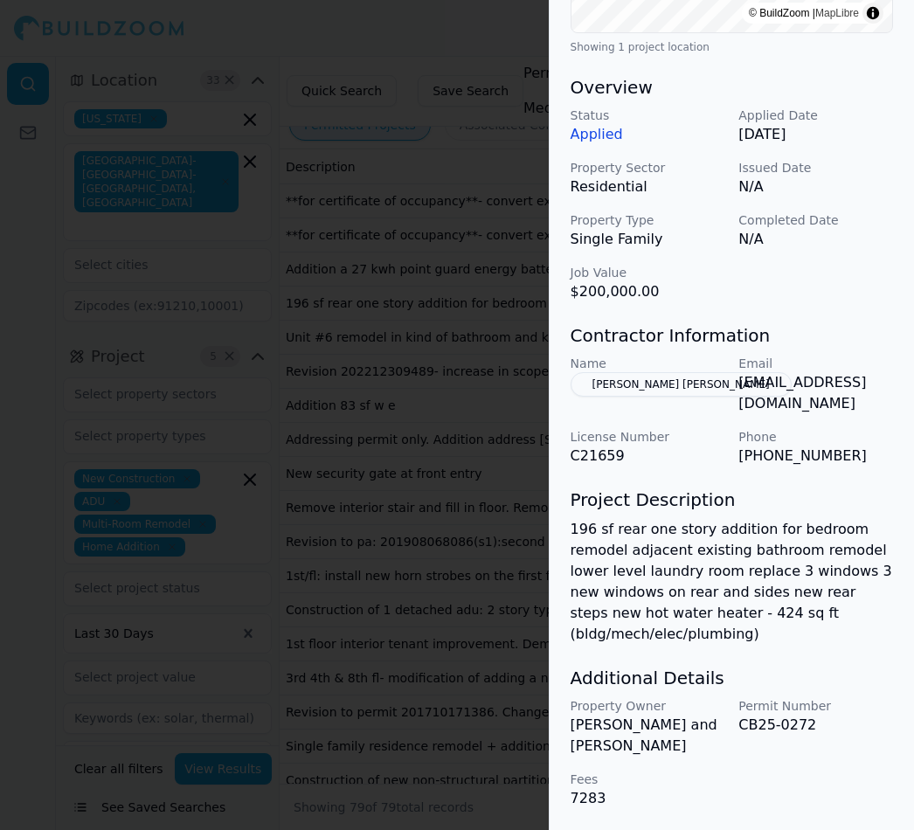
scroll to position [551, 0]
click at [449, 375] on div at bounding box center [457, 415] width 914 height 830
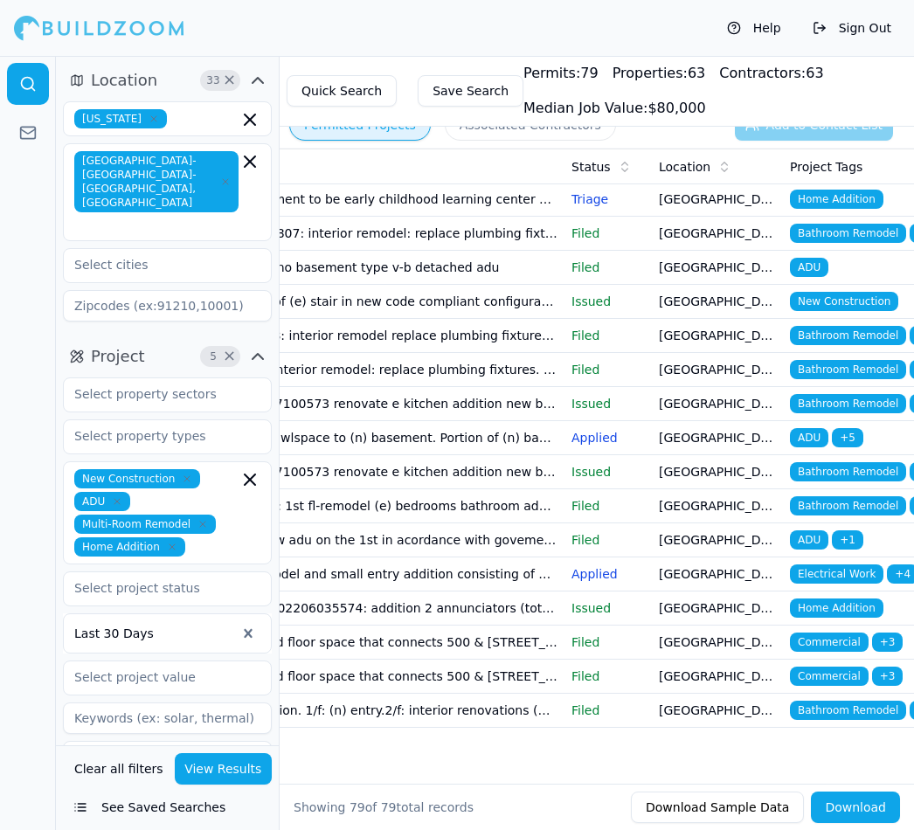
scroll to position [2148, 0]
click at [502, 577] on td "Residential remodel and small entry addition consisting of kitchen addition mod…" at bounding box center [367, 574] width 393 height 34
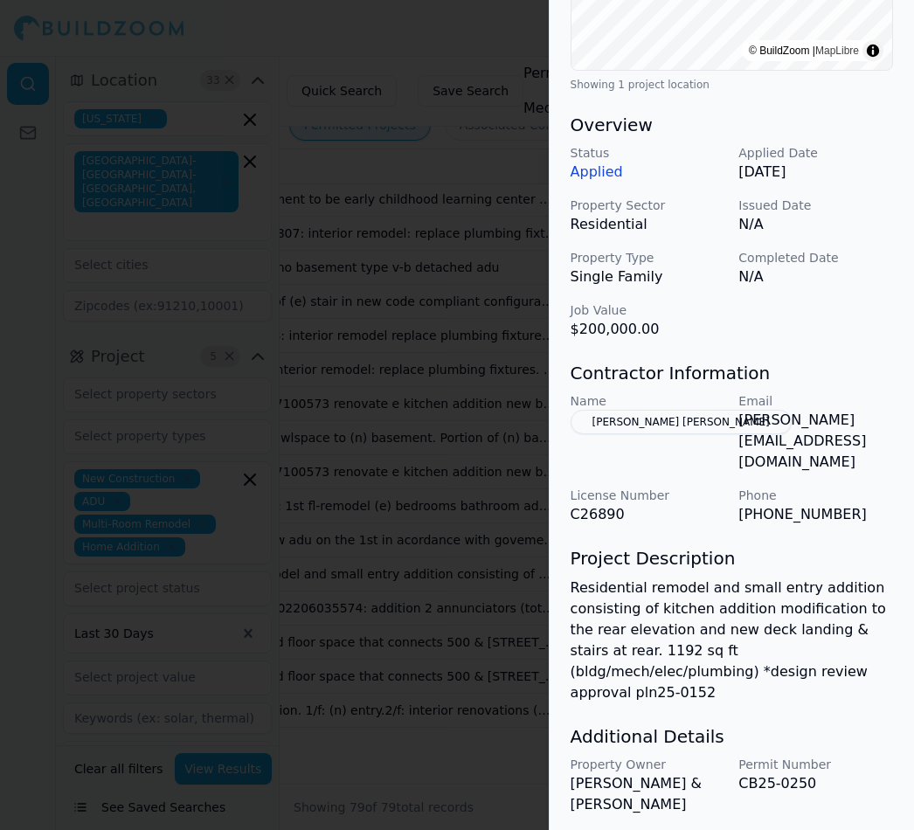
scroll to position [459, 0]
